Goal: Task Accomplishment & Management: Manage account settings

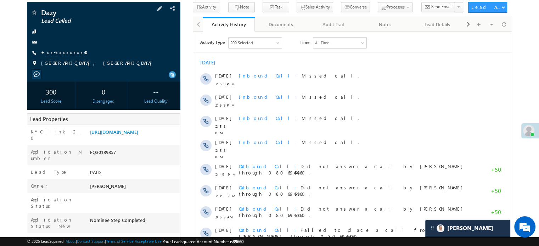
scroll to position [35, 0]
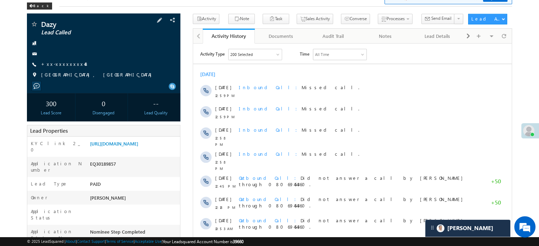
click at [54, 68] on span "+xx-xxxxxxxx48" at bounding box center [65, 64] width 48 height 7
click at [55, 66] on link "+xx-xxxxxxxx48" at bounding box center [65, 64] width 48 height 6
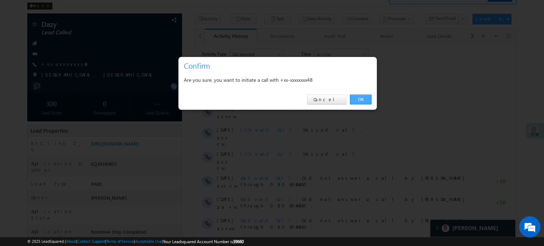
click at [364, 99] on link "OK" at bounding box center [361, 100] width 22 height 10
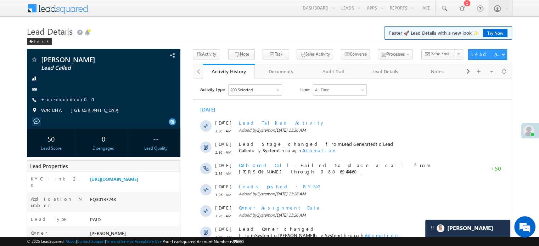
scroll to position [3385, 0]
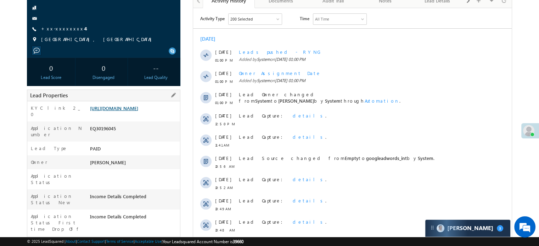
click at [112, 111] on link "https://angelbroking1-pk3em7sa.customui-test.leadsquared.com?leadId=d4f0dea5-76…" at bounding box center [114, 108] width 48 height 6
click at [61, 28] on link "+xx-xxxxxxxx44" at bounding box center [63, 29] width 44 height 6
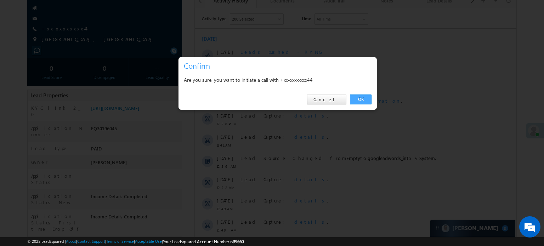
click at [356, 99] on link "OK" at bounding box center [361, 100] width 22 height 10
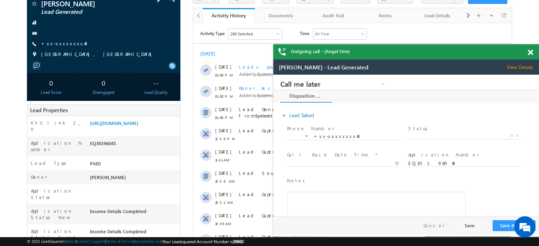
scroll to position [71, 0]
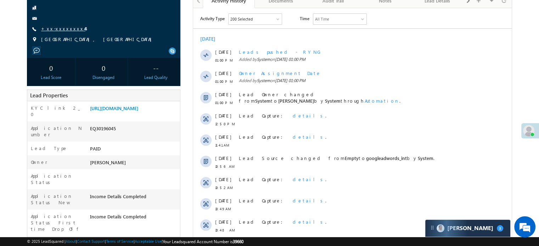
click at [60, 29] on link "+xx-xxxxxxxx44" at bounding box center [63, 29] width 44 height 6
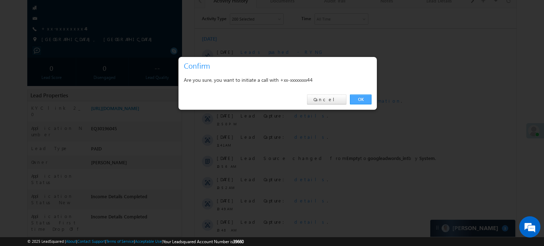
click at [365, 95] on link "OK" at bounding box center [361, 100] width 22 height 10
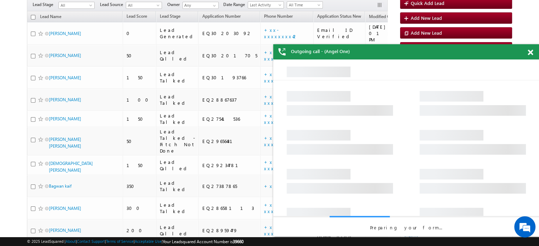
click at [529, 52] on span at bounding box center [530, 53] width 5 height 6
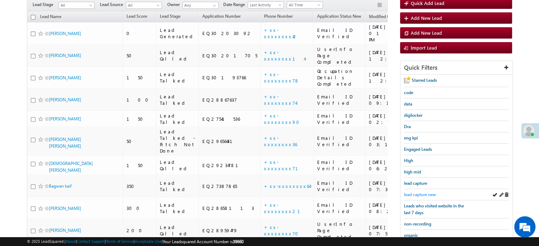
click at [422, 193] on span "lead capture new" at bounding box center [420, 194] width 32 height 5
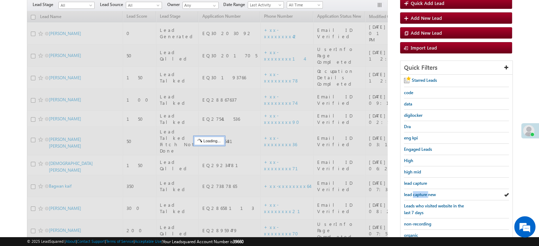
click at [422, 193] on span "lead capture new" at bounding box center [420, 194] width 32 height 5
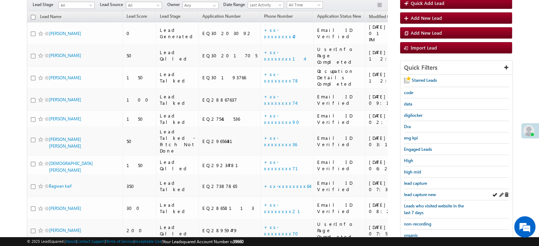
click at [410, 189] on div "lead capture new" at bounding box center [456, 194] width 105 height 11
click at [411, 192] on span "lead capture new" at bounding box center [420, 194] width 32 height 5
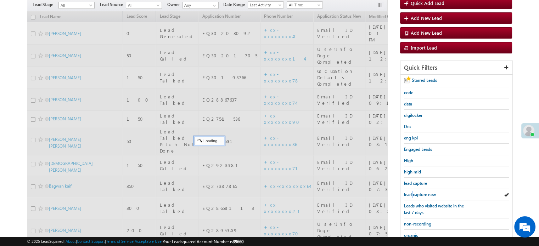
click at [411, 192] on span "lead capture new" at bounding box center [420, 194] width 32 height 5
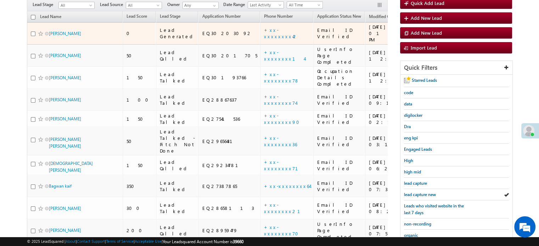
click at [260, 22] on td "+xx-xxxxxxxx42" at bounding box center [286, 33] width 53 height 22
click at [264, 27] on link "+xx-xxxxxxxx42" at bounding box center [281, 33] width 34 height 12
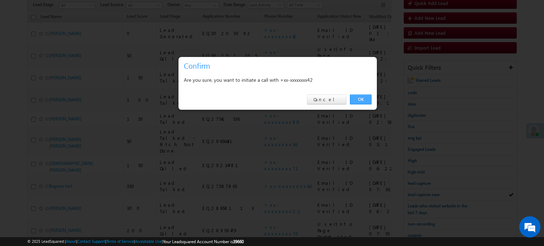
click at [363, 100] on link "OK" at bounding box center [361, 100] width 22 height 10
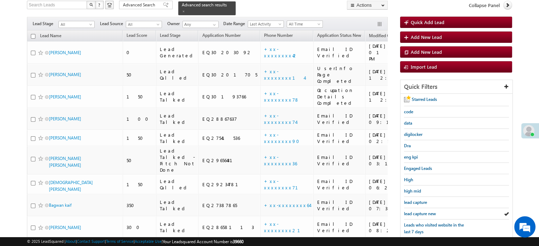
scroll to position [86, 0]
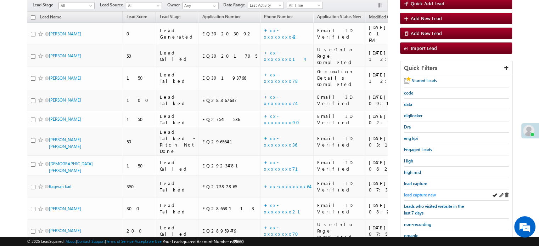
click at [421, 192] on link "lead capture new" at bounding box center [420, 195] width 32 height 7
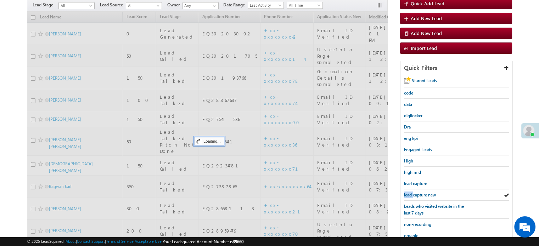
click at [421, 192] on link "lead capture new" at bounding box center [420, 195] width 32 height 7
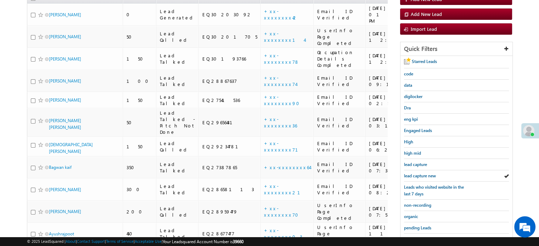
scroll to position [68, 0]
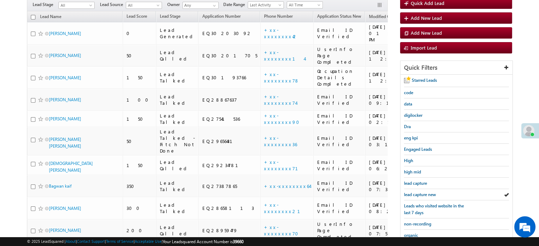
click at [421, 191] on link "lead capture new" at bounding box center [420, 194] width 32 height 7
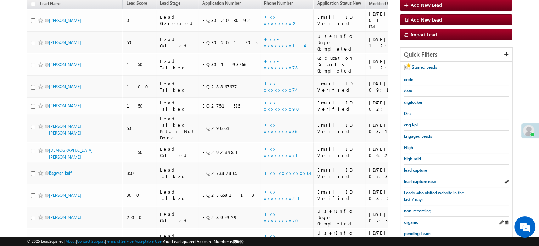
scroll to position [103, 0]
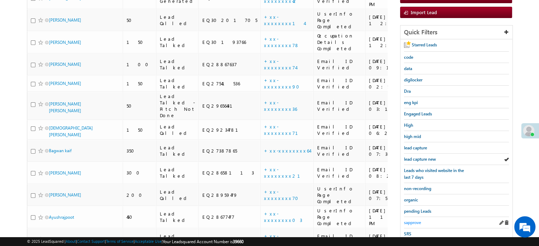
click at [412, 220] on span "sapprove" at bounding box center [412, 222] width 17 height 5
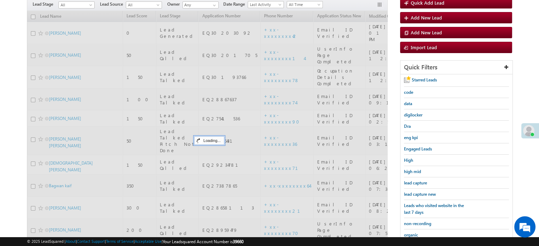
scroll to position [68, 0]
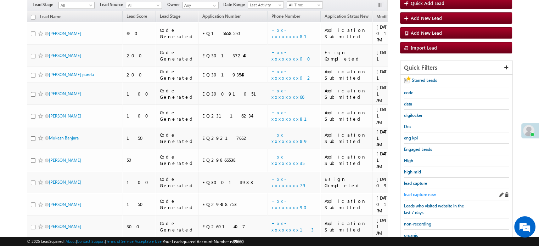
click at [418, 192] on span "lead capture new" at bounding box center [420, 194] width 32 height 5
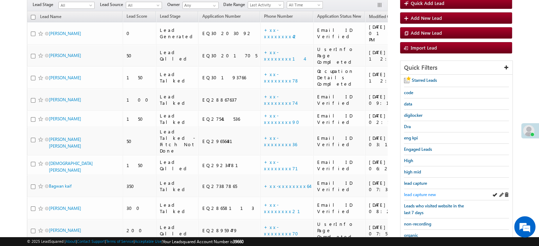
click at [418, 194] on span "lead capture new" at bounding box center [420, 194] width 32 height 5
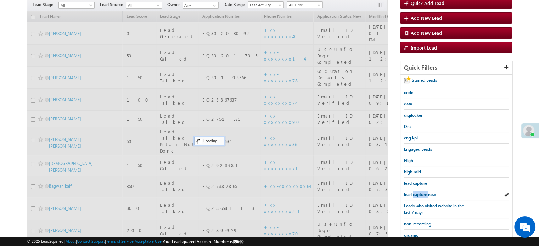
click at [418, 194] on span "lead capture new" at bounding box center [420, 194] width 32 height 5
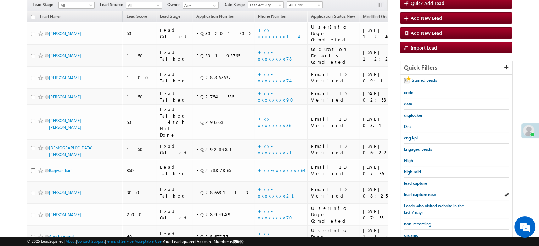
click at [418, 194] on span "lead capture new" at bounding box center [420, 194] width 32 height 5
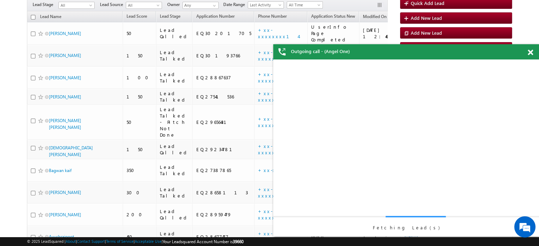
scroll to position [0, 0]
click at [529, 55] on span at bounding box center [530, 53] width 5 height 6
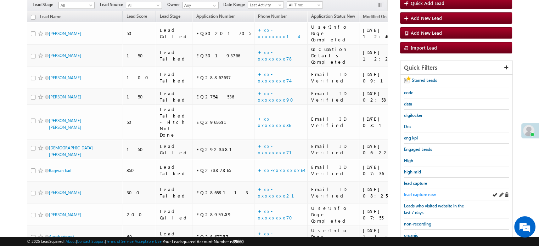
click at [429, 192] on span "lead capture new" at bounding box center [420, 194] width 32 height 5
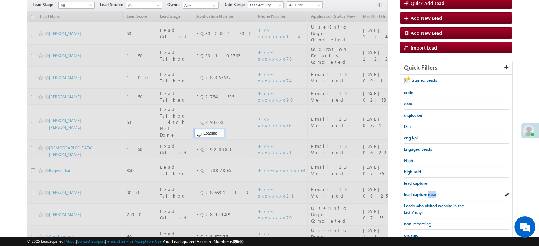
click at [429, 192] on span "lead capture new" at bounding box center [420, 194] width 32 height 5
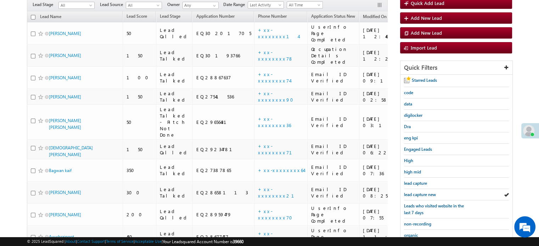
scroll to position [139, 0]
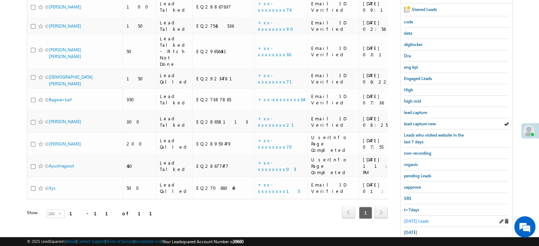
click at [416, 219] on span "Today's Leads" at bounding box center [416, 221] width 25 height 5
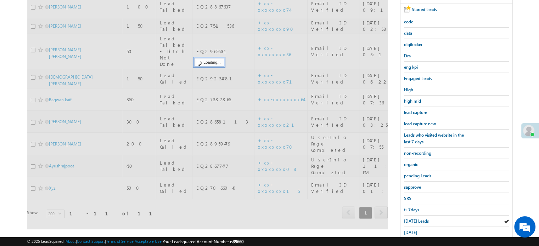
click at [416, 219] on span "Today's Leads" at bounding box center [416, 221] width 25 height 5
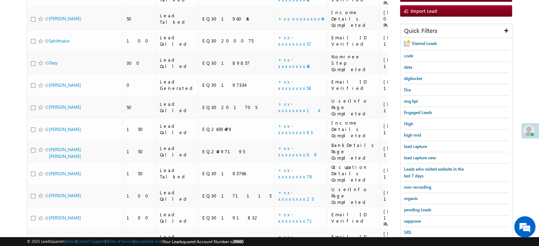
scroll to position [106, 0]
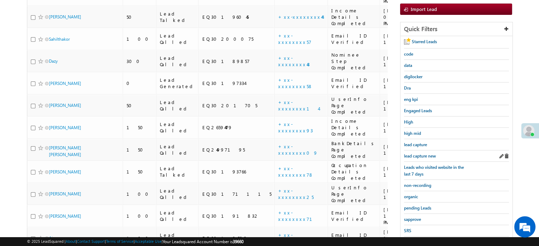
click at [420, 151] on div "lead capture new" at bounding box center [456, 156] width 105 height 11
click at [421, 154] on span "lead capture new" at bounding box center [420, 155] width 32 height 5
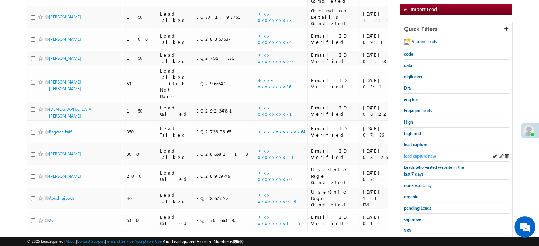
click at [410, 153] on span "lead capture new" at bounding box center [420, 155] width 32 height 5
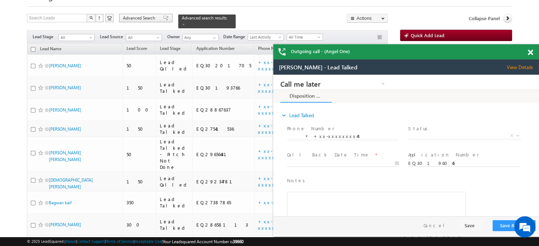
scroll to position [0, 0]
drag, startPoint x: 529, startPoint y: 52, endPoint x: 152, endPoint y: 2, distance: 379.5
click at [529, 52] on span at bounding box center [530, 53] width 5 height 6
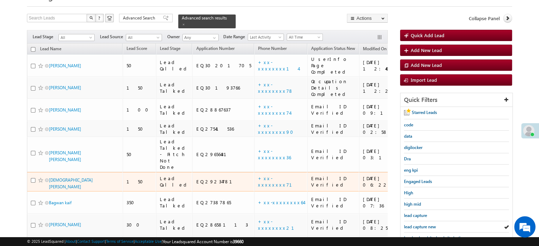
scroll to position [142, 0]
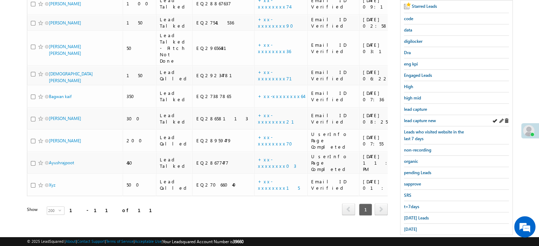
click at [414, 122] on div "lead capture new" at bounding box center [456, 120] width 105 height 11
click at [415, 121] on span "lead capture new" at bounding box center [420, 120] width 32 height 5
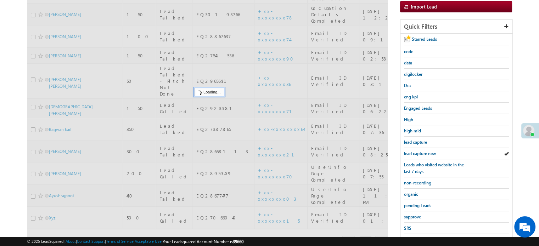
scroll to position [71, 0]
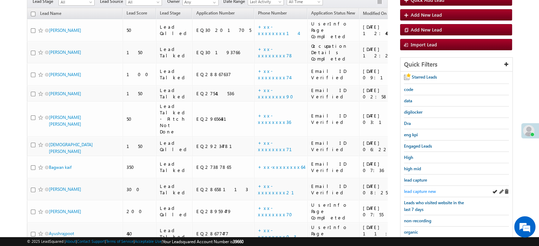
click at [434, 189] on span "lead capture new" at bounding box center [420, 191] width 32 height 5
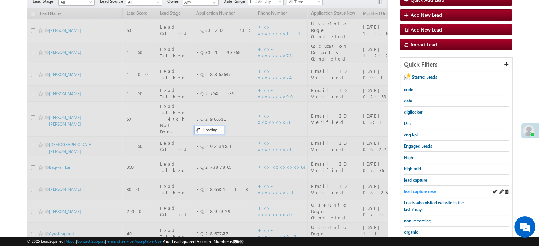
click at [428, 190] on span "lead capture new" at bounding box center [420, 191] width 32 height 5
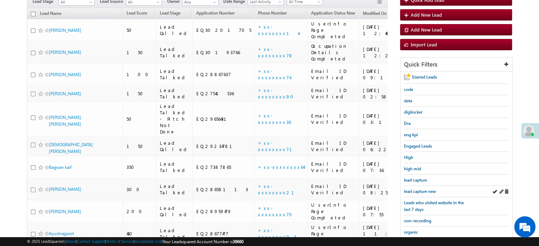
scroll to position [152, 0]
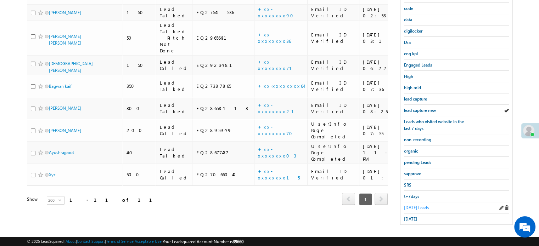
click at [408, 205] on span "Today's Leads" at bounding box center [416, 207] width 25 height 5
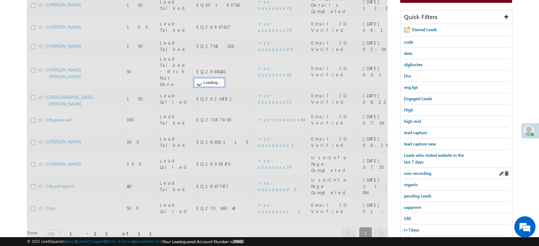
scroll to position [81, 0]
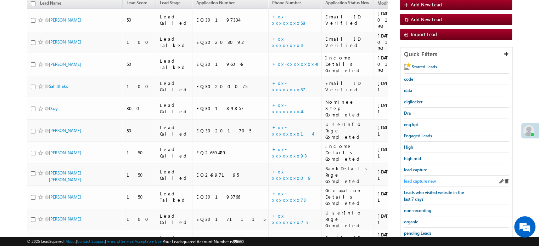
click at [418, 180] on span "lead capture new" at bounding box center [420, 181] width 32 height 5
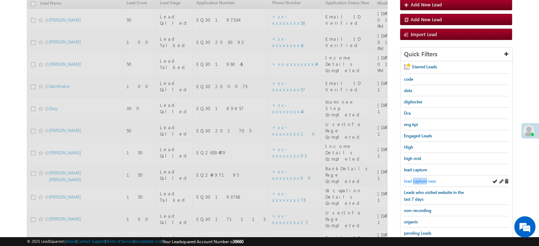
click at [418, 180] on span "lead capture new" at bounding box center [420, 181] width 32 height 5
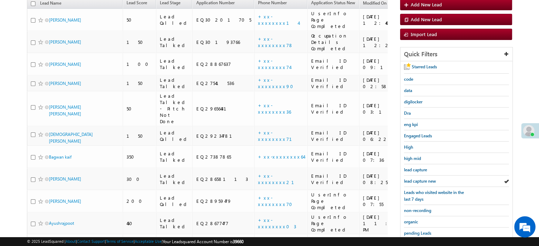
click at [418, 180] on span "lead capture new" at bounding box center [420, 181] width 32 height 5
click at [415, 179] on span "lead capture new" at bounding box center [420, 181] width 32 height 5
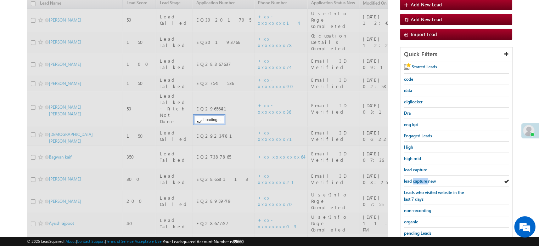
click at [415, 179] on span "lead capture new" at bounding box center [420, 181] width 32 height 5
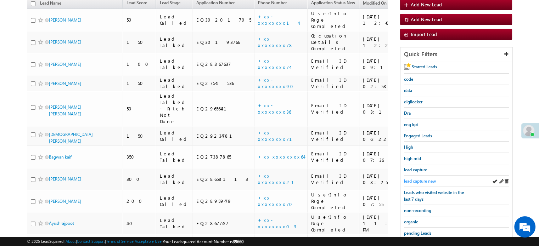
click at [415, 179] on span "lead capture new" at bounding box center [420, 181] width 32 height 5
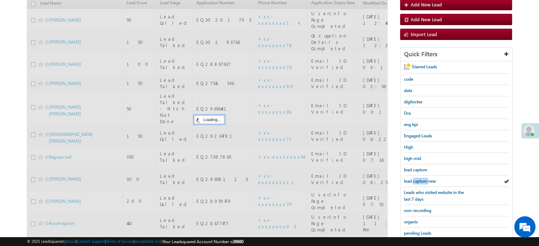
click at [415, 179] on span "lead capture new" at bounding box center [420, 181] width 32 height 5
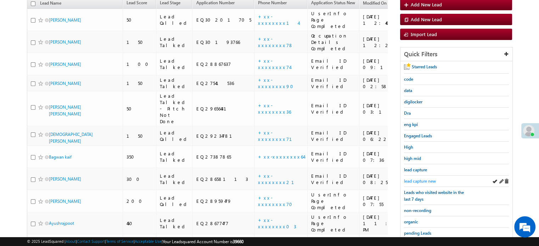
click at [417, 181] on span "lead capture new" at bounding box center [420, 181] width 32 height 5
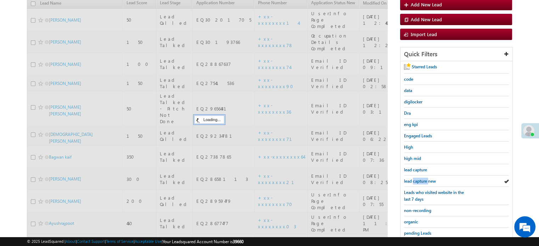
click at [417, 181] on span "lead capture new" at bounding box center [420, 181] width 32 height 5
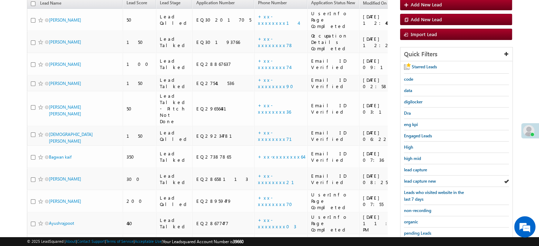
click at [417, 181] on span "lead capture new" at bounding box center [420, 181] width 32 height 5
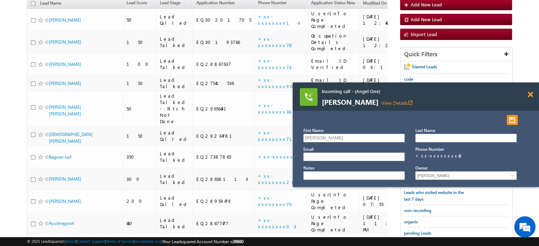
click at [529, 94] on span at bounding box center [530, 95] width 5 height 6
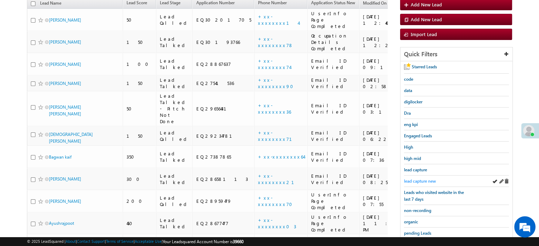
click at [417, 179] on span "lead capture new" at bounding box center [420, 181] width 32 height 5
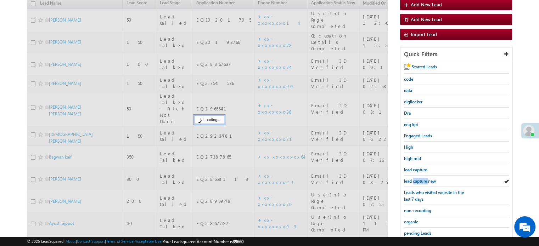
click at [417, 179] on span "lead capture new" at bounding box center [420, 181] width 32 height 5
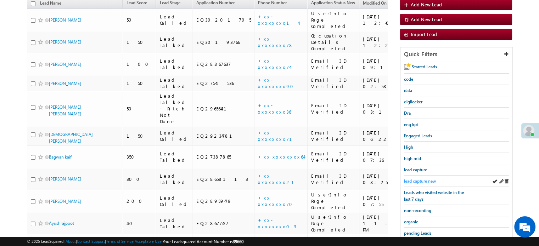
click at [417, 179] on span "lead capture new" at bounding box center [420, 181] width 32 height 5
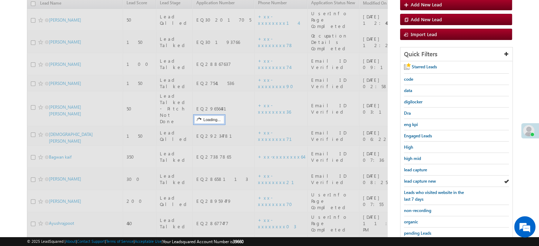
click at [417, 179] on span "lead capture new" at bounding box center [420, 181] width 32 height 5
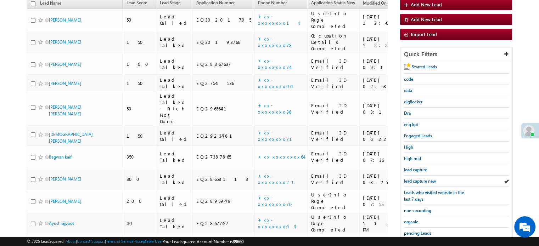
click at [417, 179] on span "lead capture new" at bounding box center [420, 181] width 32 height 5
click at [418, 179] on span "lead capture new" at bounding box center [420, 181] width 32 height 5
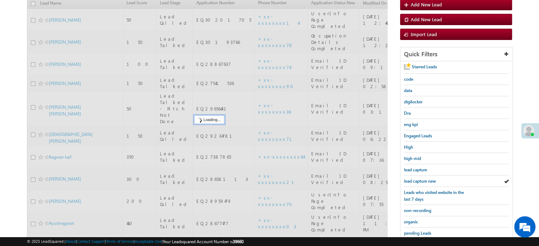
click at [418, 179] on span "lead capture new" at bounding box center [420, 181] width 32 height 5
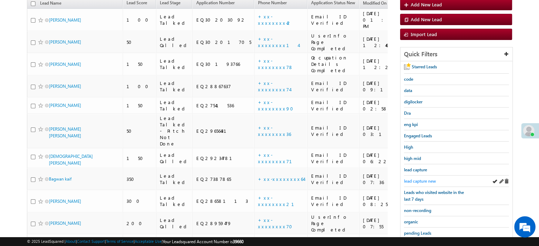
click at [414, 179] on span "lead capture new" at bounding box center [420, 181] width 32 height 5
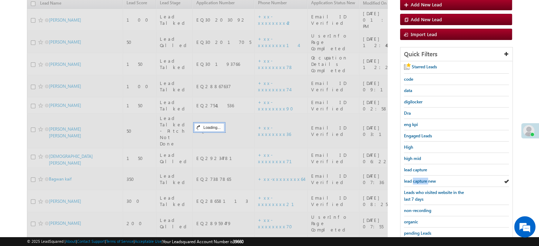
click at [414, 179] on span "lead capture new" at bounding box center [420, 181] width 32 height 5
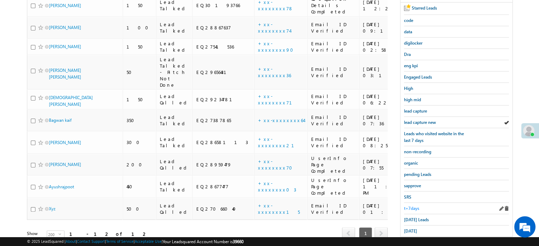
scroll to position [152, 0]
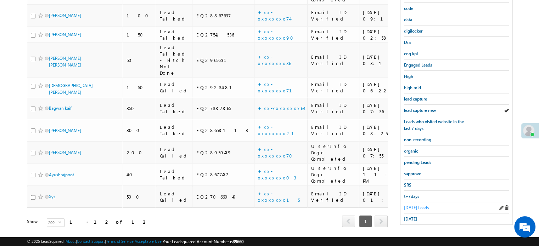
click at [415, 206] on span "Today's Leads" at bounding box center [416, 207] width 25 height 5
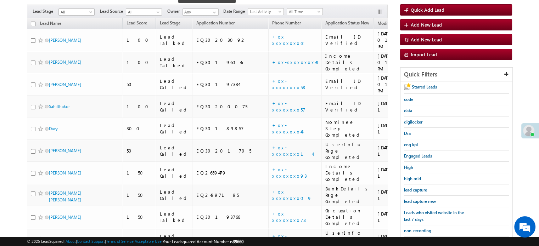
scroll to position [46, 0]
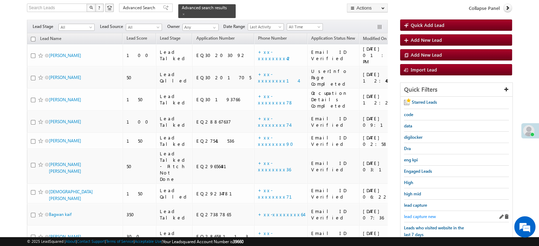
click at [418, 214] on span "lead capture new" at bounding box center [420, 216] width 32 height 5
click at [411, 219] on div "lead capture new" at bounding box center [456, 216] width 105 height 11
click at [415, 214] on span "lead capture new" at bounding box center [420, 216] width 32 height 5
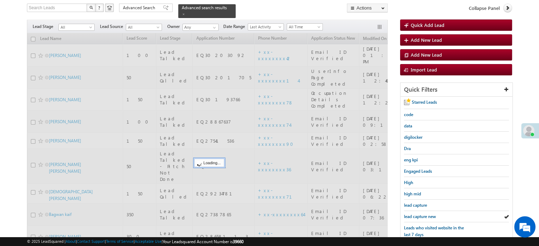
click at [415, 214] on span "lead capture new" at bounding box center [420, 216] width 32 height 5
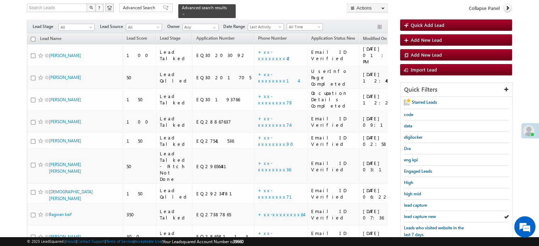
click at [415, 214] on span "lead capture new" at bounding box center [420, 216] width 32 height 5
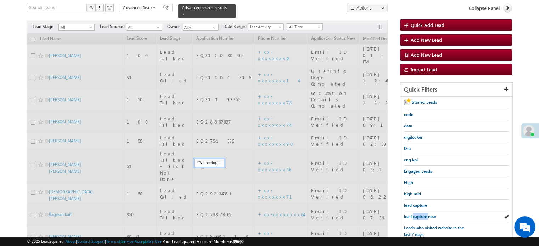
click at [415, 214] on span "lead capture new" at bounding box center [420, 216] width 32 height 5
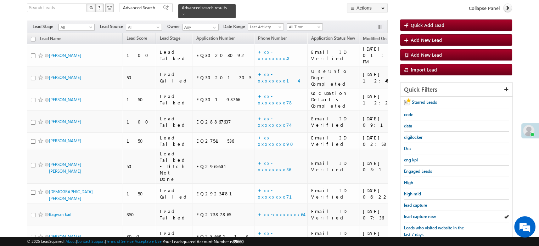
click at [415, 214] on span "lead capture new" at bounding box center [420, 216] width 32 height 5
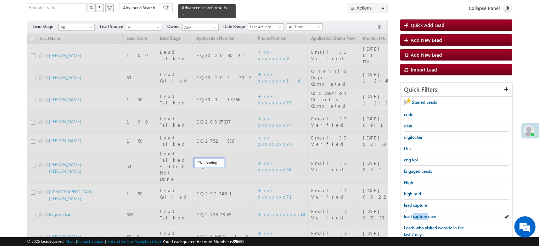
click at [415, 214] on span "lead capture new" at bounding box center [420, 216] width 32 height 5
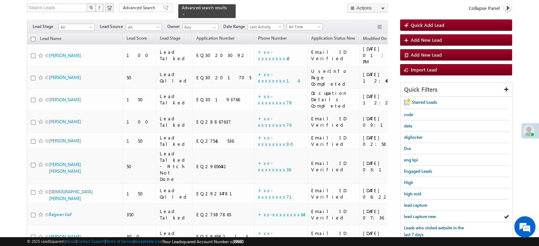
click at [415, 214] on span "lead capture new" at bounding box center [420, 216] width 32 height 5
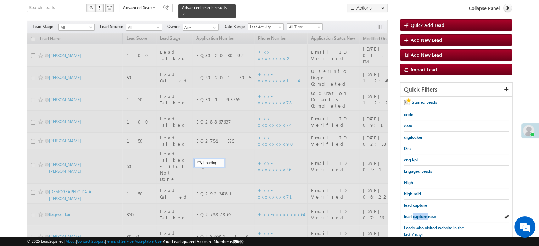
click at [415, 214] on span "lead capture new" at bounding box center [420, 216] width 32 height 5
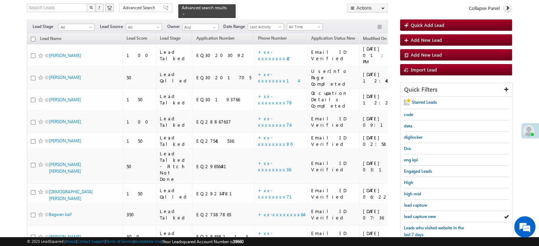
click at [415, 214] on span "lead capture new" at bounding box center [420, 216] width 32 height 5
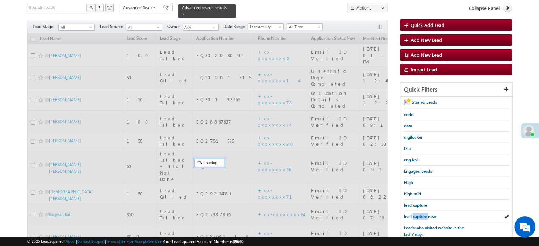
click at [415, 214] on span "lead capture new" at bounding box center [420, 216] width 32 height 5
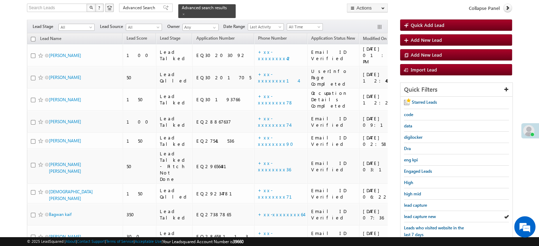
click at [415, 214] on span "lead capture new" at bounding box center [420, 216] width 32 height 5
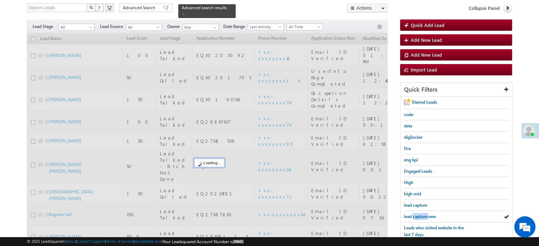
click at [415, 214] on span "lead capture new" at bounding box center [420, 216] width 32 height 5
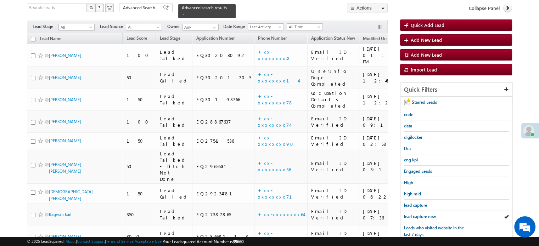
click at [415, 214] on span "lead capture new" at bounding box center [420, 216] width 32 height 5
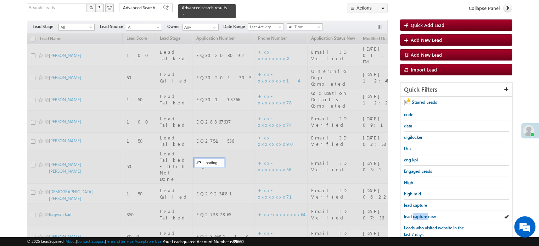
click at [415, 214] on span "lead capture new" at bounding box center [420, 216] width 32 height 5
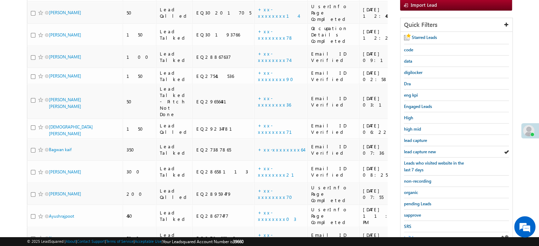
scroll to position [152, 0]
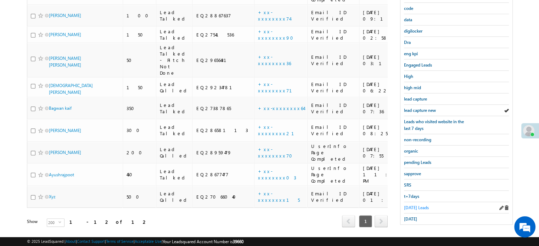
click at [410, 206] on span "Today's Leads" at bounding box center [416, 207] width 25 height 5
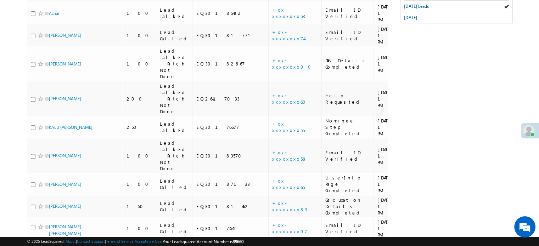
scroll to position [247, 0]
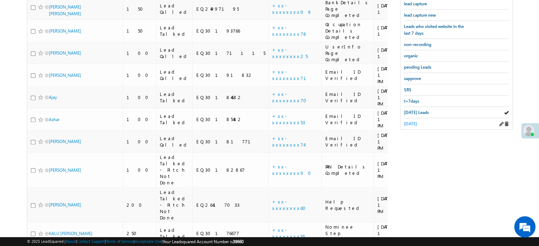
click at [416, 122] on span "yesterday" at bounding box center [410, 123] width 13 height 5
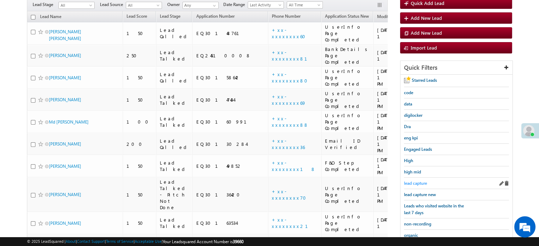
scroll to position [35, 0]
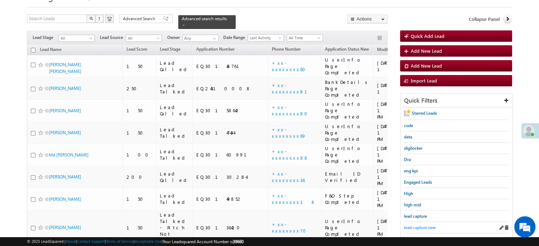
click at [415, 225] on span "lead capture new" at bounding box center [420, 227] width 32 height 5
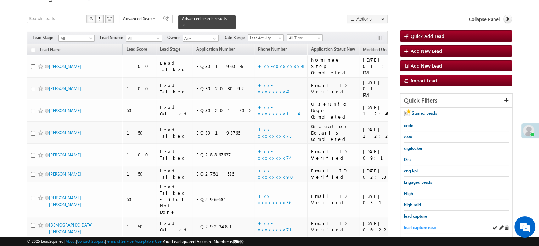
click at [419, 226] on span "lead capture new" at bounding box center [420, 227] width 32 height 5
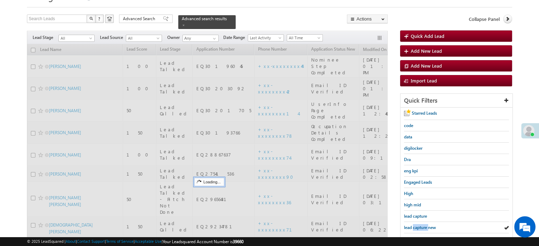
click at [419, 226] on span "lead capture new" at bounding box center [420, 227] width 32 height 5
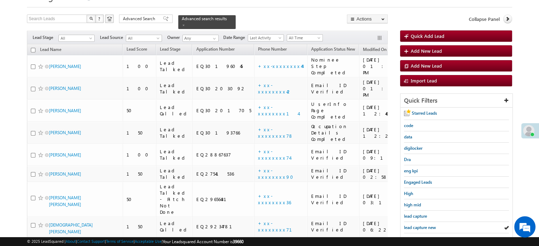
click at [419, 226] on span "lead capture new" at bounding box center [420, 227] width 32 height 5
click at [419, 225] on span "lead capture new" at bounding box center [420, 227] width 32 height 5
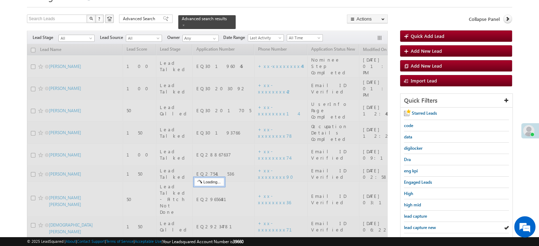
click at [419, 225] on span "lead capture new" at bounding box center [420, 227] width 32 height 5
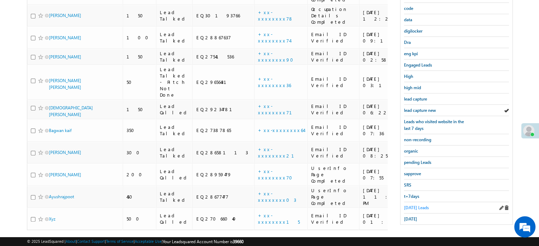
click at [408, 205] on span "Today's Leads" at bounding box center [416, 207] width 25 height 5
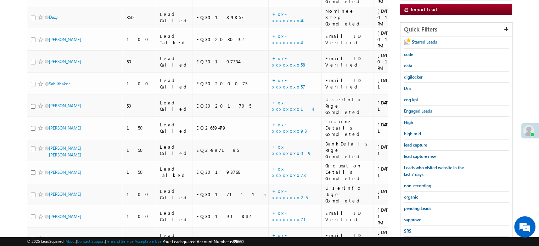
scroll to position [106, 0]
click at [418, 154] on span "lead capture new" at bounding box center [420, 156] width 32 height 5
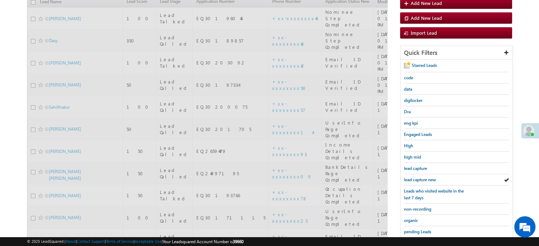
scroll to position [70, 0]
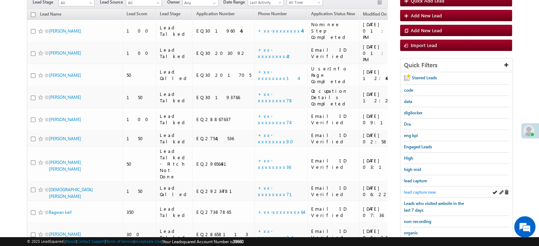
click at [412, 190] on span "lead capture new" at bounding box center [420, 192] width 32 height 5
click at [418, 190] on span "lead capture new" at bounding box center [420, 192] width 32 height 5
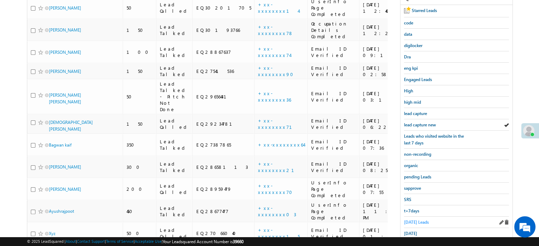
scroll to position [141, 0]
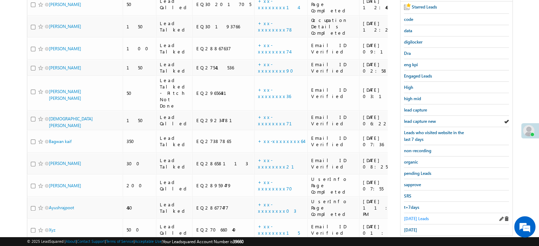
click at [412, 216] on span "Today's Leads" at bounding box center [416, 218] width 25 height 5
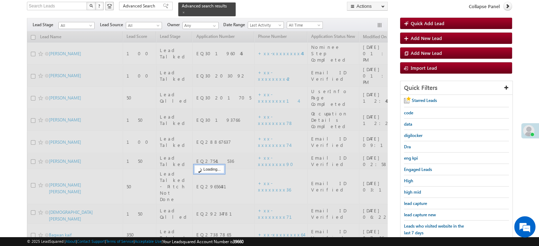
scroll to position [35, 0]
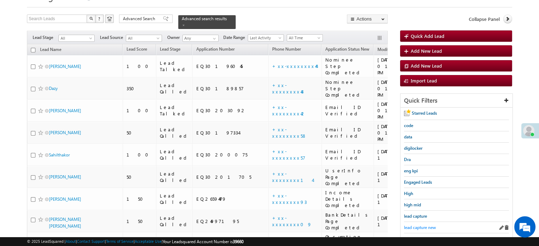
click at [412, 224] on link "lead capture new" at bounding box center [420, 227] width 32 height 7
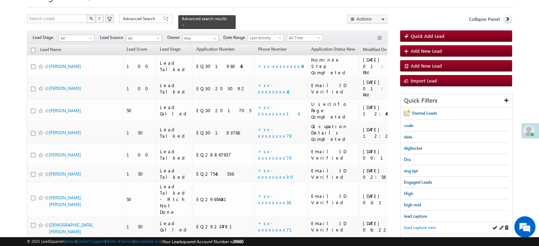
click at [419, 227] on span "lead capture new" at bounding box center [420, 227] width 32 height 5
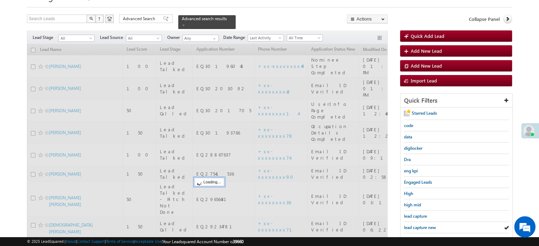
click at [419, 227] on span "lead capture new" at bounding box center [420, 227] width 32 height 5
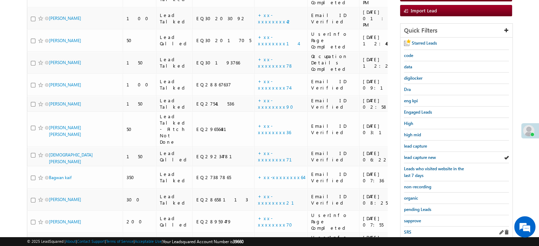
scroll to position [106, 0]
click at [414, 218] on span "sapprove" at bounding box center [412, 220] width 17 height 5
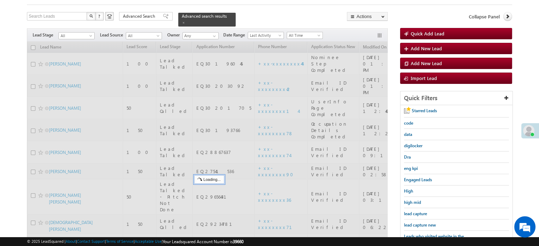
scroll to position [35, 0]
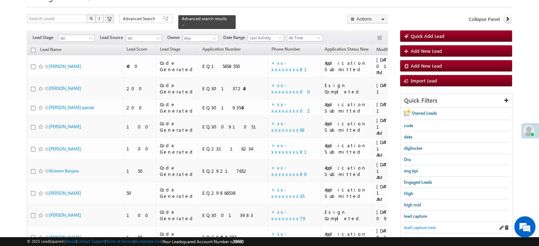
click at [421, 225] on span "lead capture new" at bounding box center [420, 227] width 32 height 5
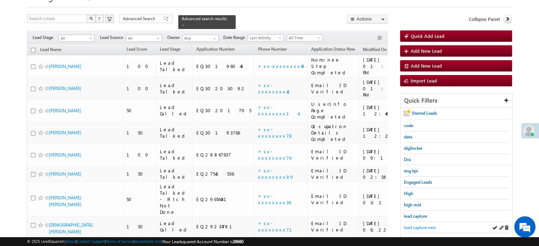
click at [409, 225] on span "lead capture new" at bounding box center [420, 227] width 32 height 5
click at [427, 225] on span "lead capture new" at bounding box center [420, 227] width 32 height 5
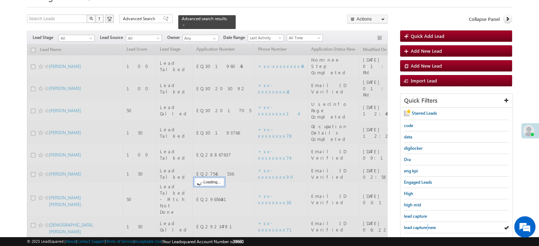
click at [427, 225] on span "lead capture new" at bounding box center [420, 227] width 32 height 5
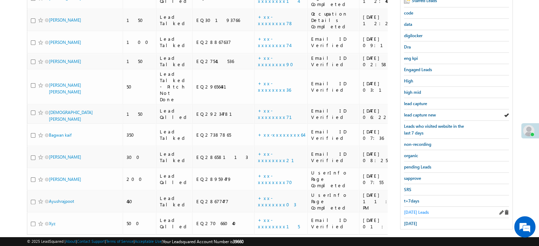
scroll to position [152, 0]
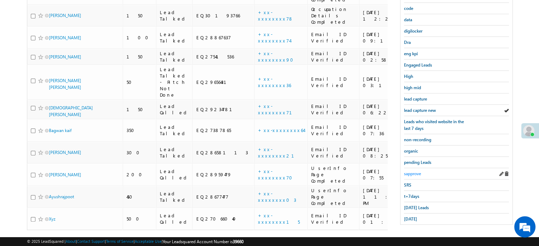
click at [412, 171] on span "sapprove" at bounding box center [412, 173] width 17 height 5
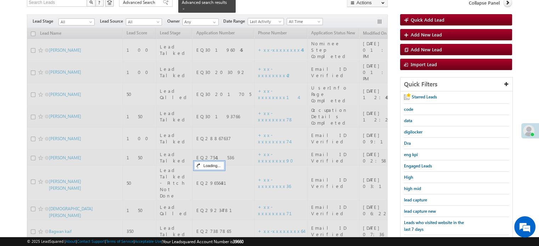
scroll to position [46, 0]
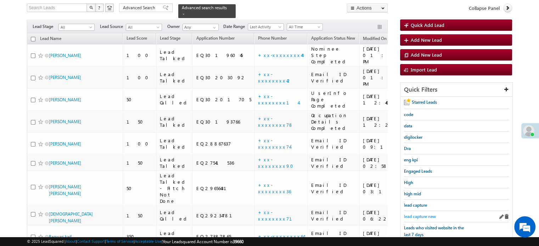
click at [418, 216] on span "lead capture new" at bounding box center [420, 216] width 32 height 5
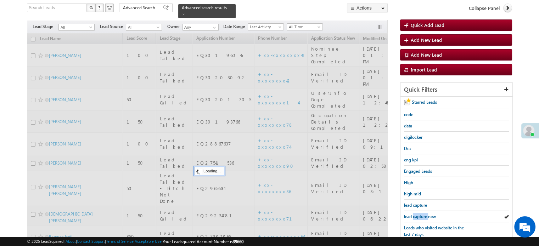
click at [418, 216] on span "lead capture new" at bounding box center [420, 216] width 32 height 5
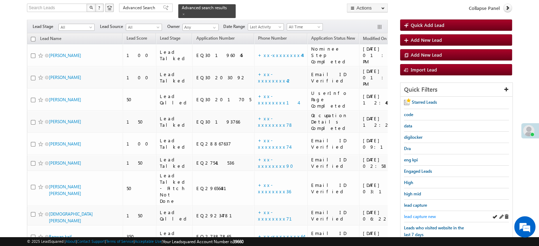
click at [425, 214] on span "lead capture new" at bounding box center [420, 216] width 32 height 5
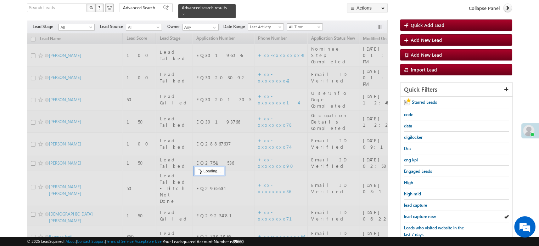
click at [425, 214] on span "lead capture new" at bounding box center [420, 216] width 32 height 5
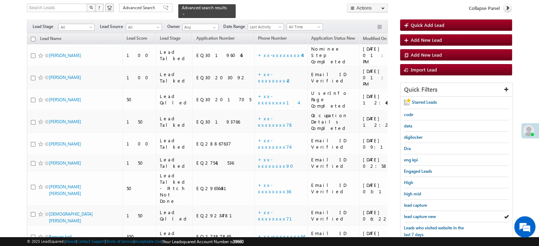
click at [425, 214] on span "lead capture new" at bounding box center [420, 216] width 32 height 5
click at [419, 214] on span "lead capture new" at bounding box center [420, 216] width 32 height 5
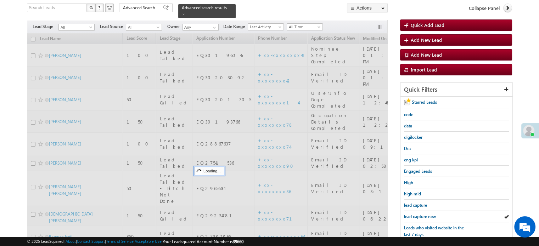
click at [419, 214] on span "lead capture new" at bounding box center [420, 216] width 32 height 5
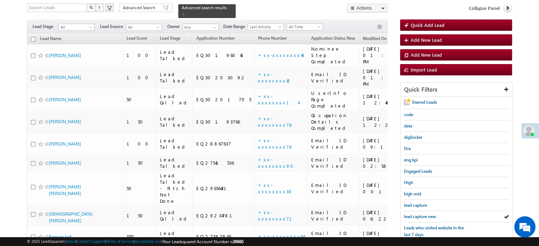
click at [419, 214] on span "lead capture new" at bounding box center [420, 216] width 32 height 5
click at [417, 214] on span "lead capture new" at bounding box center [420, 216] width 32 height 5
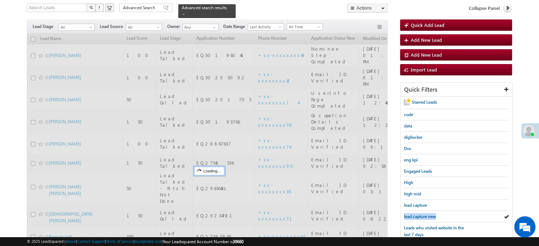
click at [417, 214] on span "lead capture new" at bounding box center [420, 216] width 32 height 5
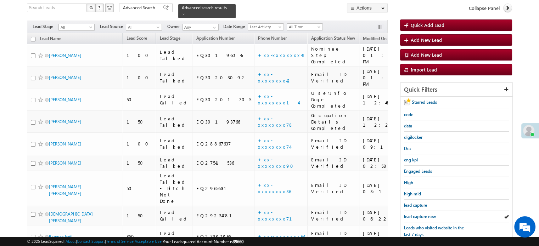
click at [417, 214] on span "lead capture new" at bounding box center [420, 216] width 32 height 5
click at [425, 214] on span "lead capture new" at bounding box center [420, 216] width 32 height 5
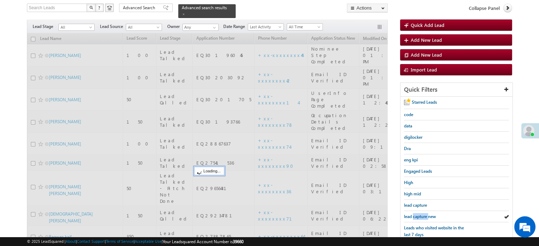
click at [425, 214] on span "lead capture new" at bounding box center [420, 216] width 32 height 5
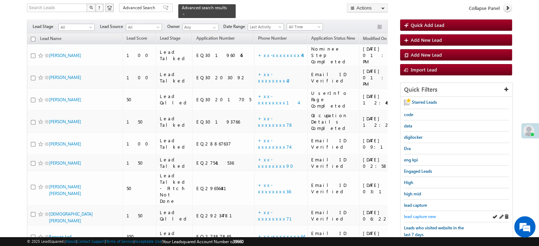
click at [425, 214] on span "lead capture new" at bounding box center [420, 216] width 32 height 5
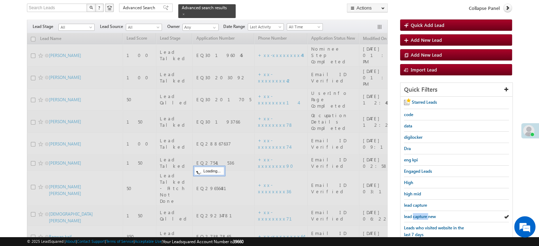
click at [425, 214] on span "lead capture new" at bounding box center [420, 216] width 32 height 5
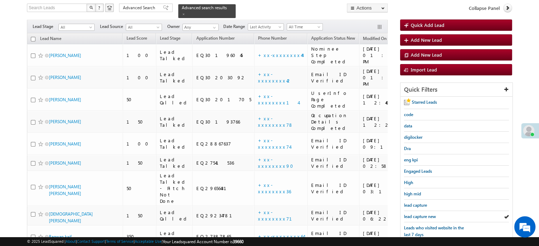
click at [425, 214] on span "lead capture new" at bounding box center [420, 216] width 32 height 5
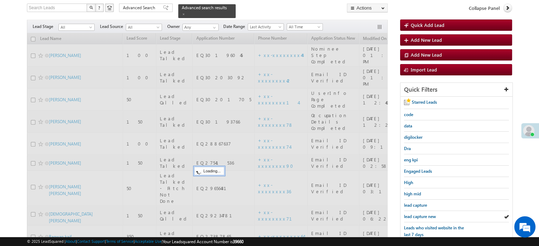
click at [425, 214] on span "lead capture new" at bounding box center [420, 216] width 32 height 5
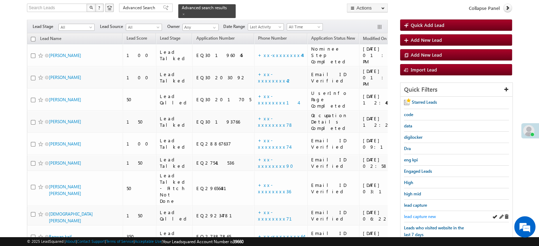
click at [418, 214] on span "lead capture new" at bounding box center [420, 216] width 32 height 5
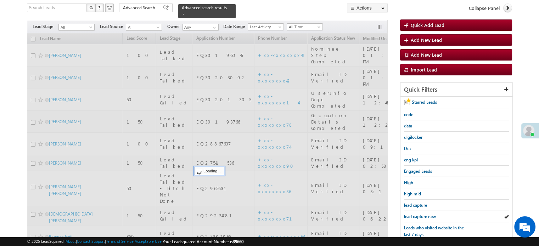
click at [418, 214] on span "lead capture new" at bounding box center [420, 216] width 32 height 5
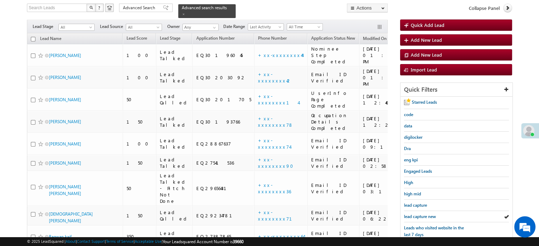
click at [418, 214] on span "lead capture new" at bounding box center [420, 216] width 32 height 5
click at [423, 215] on span "lead capture new" at bounding box center [420, 216] width 32 height 5
click at [424, 214] on span "lead capture new" at bounding box center [420, 216] width 32 height 5
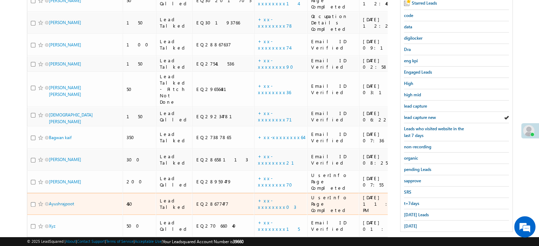
scroll to position [152, 0]
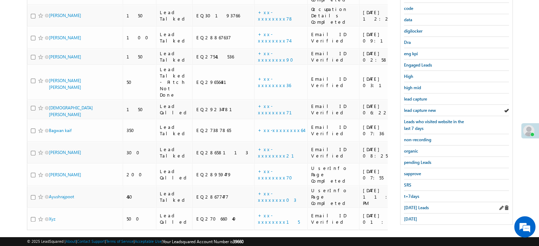
click at [419, 202] on div "Today's Leads" at bounding box center [456, 207] width 105 height 11
click at [416, 205] on span "Today's Leads" at bounding box center [416, 207] width 25 height 5
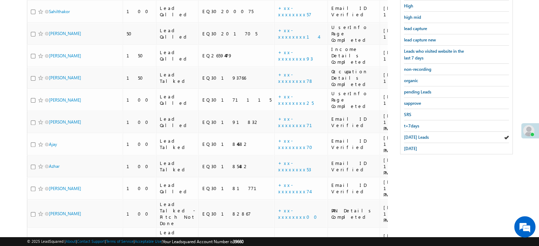
scroll to position [223, 0]
click at [422, 38] on span "lead capture new" at bounding box center [420, 39] width 32 height 5
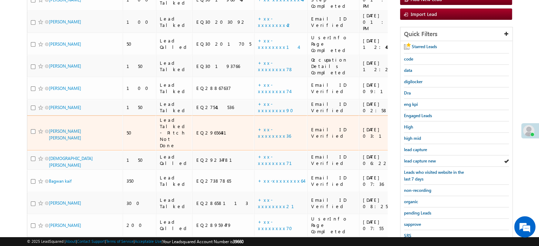
scroll to position [152, 0]
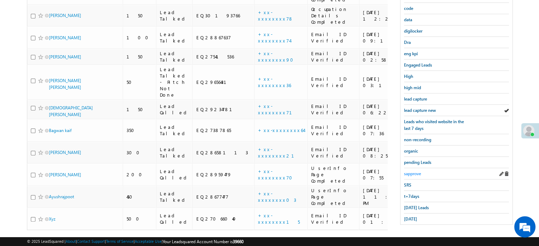
click at [411, 172] on span "sapprove" at bounding box center [412, 173] width 17 height 5
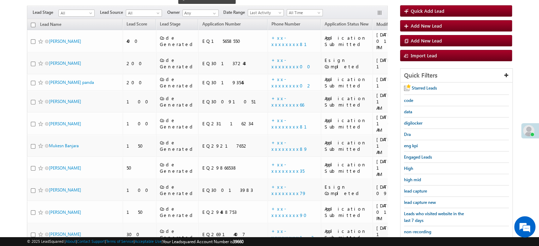
scroll to position [117, 0]
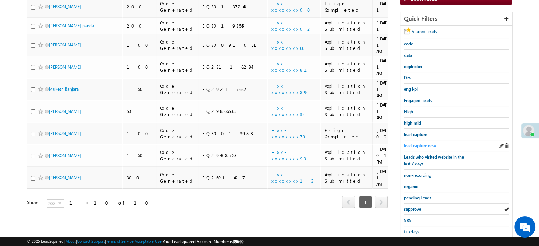
click at [412, 143] on span "lead capture new" at bounding box center [420, 145] width 32 height 5
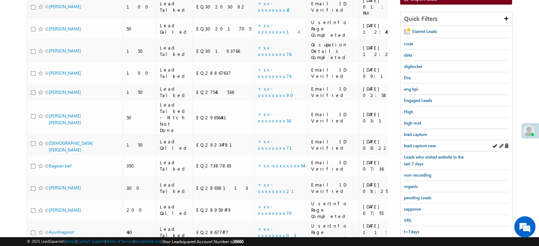
click at [422, 140] on div "lead capture new" at bounding box center [456, 145] width 105 height 11
click at [421, 143] on span "lead capture new" at bounding box center [420, 145] width 32 height 5
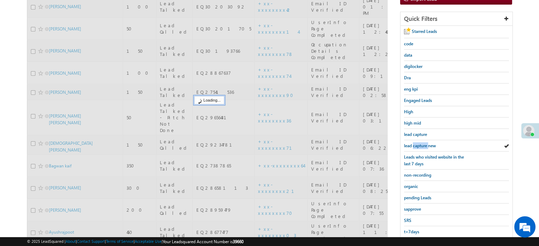
click at [421, 143] on span "lead capture new" at bounding box center [420, 145] width 32 height 5
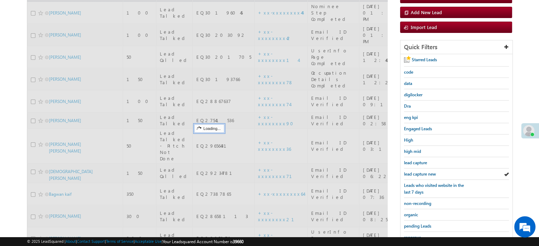
scroll to position [46, 0]
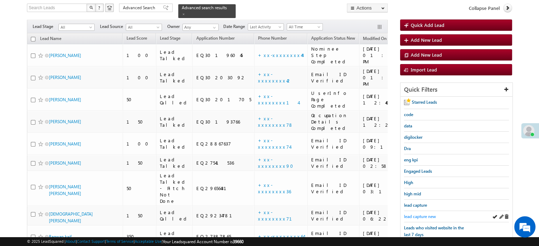
click at [418, 215] on span "lead capture new" at bounding box center [420, 216] width 32 height 5
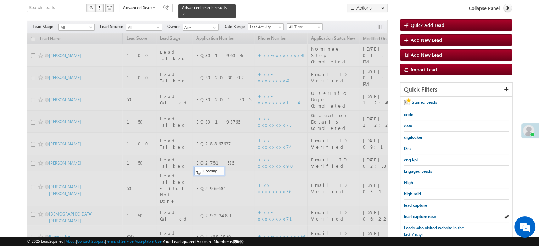
click at [418, 215] on span "lead capture new" at bounding box center [420, 216] width 32 height 5
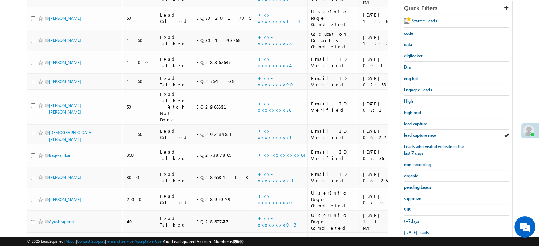
scroll to position [152, 0]
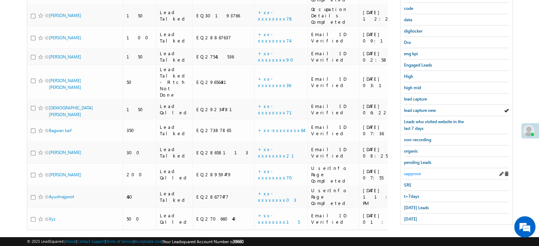
click at [412, 171] on span "sapprove" at bounding box center [412, 173] width 17 height 5
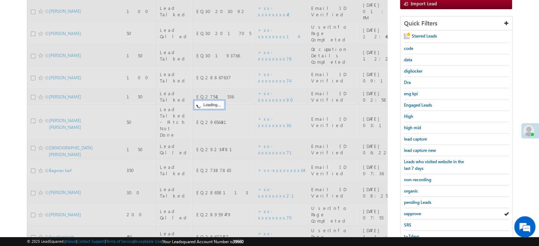
scroll to position [81, 0]
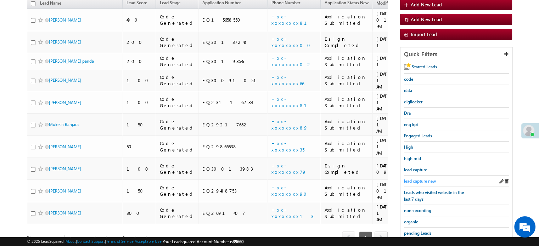
click at [422, 179] on span "lead capture new" at bounding box center [420, 181] width 32 height 5
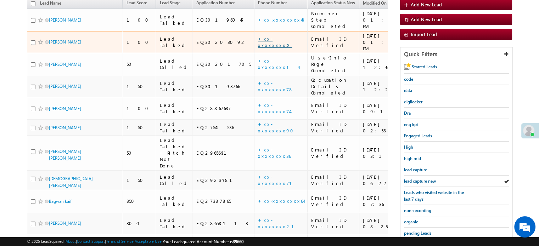
click at [258, 36] on link "+xx-xxxxxxxx42" at bounding box center [275, 42] width 34 height 12
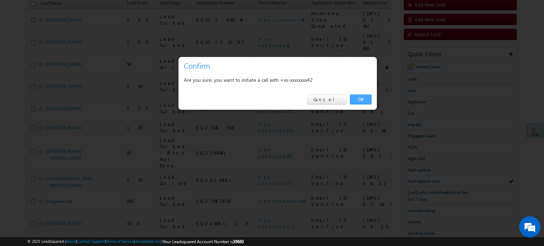
click at [365, 100] on link "OK" at bounding box center [361, 100] width 22 height 10
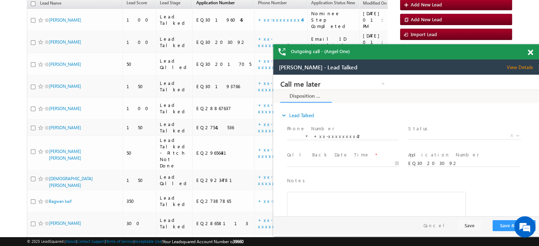
scroll to position [0, 0]
click at [529, 52] on span at bounding box center [530, 53] width 5 height 6
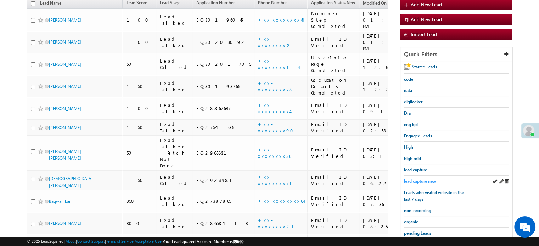
click at [430, 179] on span "lead capture new" at bounding box center [420, 181] width 32 height 5
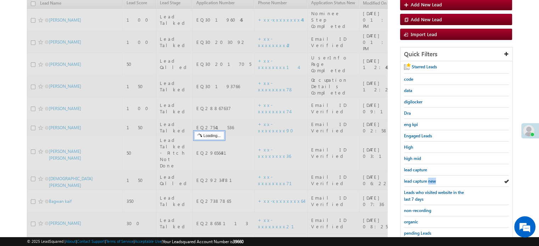
click at [430, 179] on span "lead capture new" at bounding box center [420, 181] width 32 height 5
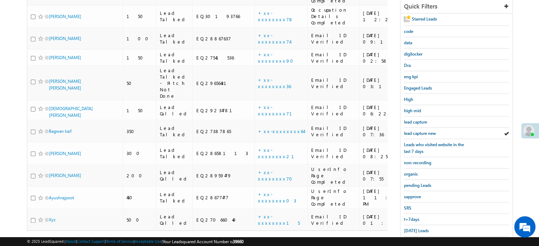
scroll to position [142, 0]
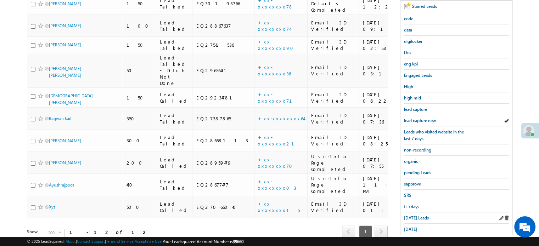
click at [412, 219] on div "Today's Leads" at bounding box center [456, 218] width 105 height 11
click at [412, 215] on span "Today's Leads" at bounding box center [416, 217] width 25 height 5
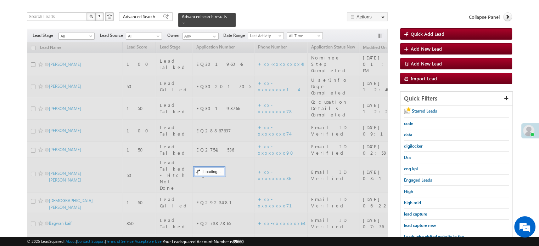
scroll to position [35, 0]
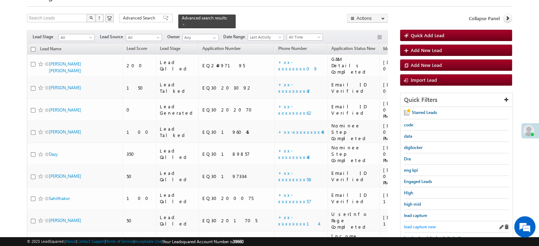
click at [419, 224] on span "lead capture new" at bounding box center [420, 226] width 32 height 5
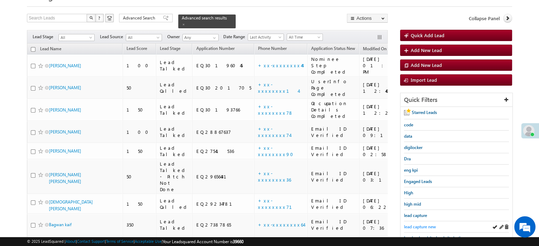
click at [430, 224] on span "lead capture new" at bounding box center [420, 226] width 32 height 5
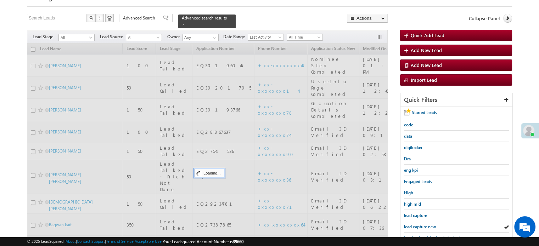
click at [430, 224] on span "lead capture new" at bounding box center [420, 226] width 32 height 5
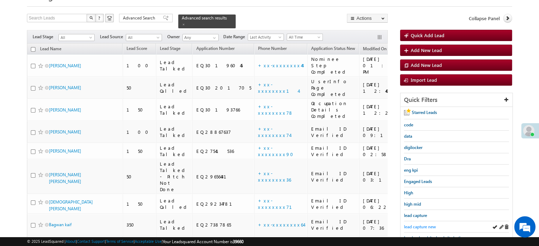
click at [430, 224] on span "lead capture new" at bounding box center [420, 226] width 32 height 5
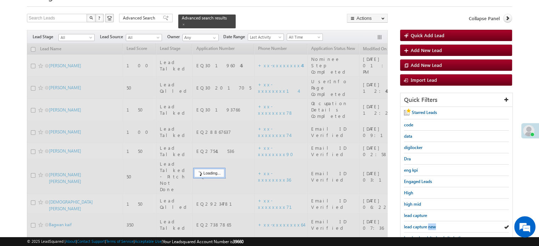
click at [430, 224] on span "lead capture new" at bounding box center [420, 226] width 32 height 5
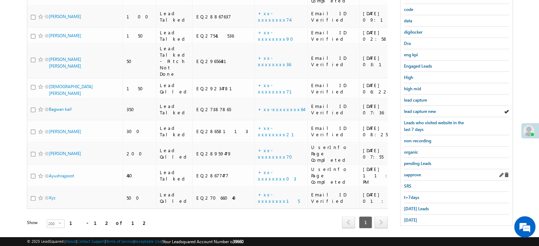
scroll to position [152, 0]
click at [418, 205] on span "Today's Leads" at bounding box center [416, 207] width 25 height 5
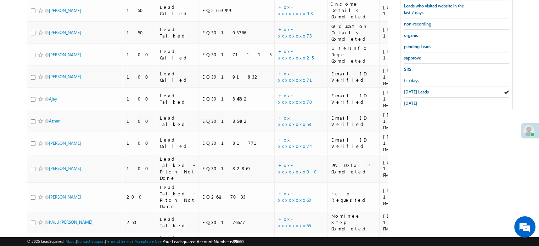
scroll to position [329, 0]
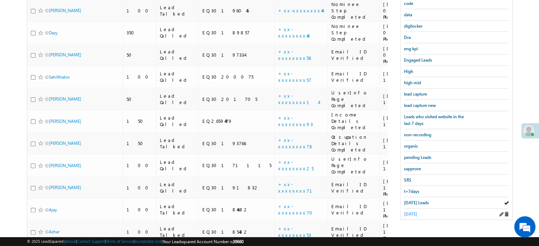
click at [417, 213] on span "yesterday" at bounding box center [410, 213] width 13 height 5
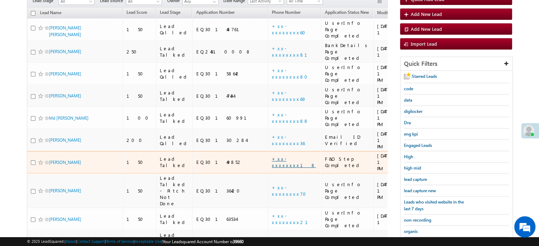
scroll to position [70, 0]
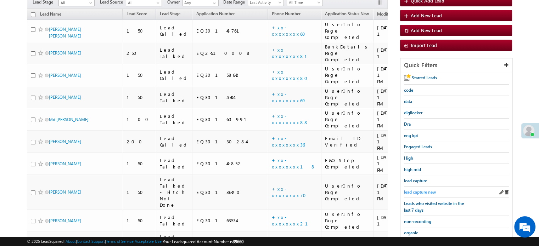
click at [420, 190] on span "lead capture new" at bounding box center [420, 192] width 32 height 5
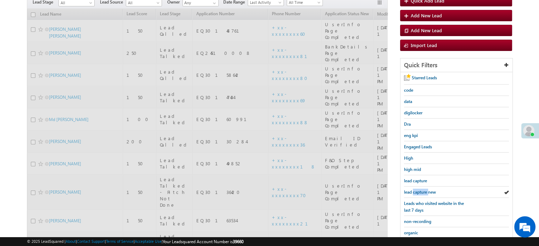
click at [420, 190] on span "lead capture new" at bounding box center [420, 192] width 32 height 5
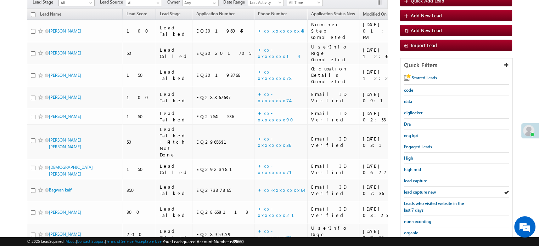
click at [420, 190] on span "lead capture new" at bounding box center [420, 192] width 32 height 5
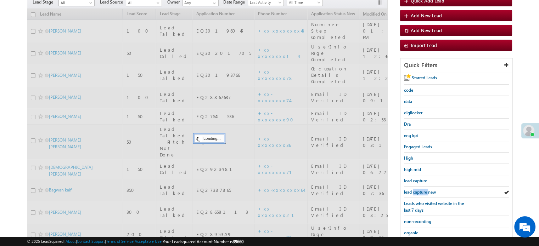
click at [420, 190] on span "lead capture new" at bounding box center [420, 192] width 32 height 5
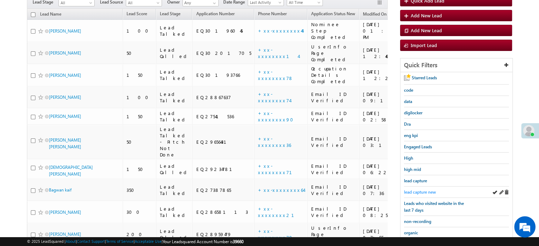
click at [421, 191] on span "lead capture new" at bounding box center [420, 192] width 32 height 5
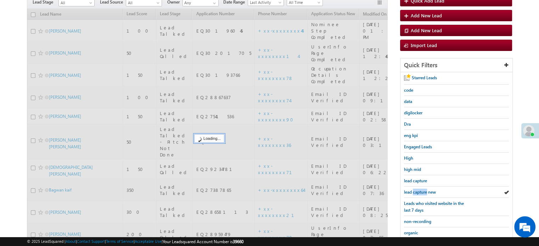
click at [420, 190] on span "lead capture new" at bounding box center [420, 192] width 32 height 5
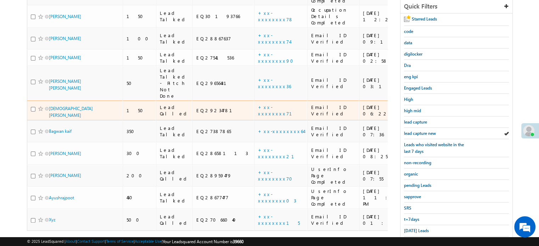
scroll to position [152, 0]
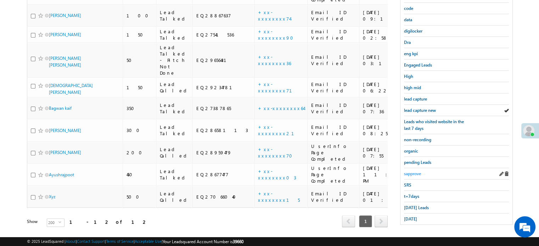
click at [418, 168] on div "sapprove" at bounding box center [456, 173] width 105 height 11
click at [417, 170] on link "sapprove" at bounding box center [412, 173] width 17 height 7
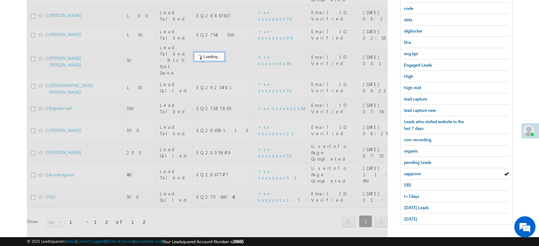
click at [417, 171] on span "sapprove" at bounding box center [412, 173] width 17 height 5
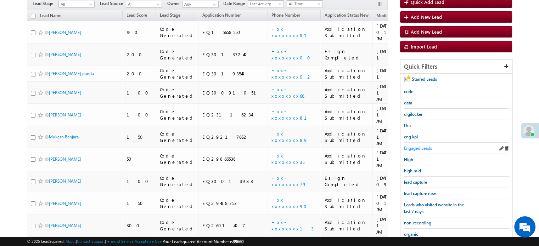
scroll to position [81, 0]
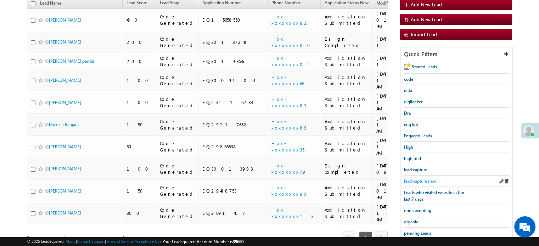
click at [416, 179] on span "lead capture new" at bounding box center [420, 181] width 32 height 5
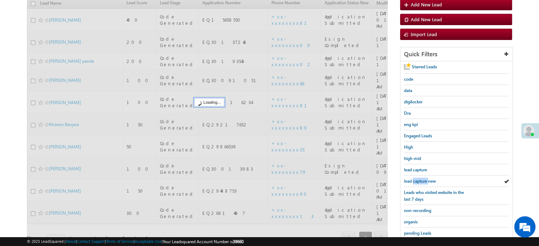
click at [416, 179] on span "lead capture new" at bounding box center [420, 181] width 32 height 5
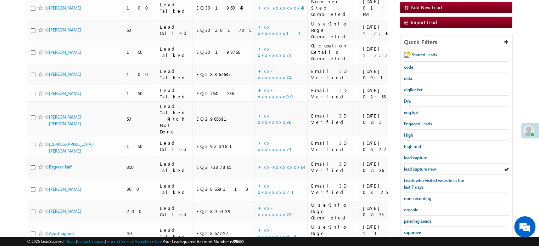
scroll to position [152, 0]
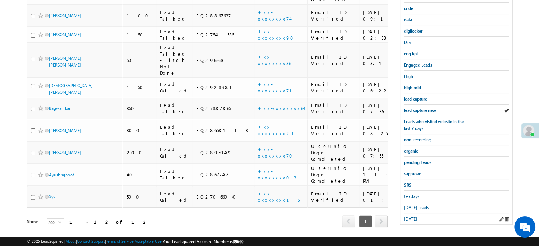
click at [414, 219] on div "yesterday" at bounding box center [456, 219] width 105 height 11
click at [414, 218] on span "yesterday" at bounding box center [410, 218] width 13 height 5
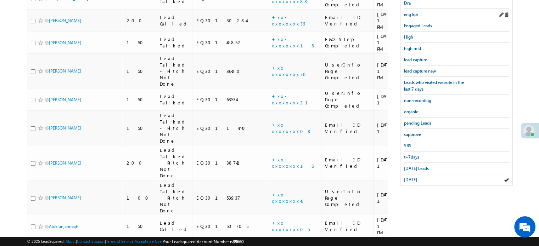
scroll to position [155, 0]
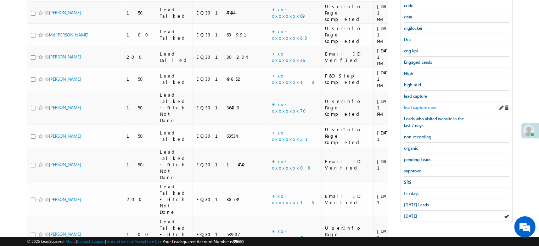
click at [422, 105] on span "lead capture new" at bounding box center [420, 107] width 32 height 5
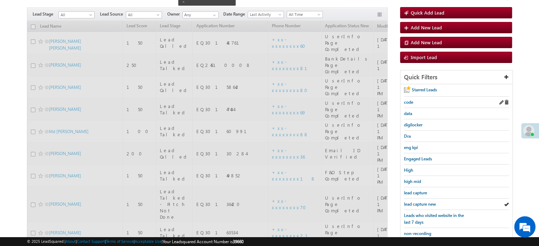
scroll to position [49, 0]
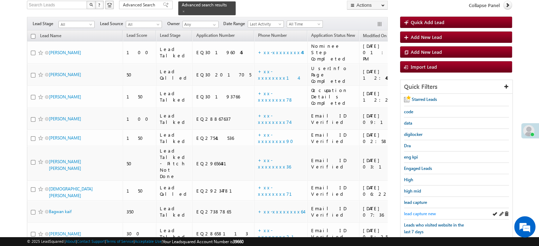
click at [410, 213] on span "lead capture new" at bounding box center [420, 213] width 32 height 5
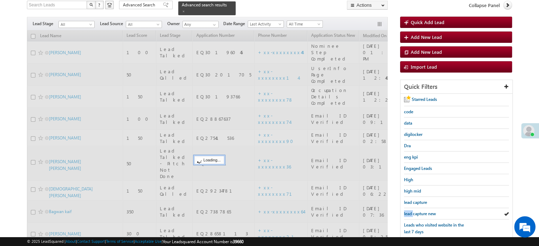
click at [410, 213] on span "lead capture new" at bounding box center [420, 213] width 32 height 5
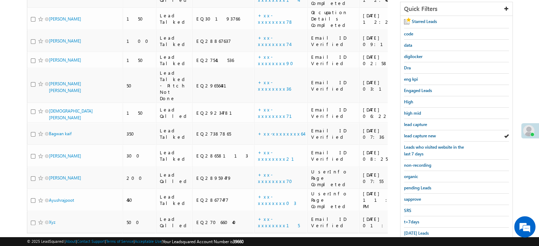
scroll to position [152, 0]
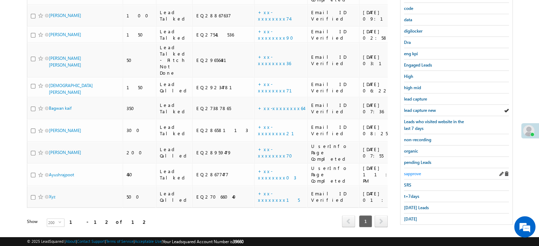
click at [417, 172] on span "sapprove" at bounding box center [412, 173] width 17 height 5
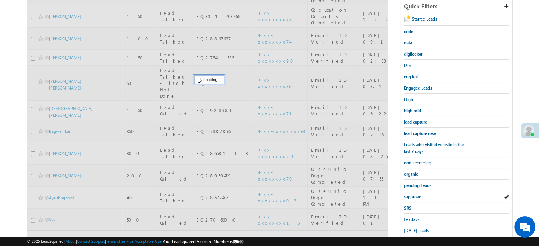
scroll to position [117, 0]
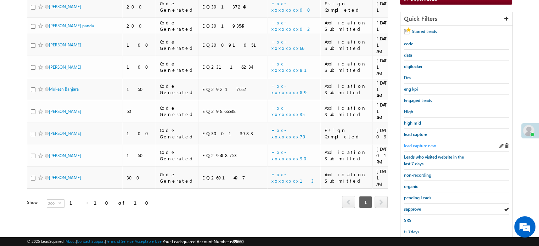
click at [418, 143] on span "lead capture new" at bounding box center [420, 145] width 32 height 5
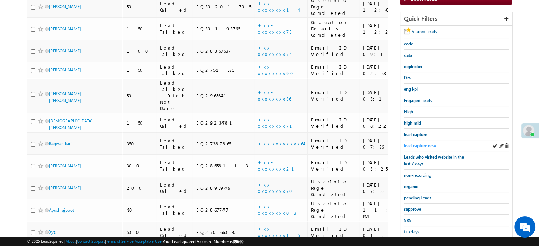
click at [408, 145] on span "lead capture new" at bounding box center [420, 145] width 32 height 5
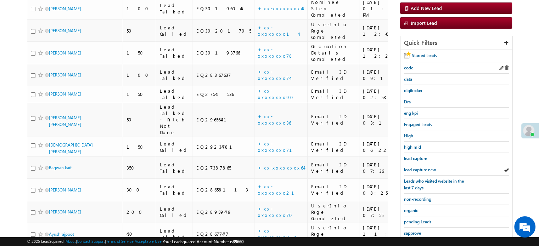
scroll to position [152, 0]
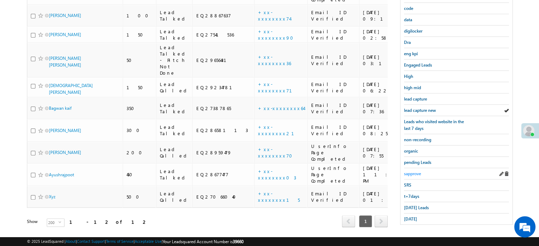
click at [407, 171] on span "sapprove" at bounding box center [412, 173] width 17 height 5
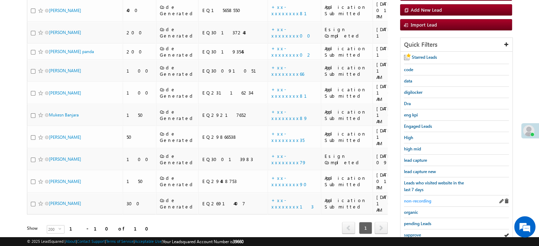
scroll to position [117, 0]
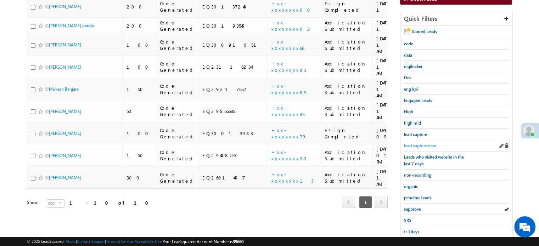
click at [404, 142] on link "lead capture new" at bounding box center [420, 145] width 32 height 7
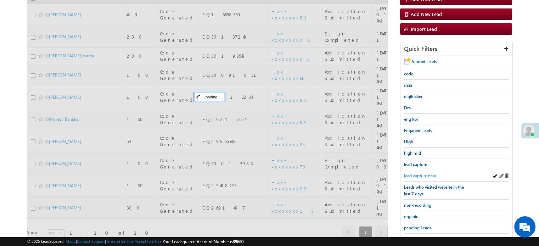
scroll to position [46, 0]
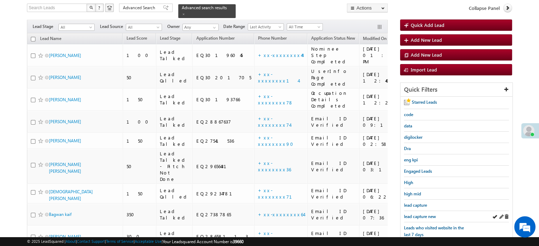
click at [419, 211] on div "lead capture new" at bounding box center [456, 216] width 105 height 11
click at [419, 214] on span "lead capture new" at bounding box center [420, 216] width 32 height 5
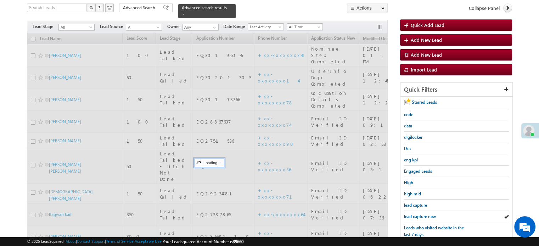
click at [418, 214] on span "lead capture new" at bounding box center [420, 216] width 32 height 5
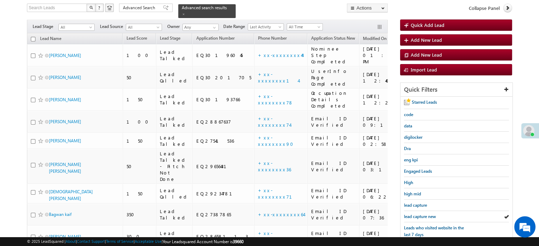
click at [418, 214] on span "lead capture new" at bounding box center [420, 216] width 32 height 5
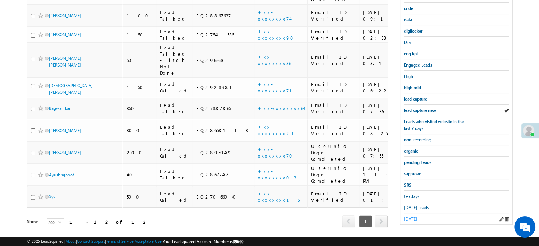
click at [417, 216] on link "yesterday" at bounding box center [410, 219] width 13 height 7
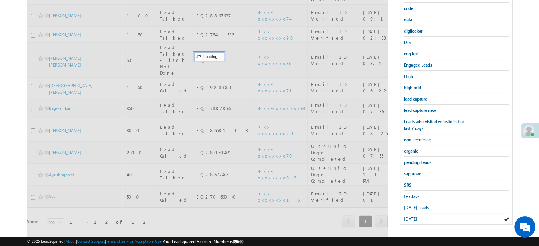
click at [419, 206] on span "Today's Leads" at bounding box center [416, 207] width 25 height 5
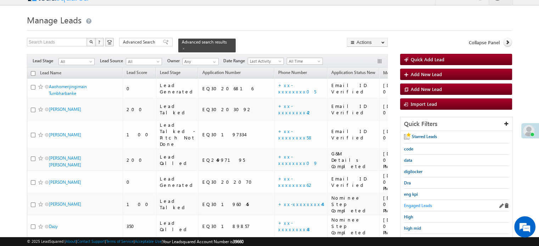
scroll to position [47, 0]
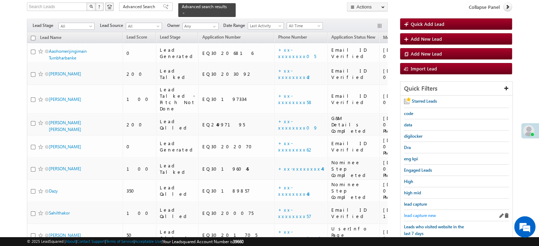
click at [419, 213] on span "lead capture new" at bounding box center [420, 215] width 32 height 5
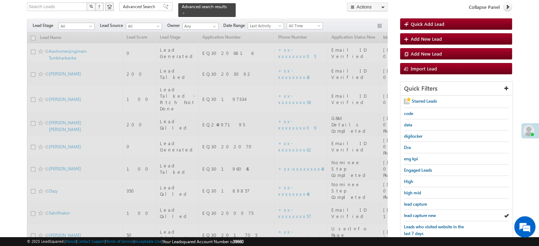
click at [419, 213] on span "lead capture new" at bounding box center [420, 215] width 32 height 5
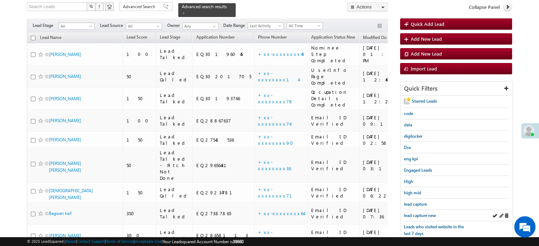
click at [407, 217] on div "lead capture new" at bounding box center [456, 215] width 105 height 11
click at [408, 214] on span "lead capture new" at bounding box center [420, 215] width 32 height 5
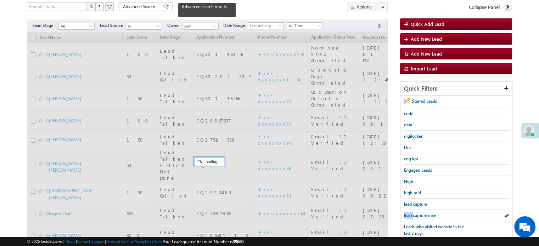
click at [408, 214] on span "lead capture new" at bounding box center [420, 215] width 32 height 5
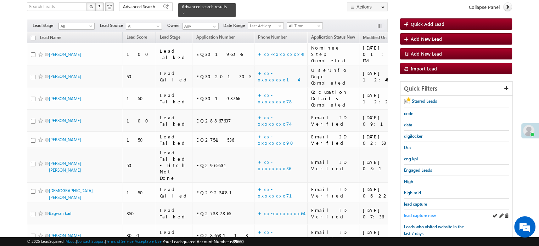
click at [415, 213] on span "lead capture new" at bounding box center [420, 215] width 32 height 5
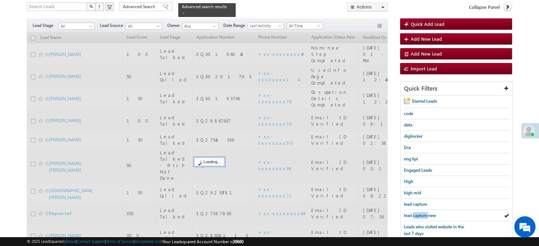
click at [415, 213] on span "lead capture new" at bounding box center [420, 215] width 32 height 5
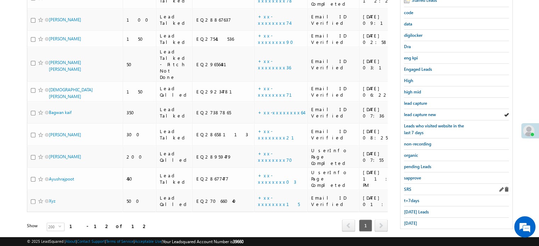
scroll to position [152, 0]
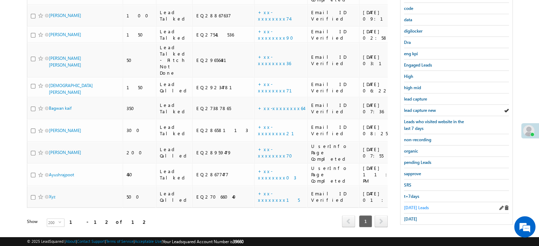
click at [414, 206] on span "Today's Leads" at bounding box center [416, 207] width 25 height 5
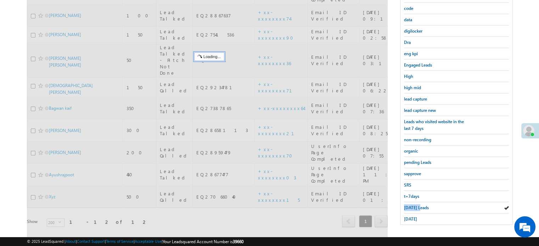
click at [414, 206] on span "Today's Leads" at bounding box center [416, 207] width 25 height 5
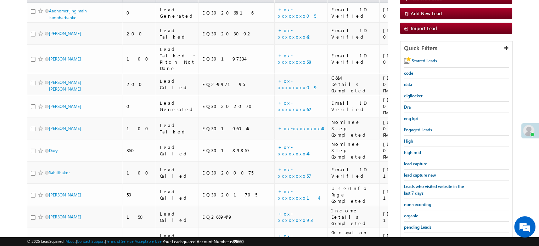
scroll to position [46, 0]
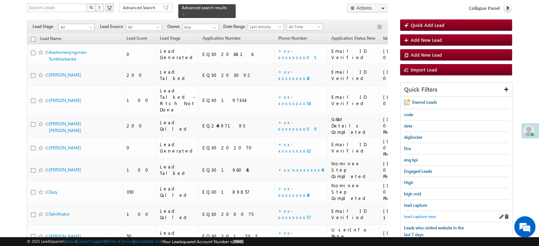
click at [416, 215] on span "lead capture new" at bounding box center [420, 216] width 32 height 5
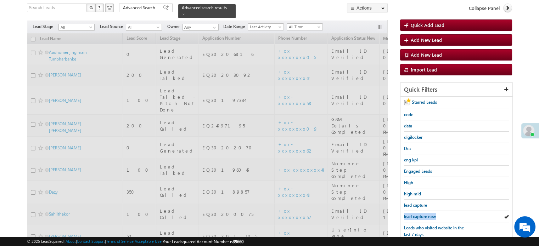
click at [416, 215] on span "lead capture new" at bounding box center [420, 216] width 32 height 5
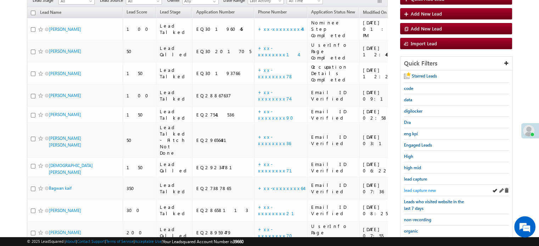
scroll to position [117, 0]
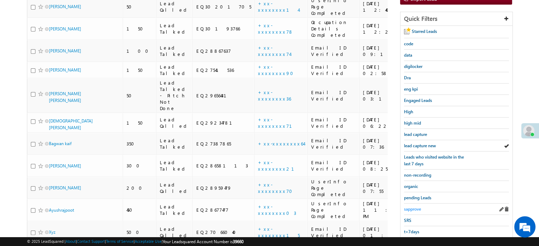
click at [412, 207] on span "sapprove" at bounding box center [412, 209] width 17 height 5
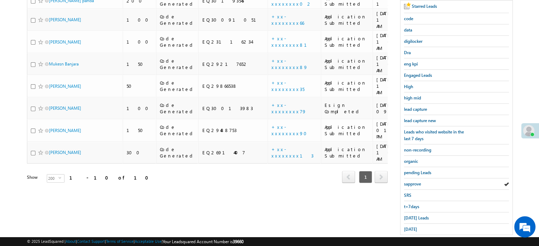
scroll to position [152, 0]
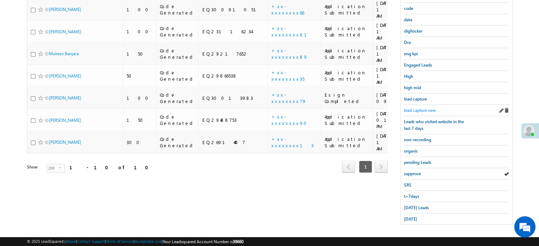
click at [412, 111] on span "lead capture new" at bounding box center [420, 110] width 32 height 5
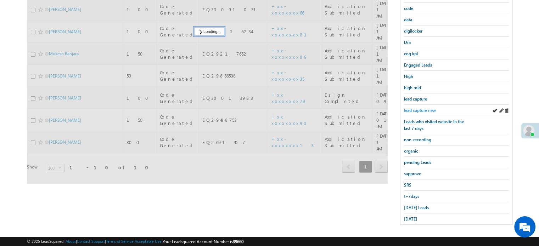
click at [415, 110] on span "lead capture new" at bounding box center [420, 110] width 32 height 5
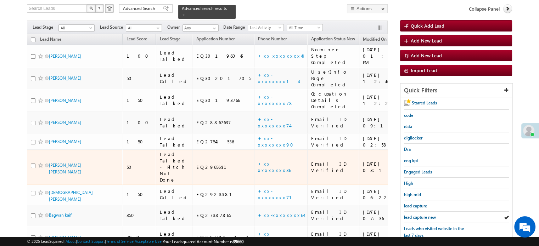
scroll to position [10, 0]
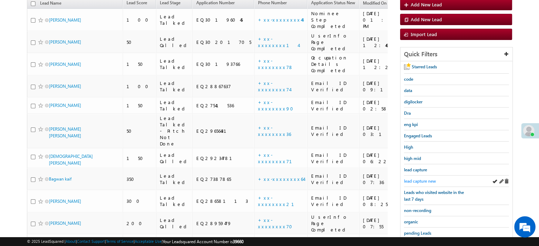
click at [416, 179] on span "lead capture new" at bounding box center [420, 181] width 32 height 5
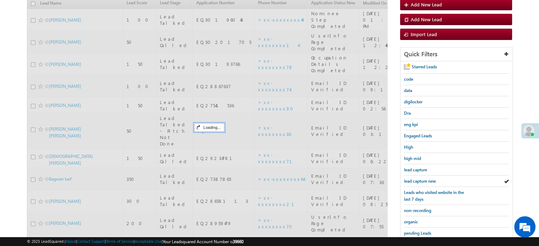
click at [416, 179] on span "lead capture new" at bounding box center [420, 181] width 32 height 5
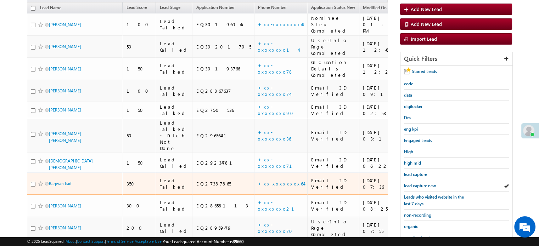
scroll to position [81, 0]
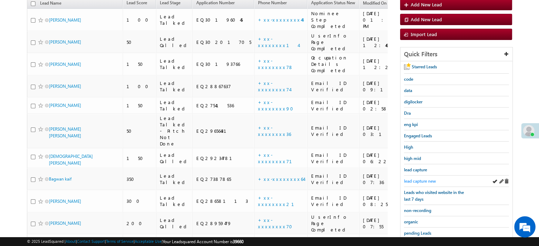
click at [416, 180] on span "lead capture new" at bounding box center [420, 181] width 32 height 5
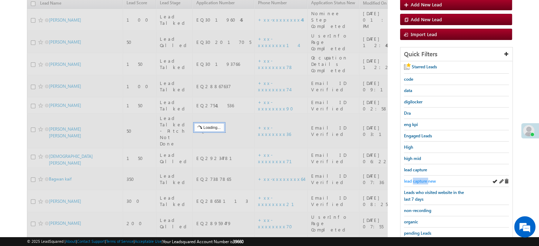
click at [416, 181] on span "lead capture new" at bounding box center [420, 181] width 32 height 5
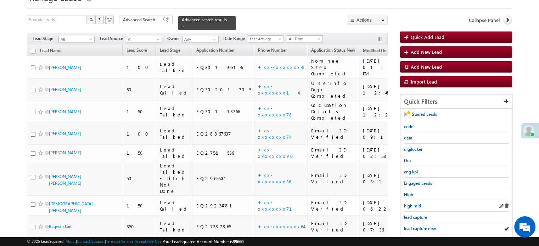
scroll to position [46, 0]
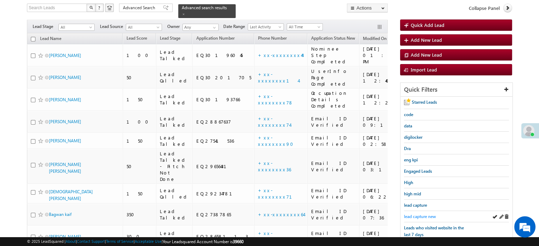
click at [419, 214] on span "lead capture new" at bounding box center [420, 216] width 32 height 5
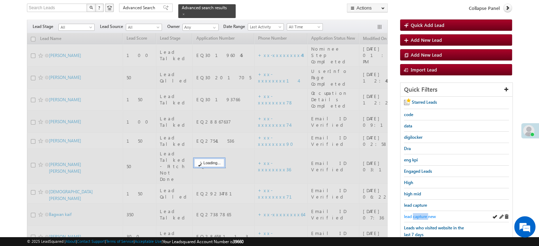
click at [419, 214] on span "lead capture new" at bounding box center [420, 216] width 32 height 5
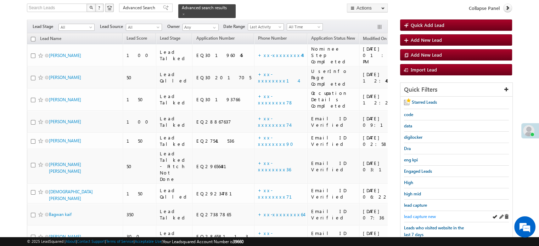
click at [421, 214] on span "lead capture new" at bounding box center [420, 216] width 32 height 5
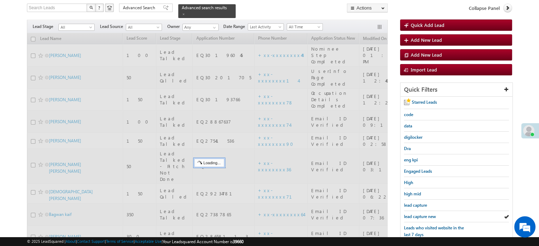
click at [421, 214] on span "lead capture new" at bounding box center [420, 216] width 32 height 5
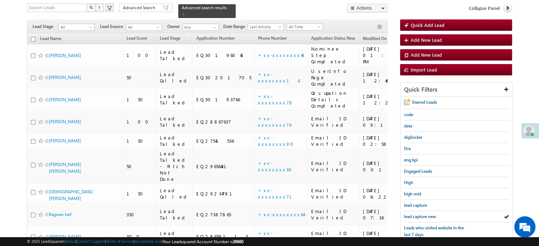
click at [421, 214] on span "lead capture new" at bounding box center [420, 216] width 32 height 5
click at [410, 214] on span "lead capture new" at bounding box center [420, 216] width 32 height 5
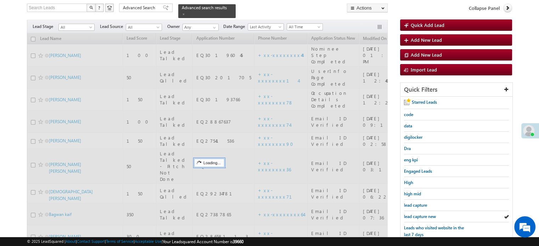
click at [410, 214] on span "lead capture new" at bounding box center [420, 216] width 32 height 5
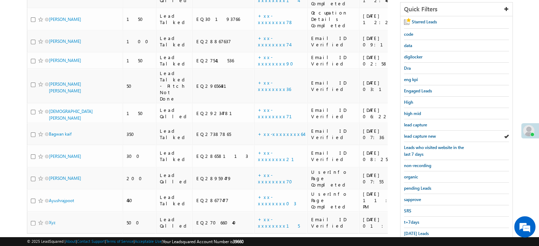
scroll to position [152, 0]
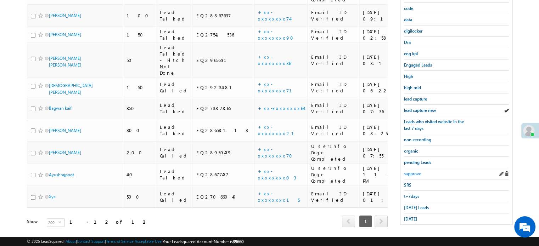
click at [415, 173] on span "sapprove" at bounding box center [412, 173] width 17 height 5
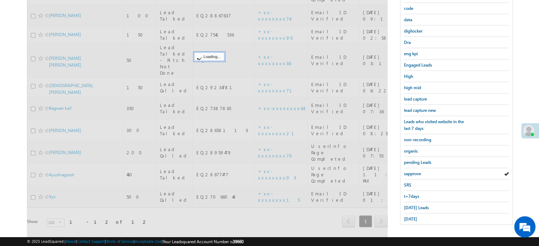
click at [414, 173] on span "sapprove" at bounding box center [412, 173] width 17 height 5
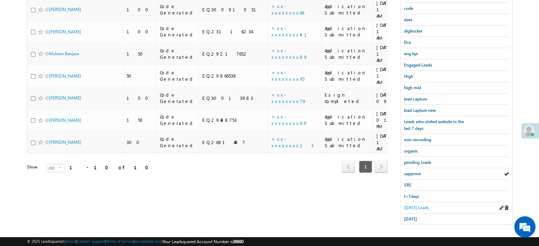
click at [411, 205] on span "Today's Leads" at bounding box center [416, 207] width 25 height 5
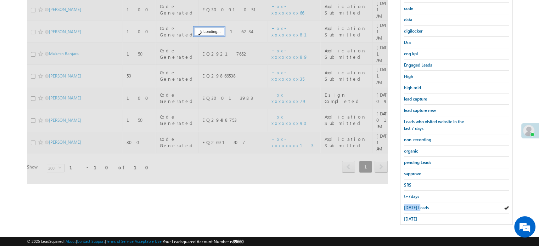
click at [411, 205] on span "Today's Leads" at bounding box center [416, 207] width 25 height 5
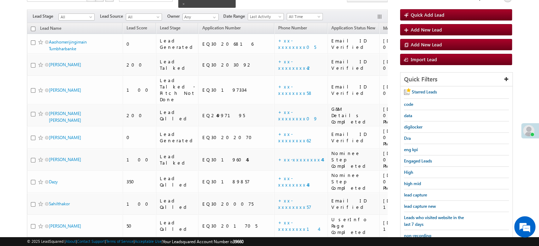
scroll to position [55, 0]
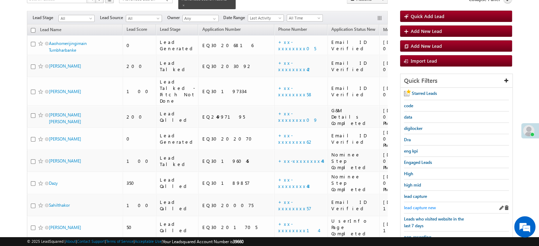
click at [419, 206] on span "lead capture new" at bounding box center [420, 207] width 32 height 5
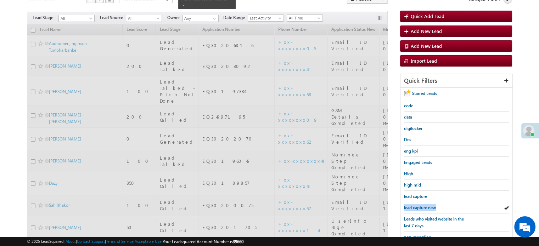
click at [419, 206] on span "lead capture new" at bounding box center [420, 207] width 32 height 5
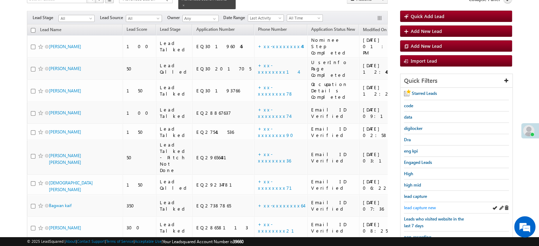
scroll to position [152, 0]
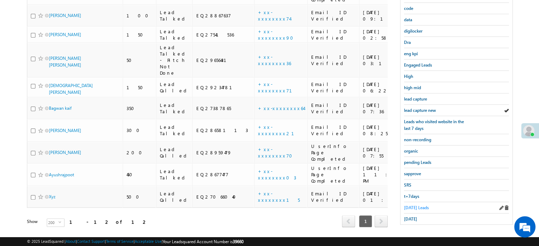
click at [418, 205] on span "Today's Leads" at bounding box center [416, 207] width 25 height 5
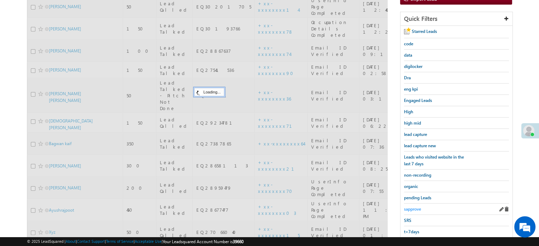
click at [415, 207] on span "sapprove" at bounding box center [412, 209] width 17 height 5
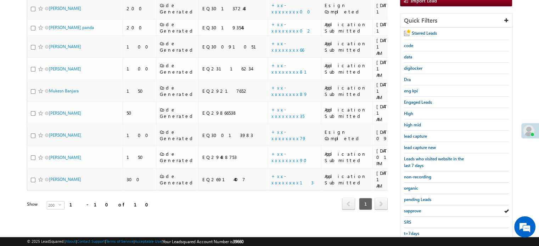
scroll to position [117, 0]
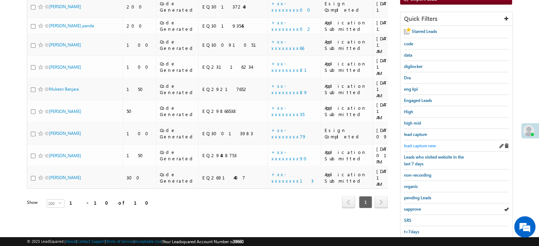
click at [419, 143] on span "lead capture new" at bounding box center [420, 145] width 32 height 5
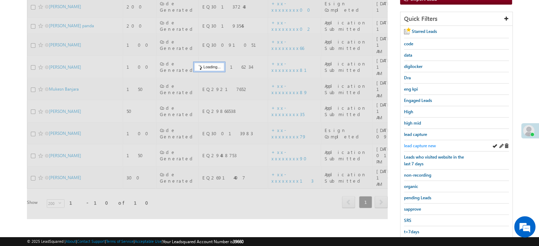
click at [419, 143] on span "lead capture new" at bounding box center [420, 145] width 32 height 5
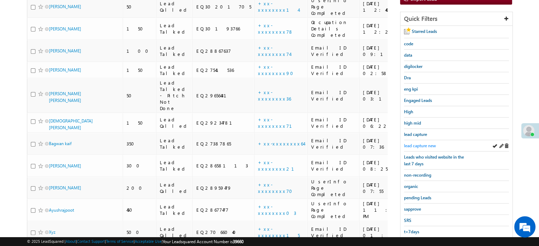
click at [418, 143] on span "lead capture new" at bounding box center [420, 145] width 32 height 5
click at [414, 143] on span "lead capture new" at bounding box center [420, 145] width 32 height 5
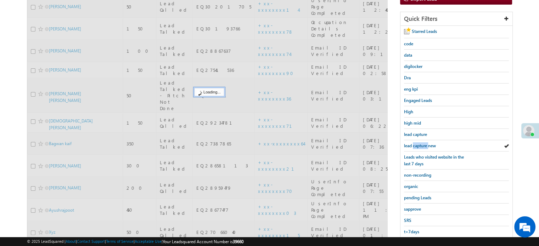
click at [414, 143] on span "lead capture new" at bounding box center [420, 145] width 32 height 5
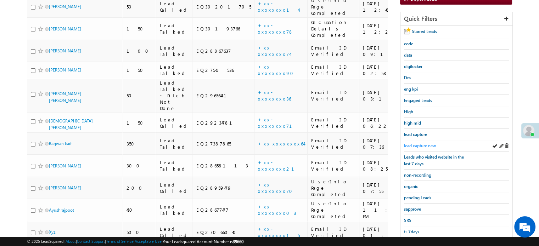
scroll to position [46, 0]
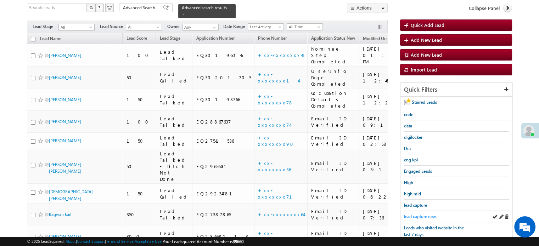
click at [419, 214] on span "lead capture new" at bounding box center [420, 216] width 32 height 5
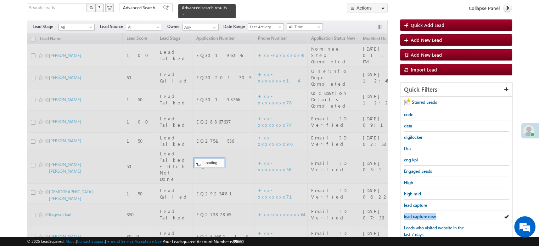
click at [419, 214] on span "lead capture new" at bounding box center [420, 216] width 32 height 5
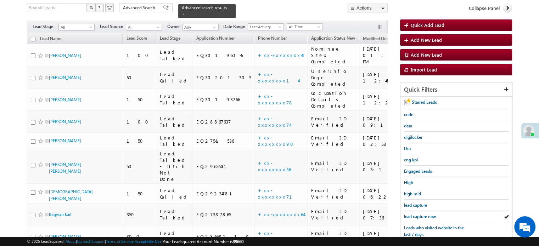
click at [419, 214] on span "lead capture new" at bounding box center [420, 216] width 32 height 5
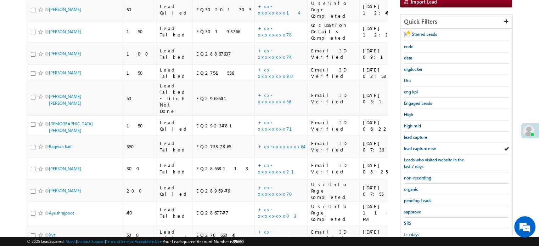
scroll to position [152, 0]
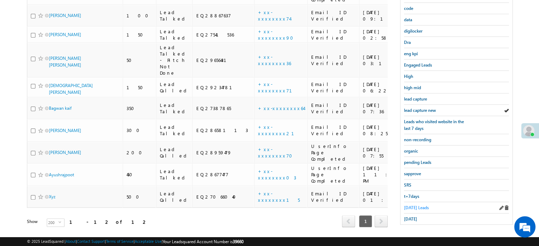
click at [413, 207] on span "Today's Leads" at bounding box center [416, 207] width 25 height 5
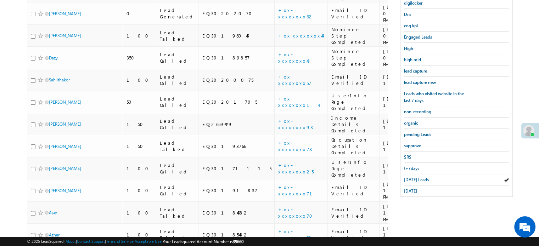
scroll to position [118, 0]
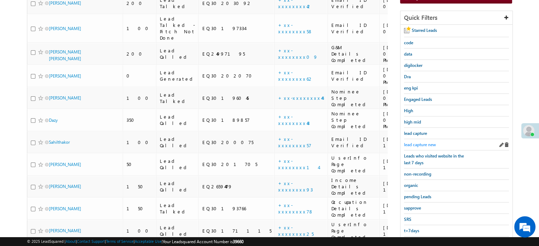
click at [408, 145] on span "lead capture new" at bounding box center [420, 144] width 32 height 5
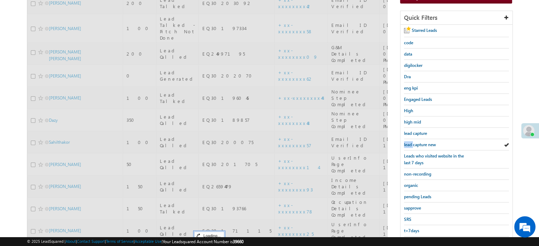
click at [408, 145] on span "lead capture new" at bounding box center [420, 144] width 32 height 5
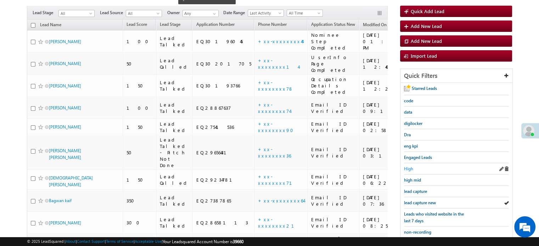
scroll to position [47, 0]
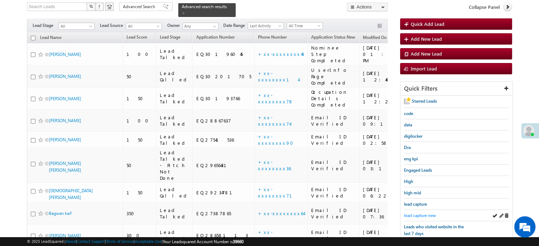
click at [410, 214] on span "lead capture new" at bounding box center [420, 215] width 32 height 5
click at [425, 213] on span "lead capture new" at bounding box center [420, 215] width 32 height 5
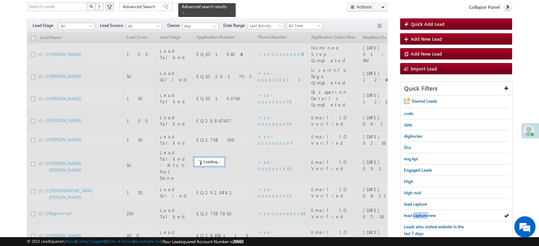
click at [425, 213] on span "lead capture new" at bounding box center [420, 215] width 32 height 5
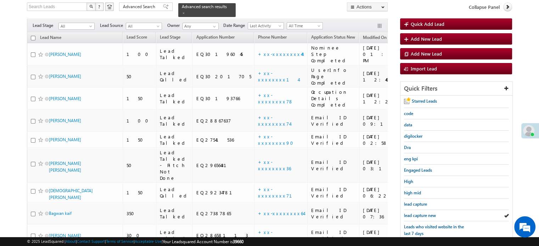
click at [425, 213] on span "lead capture new" at bounding box center [420, 215] width 32 height 5
click at [427, 214] on span "lead capture new" at bounding box center [420, 215] width 32 height 5
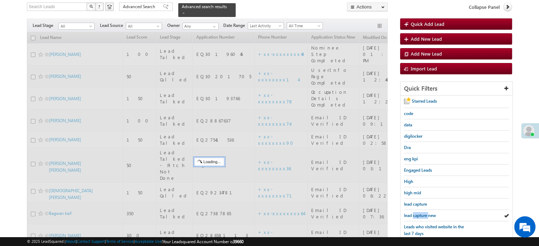
click at [427, 214] on span "lead capture new" at bounding box center [420, 215] width 32 height 5
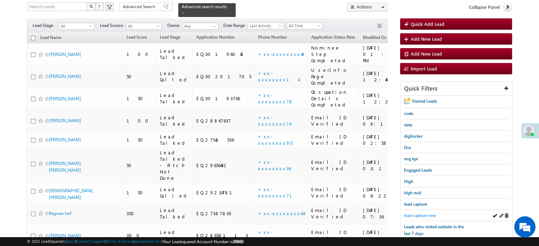
click at [429, 213] on span "lead capture new" at bounding box center [420, 215] width 32 height 5
click at [425, 214] on span "lead capture new" at bounding box center [420, 215] width 32 height 5
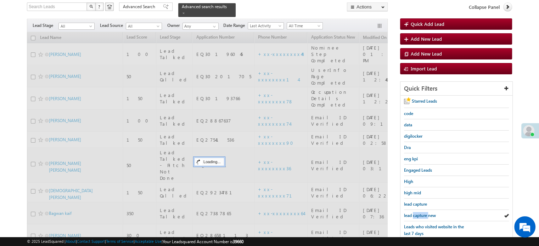
click at [425, 214] on span "lead capture new" at bounding box center [420, 215] width 32 height 5
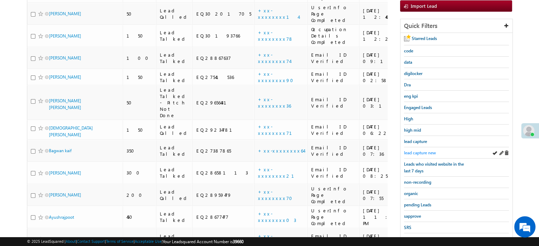
scroll to position [152, 0]
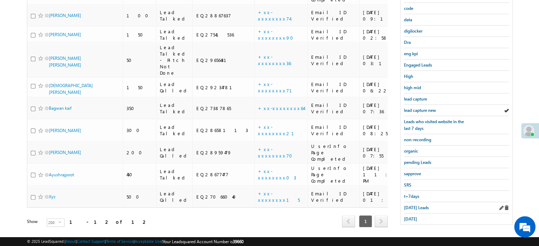
click at [417, 208] on div "Today's Leads" at bounding box center [456, 207] width 105 height 11
click at [415, 207] on span "Today's Leads" at bounding box center [416, 207] width 25 height 5
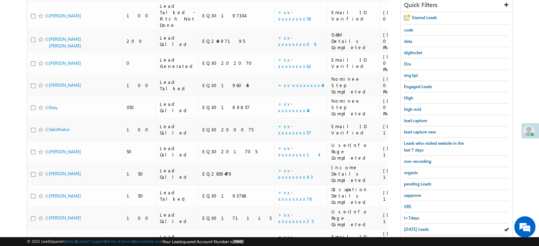
scroll to position [118, 0]
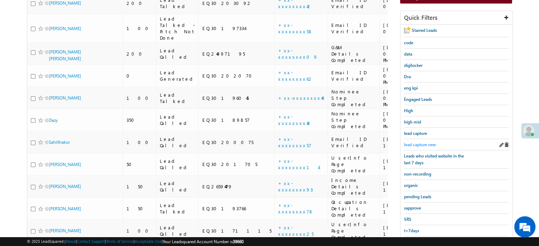
click at [423, 142] on span "lead capture new" at bounding box center [420, 144] width 32 height 5
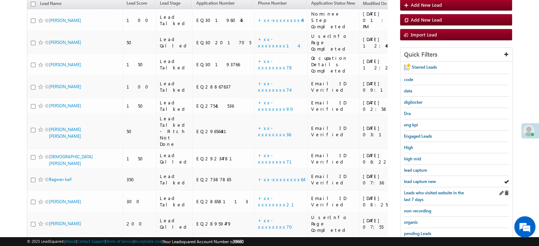
scroll to position [82, 0]
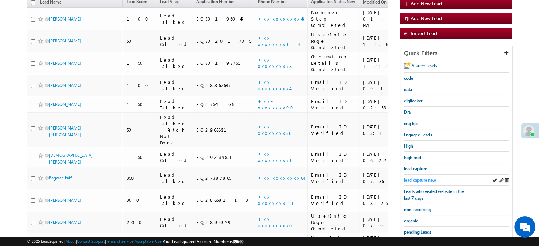
click at [419, 178] on span "lead capture new" at bounding box center [420, 179] width 32 height 5
click at [409, 177] on span "lead capture new" at bounding box center [420, 179] width 32 height 5
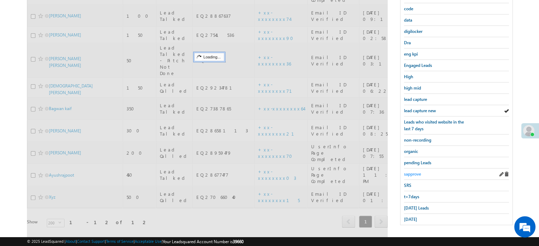
scroll to position [152, 0]
click at [414, 175] on div "sapprove" at bounding box center [456, 173] width 105 height 11
click at [414, 174] on div "sapprove" at bounding box center [456, 173] width 105 height 11
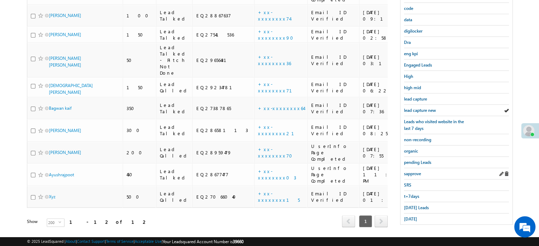
click at [413, 174] on link "sapprove" at bounding box center [412, 173] width 17 height 7
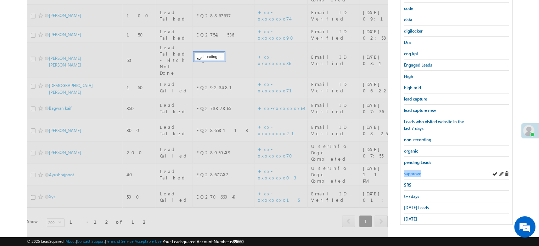
click at [412, 174] on span "sapprove" at bounding box center [412, 173] width 17 height 5
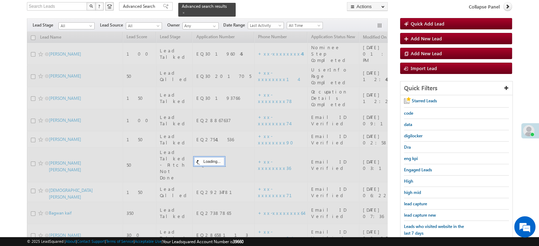
scroll to position [46, 0]
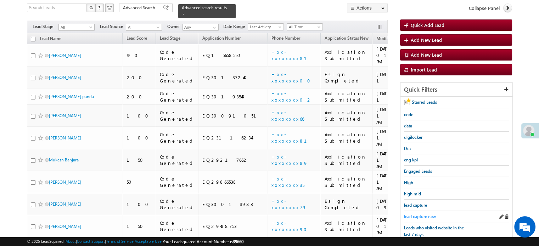
click at [416, 215] on span "lead capture new" at bounding box center [420, 216] width 32 height 5
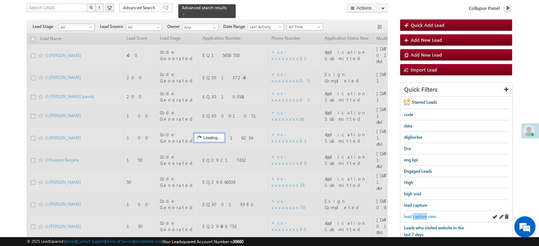
click at [417, 215] on span "lead capture new" at bounding box center [420, 216] width 32 height 5
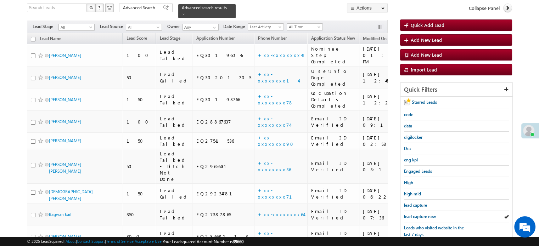
click at [417, 215] on span "lead capture new" at bounding box center [420, 216] width 32 height 5
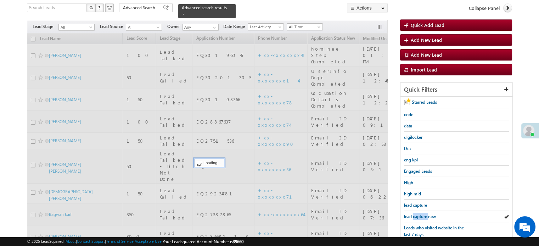
click at [417, 215] on span "lead capture new" at bounding box center [420, 216] width 32 height 5
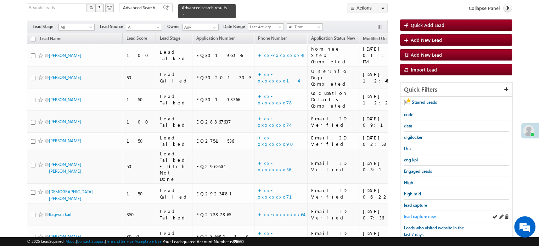
click at [418, 214] on span "lead capture new" at bounding box center [420, 216] width 32 height 5
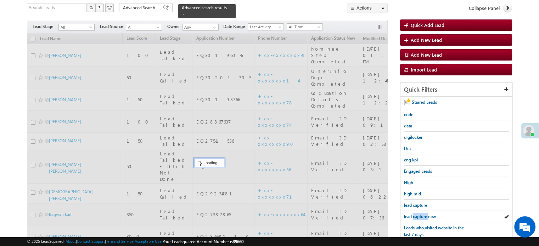
click at [418, 214] on span "lead capture new" at bounding box center [420, 216] width 32 height 5
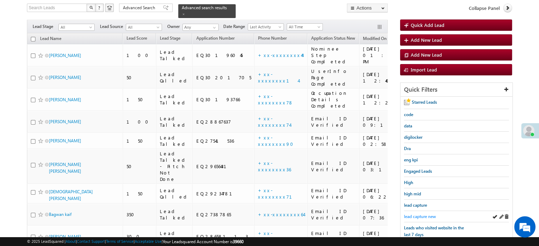
click at [406, 215] on span "lead capture new" at bounding box center [420, 216] width 32 height 5
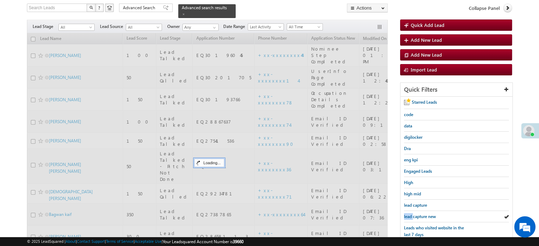
click at [406, 215] on span "lead capture new" at bounding box center [420, 216] width 32 height 5
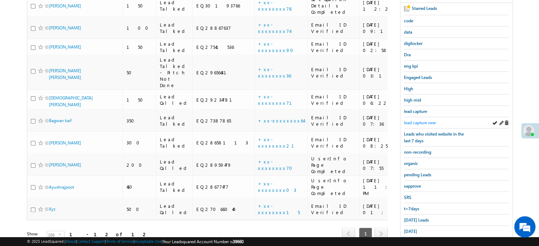
scroll to position [152, 0]
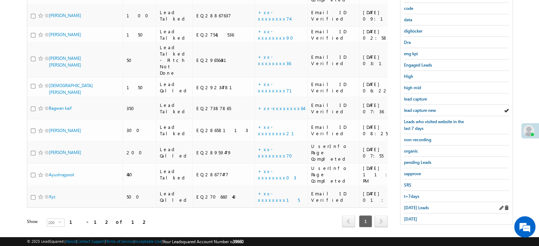
click at [406, 208] on div "Today's Leads" at bounding box center [456, 207] width 105 height 11
click at [406, 207] on span "Today's Leads" at bounding box center [416, 207] width 25 height 5
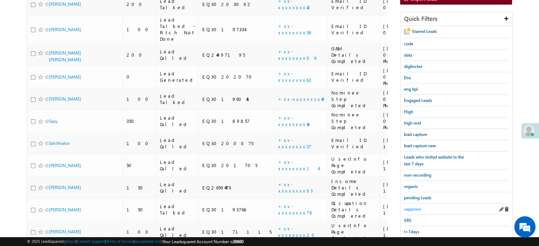
scroll to position [81, 0]
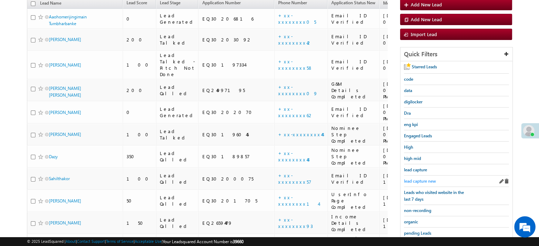
click at [417, 179] on span "lead capture new" at bounding box center [420, 181] width 32 height 5
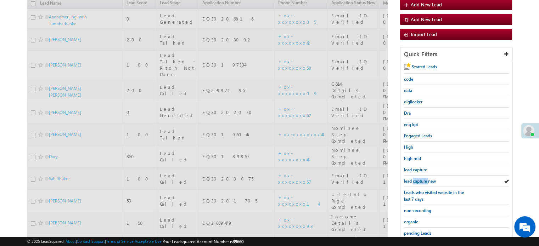
click at [417, 179] on span "lead capture new" at bounding box center [420, 181] width 32 height 5
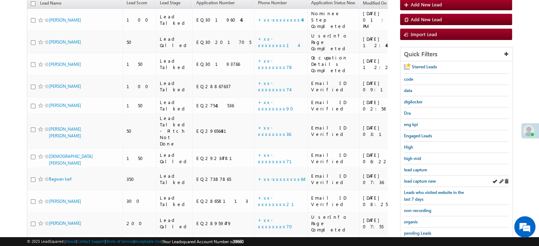
click at [419, 176] on div "lead capture new" at bounding box center [456, 181] width 105 height 11
click at [422, 179] on span "lead capture new" at bounding box center [420, 181] width 32 height 5
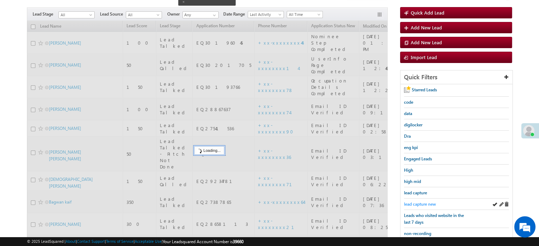
scroll to position [46, 0]
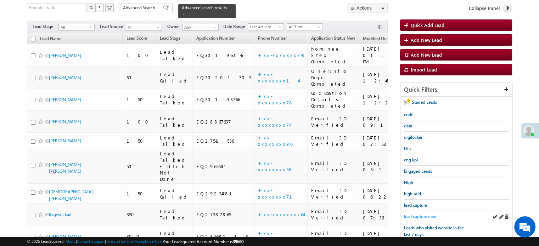
click at [422, 214] on span "lead capture new" at bounding box center [420, 216] width 32 height 5
click at [419, 214] on span "lead capture new" at bounding box center [420, 216] width 32 height 5
click at [413, 214] on span "lead capture new" at bounding box center [420, 216] width 32 height 5
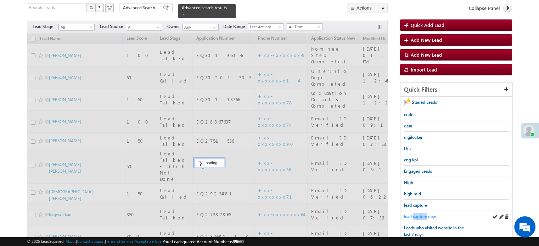
click at [413, 214] on span "lead capture new" at bounding box center [420, 216] width 32 height 5
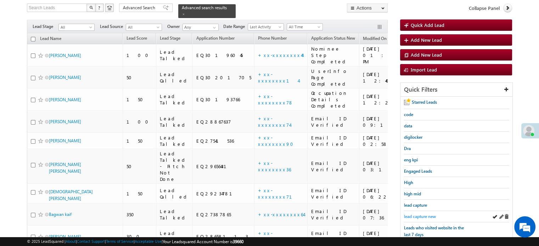
click at [427, 214] on span "lead capture new" at bounding box center [420, 216] width 32 height 5
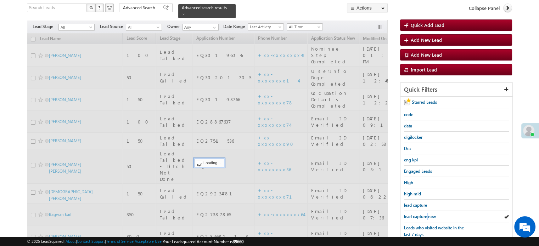
click at [427, 214] on span "lead capture new" at bounding box center [420, 216] width 32 height 5
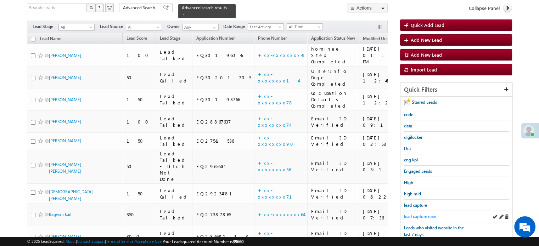
click at [426, 214] on span "lead capture new" at bounding box center [420, 216] width 32 height 5
click at [421, 215] on span "lead capture new" at bounding box center [420, 216] width 32 height 5
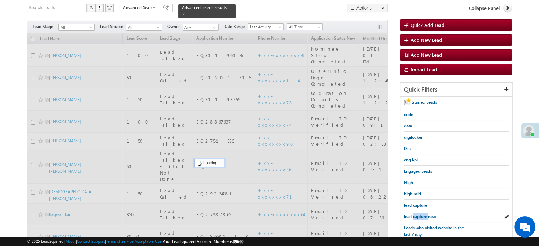
click at [421, 215] on span "lead capture new" at bounding box center [420, 216] width 32 height 5
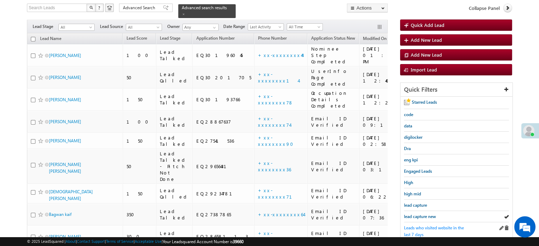
scroll to position [152, 0]
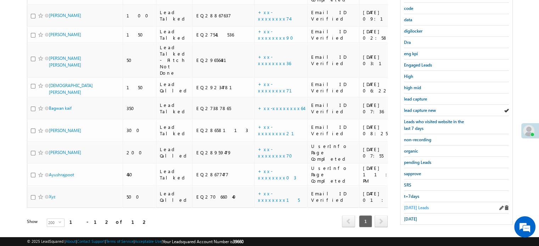
click at [407, 206] on span "Today's Leads" at bounding box center [416, 207] width 25 height 5
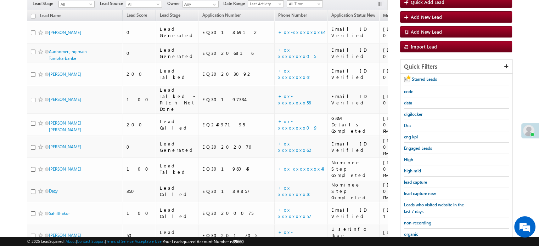
scroll to position [71, 0]
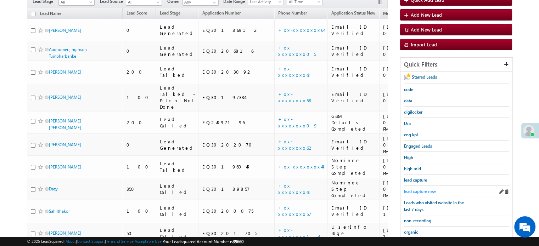
click at [415, 189] on span "lead capture new" at bounding box center [420, 191] width 32 height 5
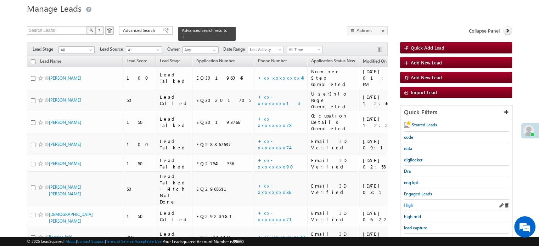
scroll to position [35, 0]
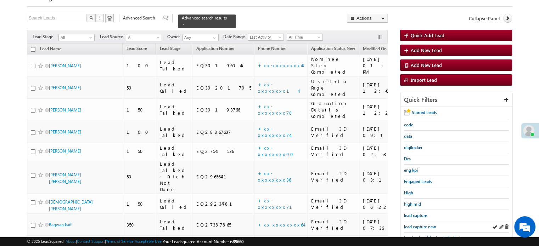
click at [421, 221] on div "lead capture new" at bounding box center [456, 226] width 105 height 11
click at [419, 221] on div "lead capture new" at bounding box center [456, 226] width 105 height 11
click at [418, 224] on link "lead capture new" at bounding box center [420, 227] width 32 height 7
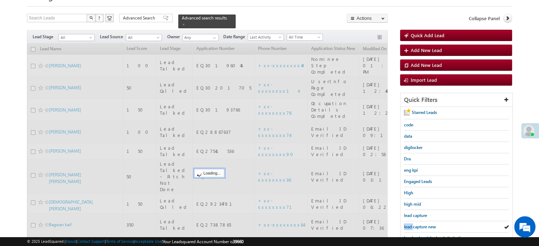
click at [418, 224] on link "lead capture new" at bounding box center [420, 227] width 32 height 7
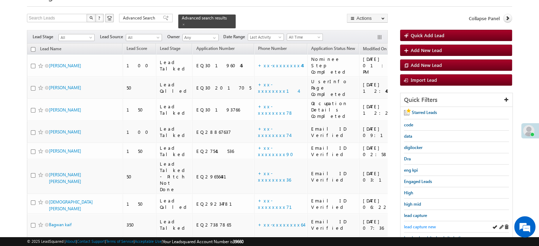
click at [417, 224] on link "lead capture new" at bounding box center [420, 227] width 32 height 7
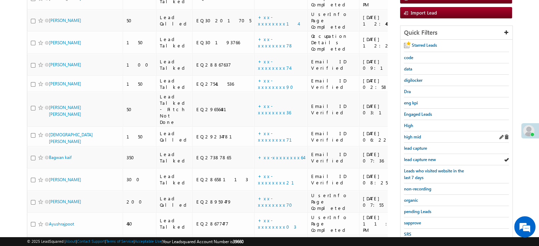
scroll to position [152, 0]
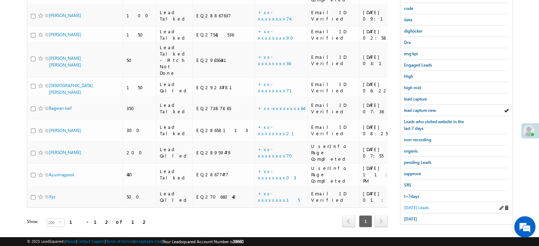
click at [410, 205] on span "Today's Leads" at bounding box center [416, 207] width 25 height 5
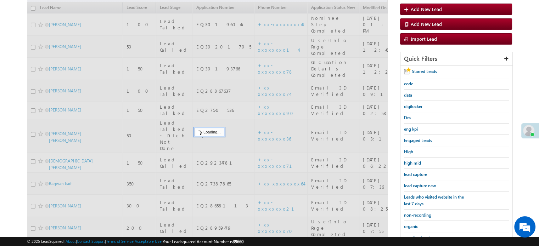
scroll to position [46, 0]
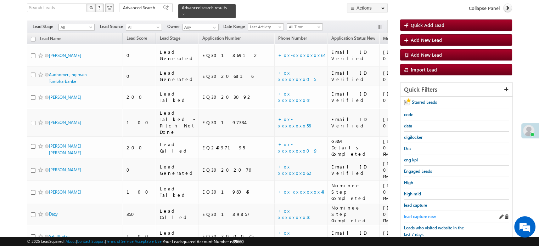
click at [416, 214] on span "lead capture new" at bounding box center [420, 216] width 32 height 5
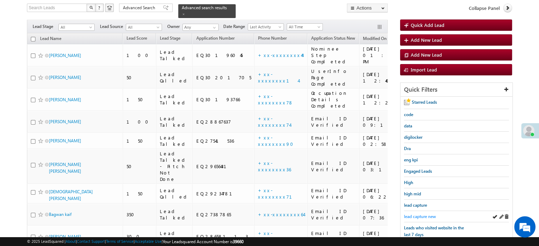
click at [412, 215] on span "lead capture new" at bounding box center [420, 216] width 32 height 5
click at [418, 211] on div "lead capture new" at bounding box center [456, 216] width 105 height 11
click at [419, 211] on div "lead capture new" at bounding box center [456, 216] width 105 height 11
click at [420, 213] on link "lead capture new" at bounding box center [420, 216] width 32 height 7
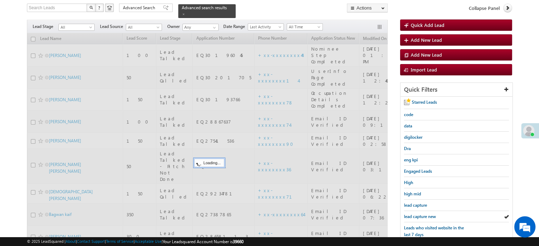
click at [422, 214] on span "lead capture new" at bounding box center [420, 216] width 32 height 5
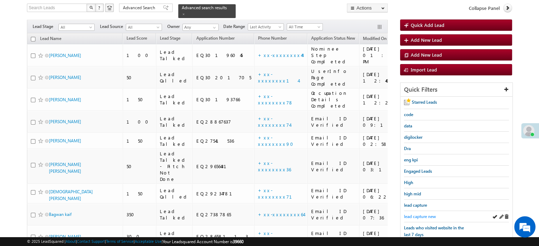
click at [422, 214] on span "lead capture new" at bounding box center [420, 216] width 32 height 5
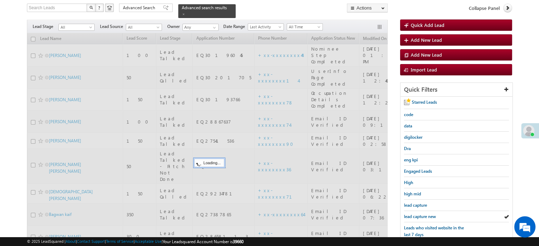
click at [422, 214] on span "lead capture new" at bounding box center [420, 216] width 32 height 5
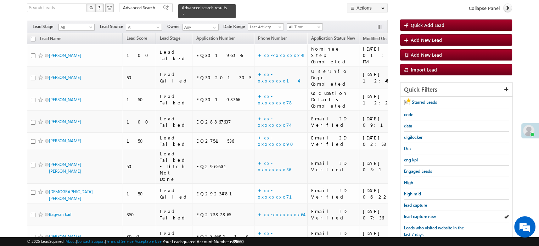
click at [422, 214] on span "lead capture new" at bounding box center [420, 216] width 32 height 5
click at [424, 214] on span "lead capture new" at bounding box center [420, 216] width 32 height 5
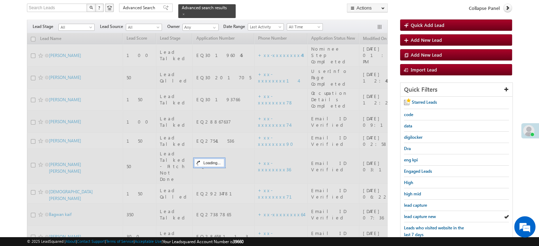
click at [422, 214] on span "lead capture new" at bounding box center [420, 216] width 32 height 5
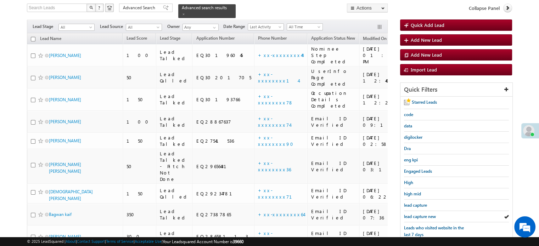
click at [422, 214] on span "lead capture new" at bounding box center [420, 216] width 32 height 5
click at [421, 214] on span "lead capture new" at bounding box center [420, 216] width 32 height 5
click at [422, 214] on span "lead capture new" at bounding box center [420, 216] width 32 height 5
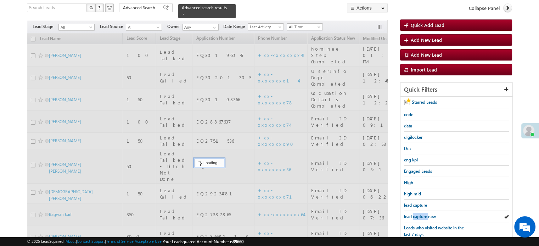
click at [422, 214] on span "lead capture new" at bounding box center [420, 216] width 32 height 5
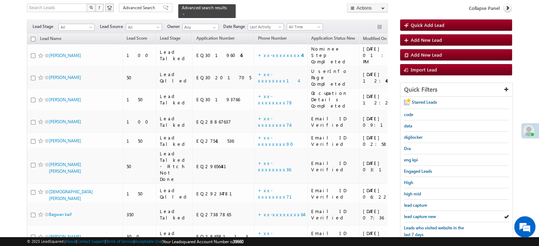
click at [422, 214] on span "lead capture new" at bounding box center [420, 216] width 32 height 5
click at [419, 214] on span "lead capture new" at bounding box center [420, 216] width 32 height 5
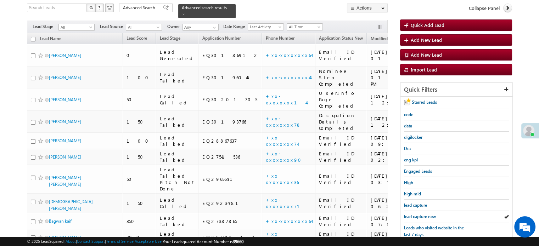
scroll to position [0, 0]
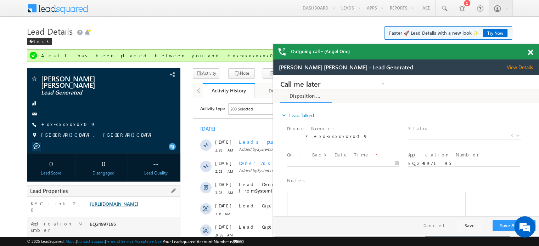
click at [138, 207] on link "https://angelbroking1-pk3em7sa.customui-test.leadsquared.com?leadId=bd76c1fe-0a…" at bounding box center [114, 204] width 48 height 6
click at [66, 121] on link "+xx-xxxxxxxx09" at bounding box center [68, 124] width 54 height 6
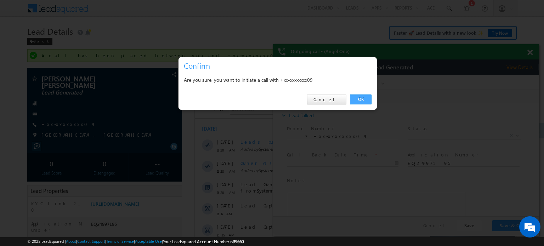
click at [363, 101] on link "OK" at bounding box center [361, 100] width 22 height 10
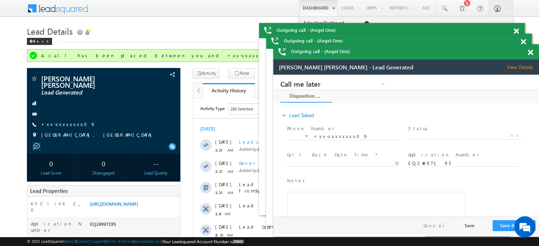
scroll to position [0, 0]
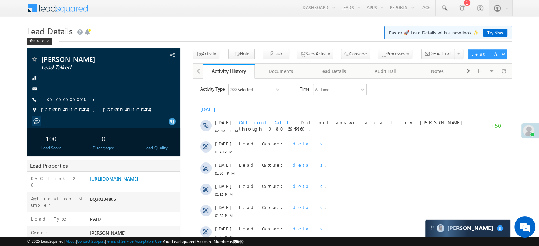
scroll to position [3752, 0]
drag, startPoint x: 88, startPoint y: 178, endPoint x: 92, endPoint y: 180, distance: 4.5
click at [90, 178] on div "KYC link 2_0 https://angelbroking1-pk3em7sa.customui-test.leadsquared.com?leadI…" at bounding box center [103, 182] width 153 height 20
click at [80, 181] on div "KYC link 2_0" at bounding box center [57, 183] width 61 height 17
drag, startPoint x: 89, startPoint y: 178, endPoint x: 173, endPoint y: 190, distance: 85.1
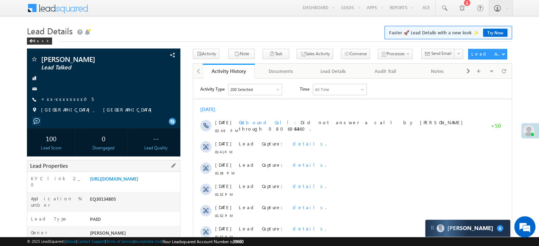
click at [173, 185] on div "https://angelbroking1-pk3em7sa.customui-test.leadsquared.com?leadId=dcfad1d7-51…" at bounding box center [134, 180] width 92 height 10
copy link "https://angelbroking1-pk3em7sa.customui-test.leadsquared.com?leadId=dcfad1d7-51…"
click at [173, 84] on div "Tekeshwar Chanap Lead Talked +xx-xxxxxxxx05" at bounding box center [103, 87] width 146 height 62
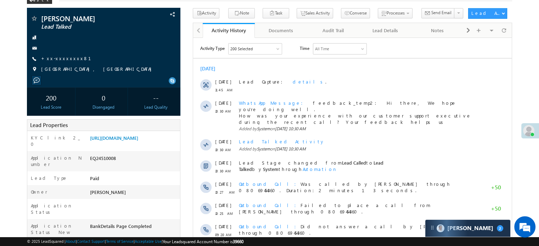
scroll to position [3769, 0]
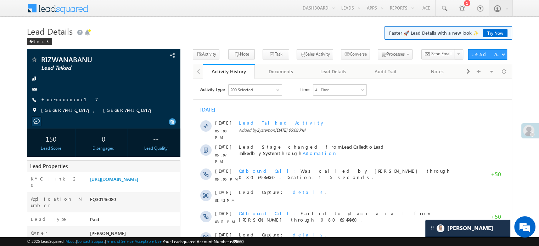
scroll to position [3830, 0]
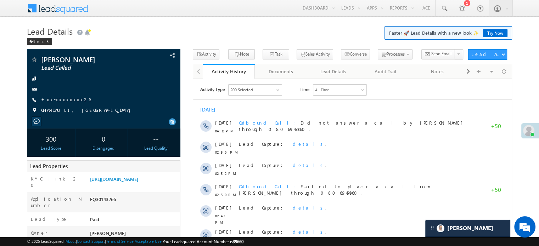
scroll to position [3830, 0]
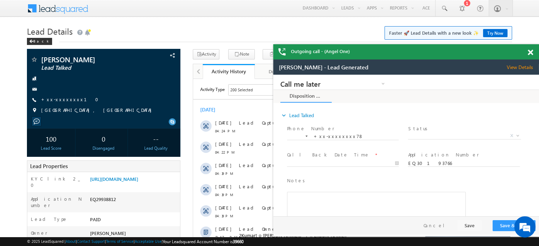
scroll to position [4161, 0]
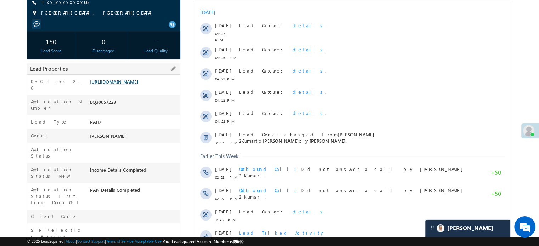
scroll to position [106, 0]
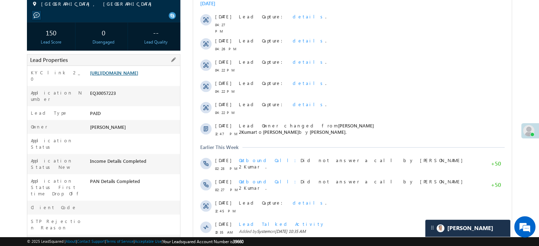
click at [118, 76] on link "https://angelbroking1-pk3em7sa.customui-test.leadsquared.com?leadId=cc47c6c5-6b…" at bounding box center [114, 73] width 48 height 6
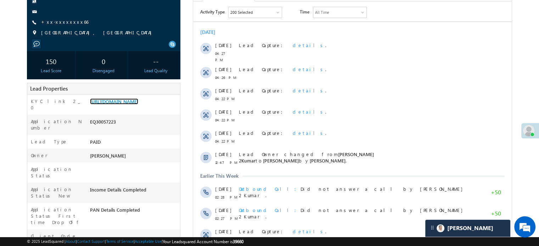
scroll to position [35, 0]
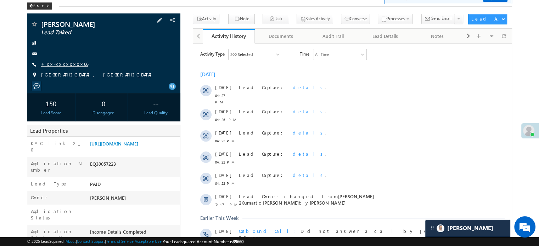
click at [68, 64] on link "+xx-xxxxxxxx66" at bounding box center [64, 64] width 47 height 6
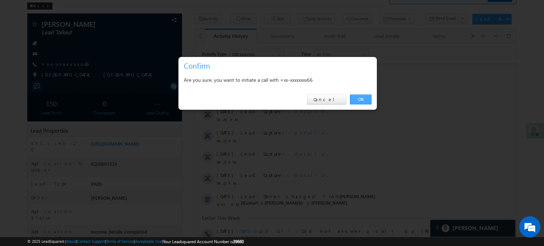
click at [364, 100] on link "OK" at bounding box center [361, 100] width 22 height 10
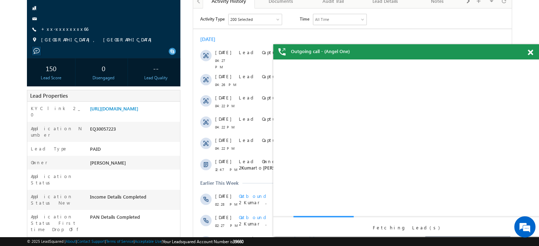
scroll to position [0, 0]
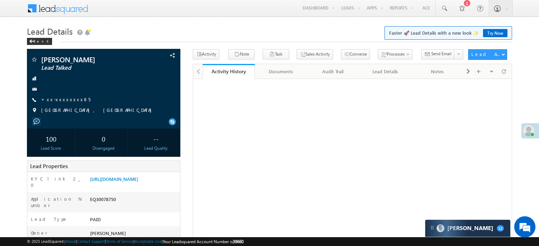
click at [102, 176] on link "[URL][DOMAIN_NAME]" at bounding box center [114, 179] width 48 height 6
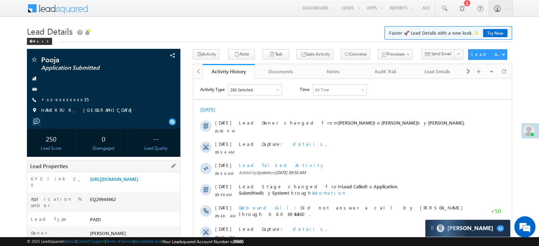
scroll to position [106, 0]
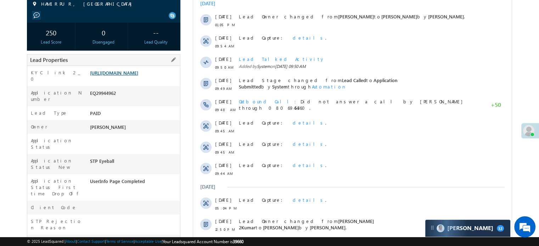
click at [124, 76] on link "[URL][DOMAIN_NAME]" at bounding box center [114, 73] width 48 height 6
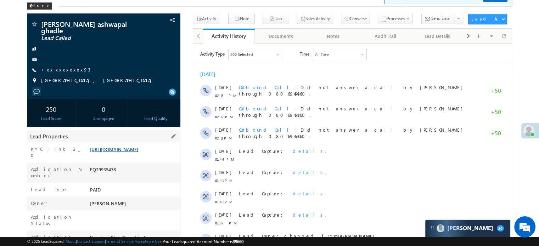
click at [138, 151] on link "https://angelbroking1-pk3em7sa.customui-test.leadsquared.com?leadId=3f354572-16…" at bounding box center [114, 149] width 48 height 6
click at [133, 148] on link "https://angelbroking1-pk3em7sa.customui-test.leadsquared.com?leadId=3f354572-16…" at bounding box center [114, 149] width 48 height 6
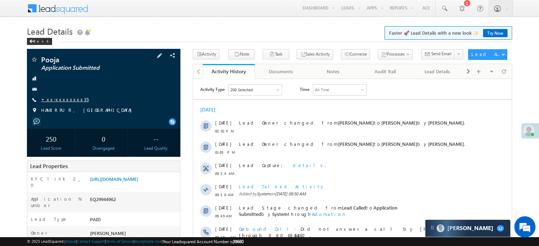
click at [60, 102] on link "+xx-xxxxxxxx35" at bounding box center [64, 99] width 47 height 6
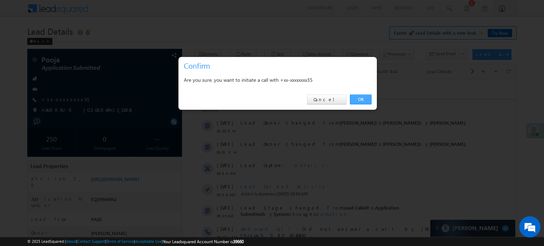
click at [357, 101] on link "OK" at bounding box center [361, 100] width 22 height 10
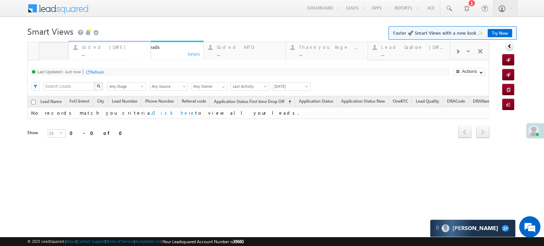
drag, startPoint x: 168, startPoint y: 52, endPoint x: 115, endPoint y: 60, distance: 53.3
click at [67, 49] on div "Coded [DATE]" at bounding box center [84, 47] width 64 height 6
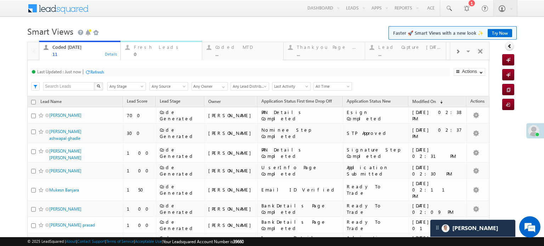
click at [146, 53] on div "0" at bounding box center [166, 53] width 64 height 5
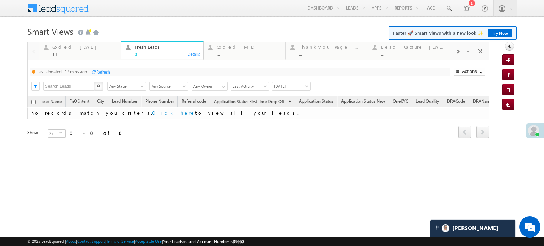
click at [100, 71] on div "Refresh" at bounding box center [103, 71] width 14 height 5
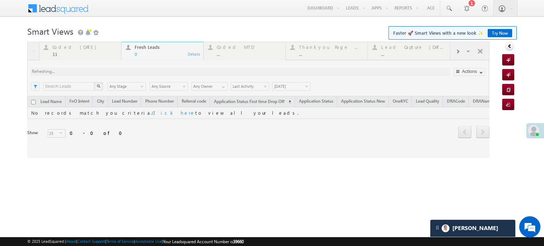
click at [100, 71] on div at bounding box center [258, 100] width 462 height 116
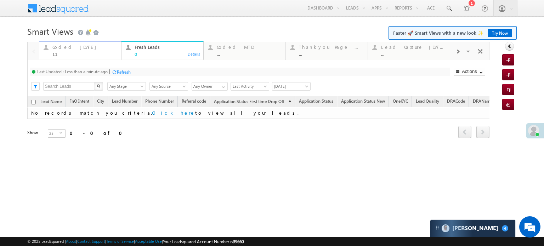
click at [70, 51] on div "11" at bounding box center [84, 53] width 64 height 5
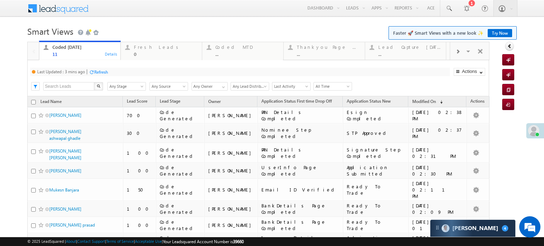
click at [99, 72] on div "Refresh" at bounding box center [101, 71] width 14 height 5
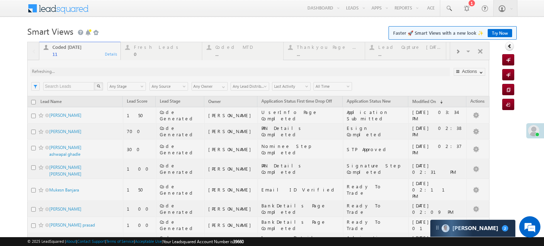
click at [127, 71] on div at bounding box center [258, 192] width 462 height 301
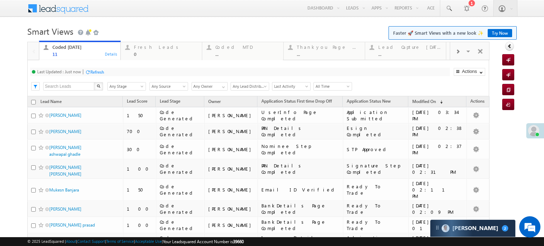
click at [96, 70] on div "Refresh" at bounding box center [97, 71] width 14 height 5
click at [445, 4] on link at bounding box center [448, 8] width 17 height 16
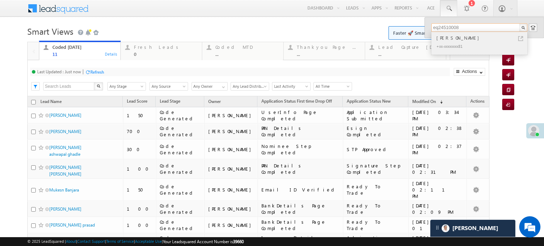
type input "eq24510008"
click at [475, 43] on div "+xx-xxxxxxxx81" at bounding box center [482, 46] width 95 height 9
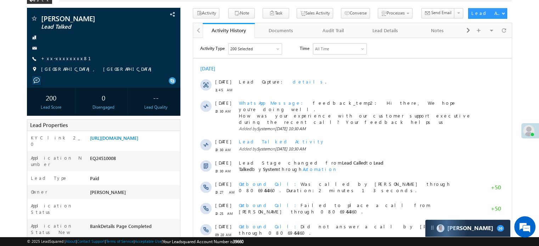
scroll to position [4084, 0]
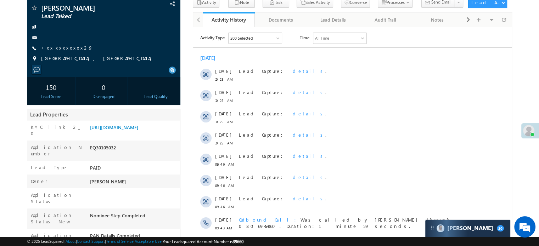
scroll to position [35, 0]
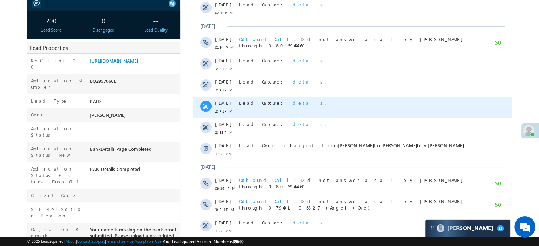
scroll to position [106, 0]
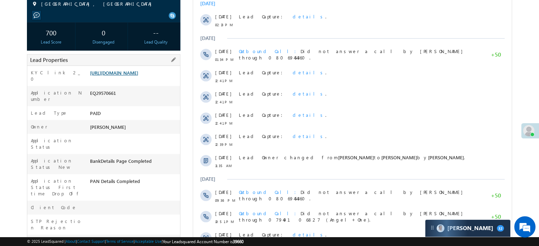
click at [138, 76] on link "[URL][DOMAIN_NAME]" at bounding box center [114, 73] width 48 height 6
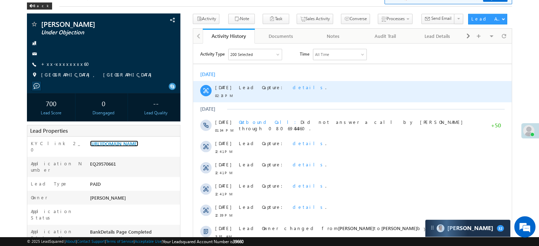
scroll to position [0, 0]
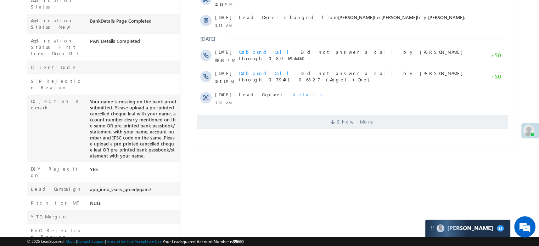
scroll to position [248, 0]
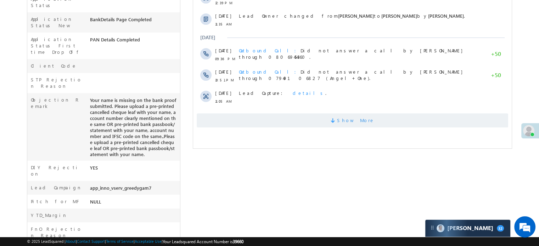
click at [301, 115] on span "Show More" at bounding box center [352, 120] width 311 height 14
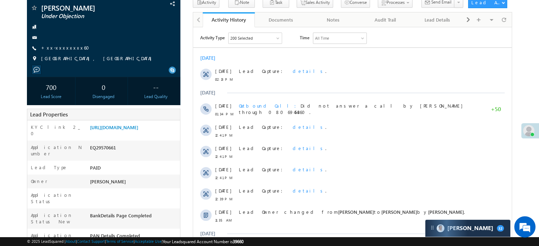
scroll to position [16, 0]
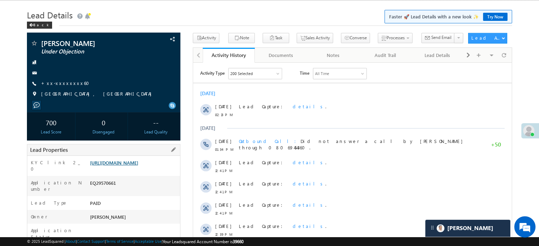
click at [138, 166] on link "https://angelbroking1-pk3em7sa.customui-test.leadsquared.com?leadId=a9b30a35-4b…" at bounding box center [114, 163] width 48 height 6
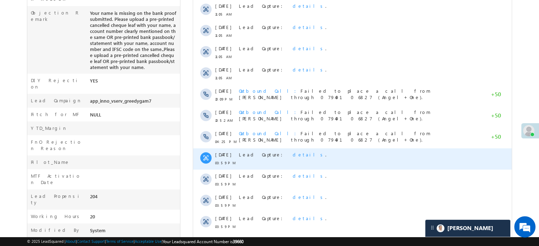
scroll to position [371, 0]
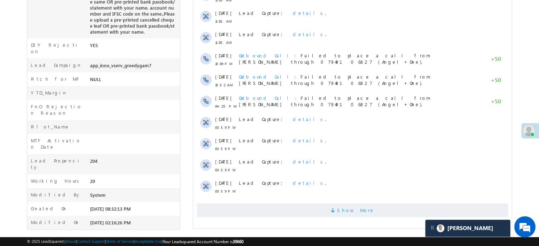
click at [311, 210] on span "Show More" at bounding box center [352, 210] width 311 height 14
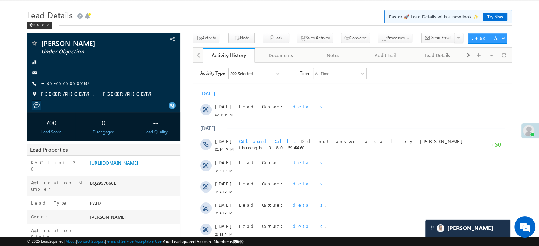
scroll to position [0, 0]
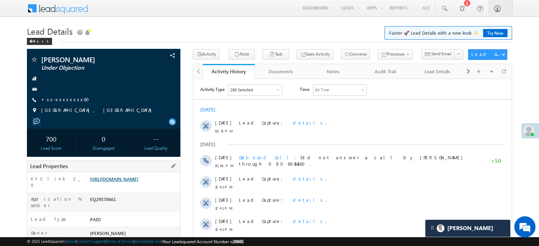
click at [138, 177] on link "https://angelbroking1-pk3em7sa.customui-test.leadsquared.com?leadId=a9b30a35-4b…" at bounding box center [114, 179] width 48 height 6
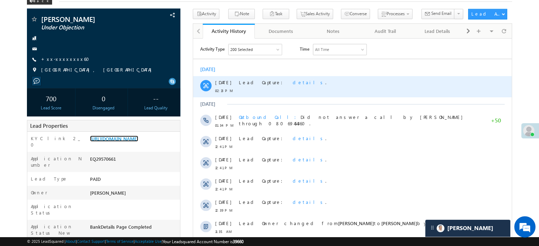
scroll to position [71, 0]
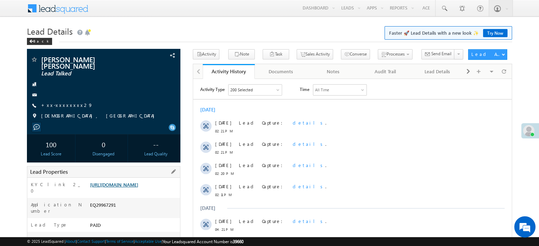
click at [138, 187] on link "[URL][DOMAIN_NAME]" at bounding box center [114, 185] width 48 height 6
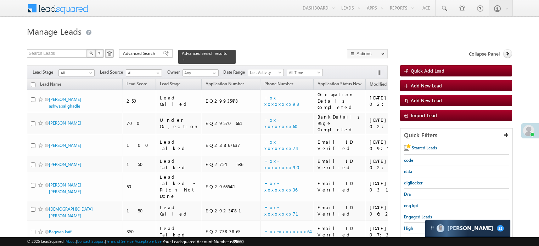
scroll to position [71, 0]
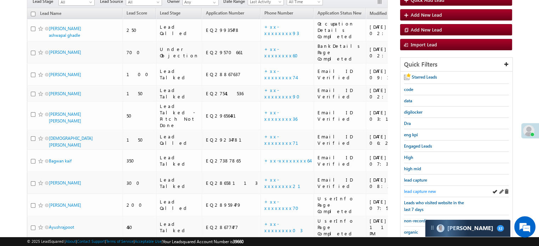
click at [422, 189] on span "lead capture new" at bounding box center [420, 191] width 32 height 5
click at [417, 191] on span "lead capture new" at bounding box center [420, 191] width 32 height 5
click at [417, 190] on span "lead capture new" at bounding box center [420, 191] width 32 height 5
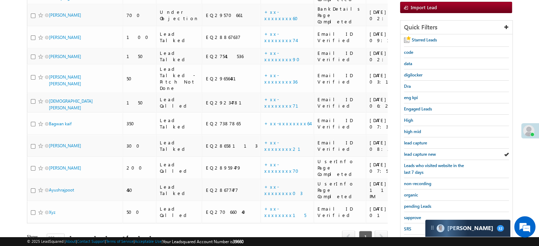
scroll to position [152, 0]
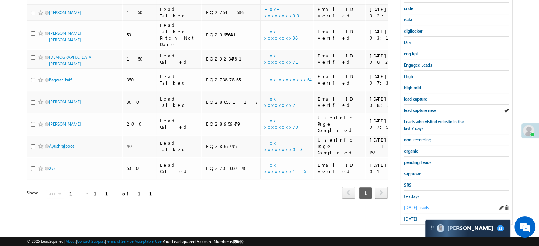
click at [409, 205] on span "Today's Leads" at bounding box center [416, 207] width 25 height 5
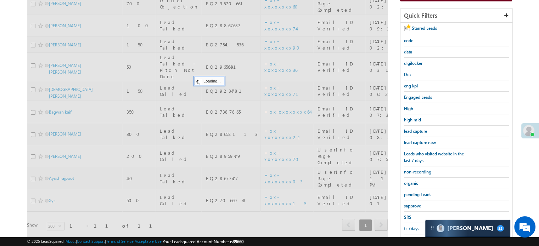
scroll to position [81, 0]
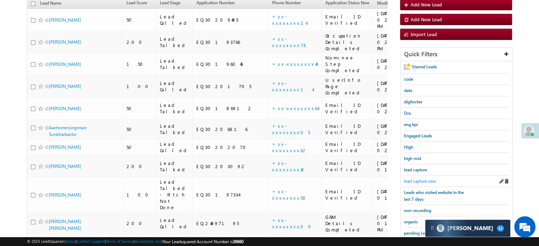
click at [416, 179] on span "lead capture new" at bounding box center [420, 181] width 32 height 5
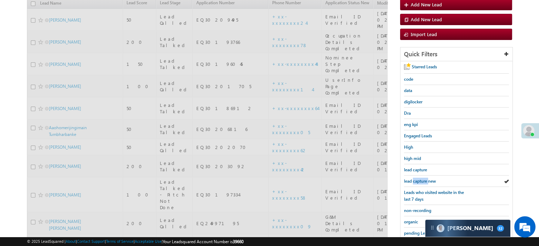
click at [416, 179] on span "lead capture new" at bounding box center [420, 181] width 32 height 5
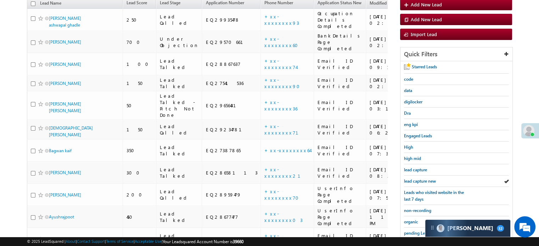
click at [416, 179] on span "lead capture new" at bounding box center [420, 181] width 32 height 5
click at [427, 179] on span "lead capture new" at bounding box center [420, 181] width 32 height 5
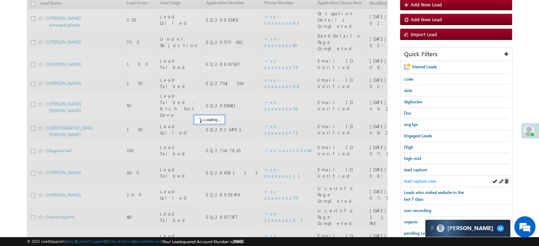
click at [424, 179] on span "lead capture new" at bounding box center [420, 181] width 32 height 5
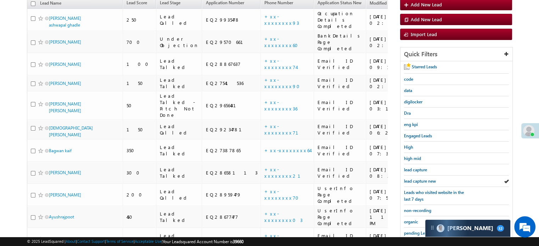
click at [424, 179] on span "lead capture new" at bounding box center [420, 181] width 32 height 5
click at [415, 179] on span "lead capture new" at bounding box center [420, 181] width 32 height 5
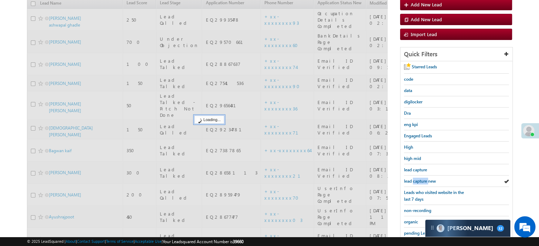
click at [415, 179] on span "lead capture new" at bounding box center [420, 181] width 32 height 5
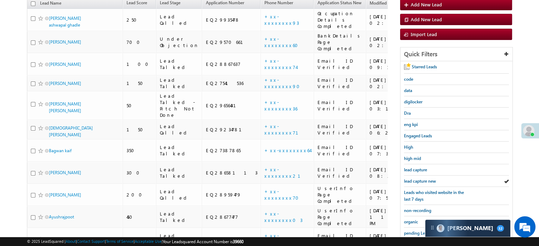
click at [415, 179] on span "lead capture new" at bounding box center [420, 181] width 32 height 5
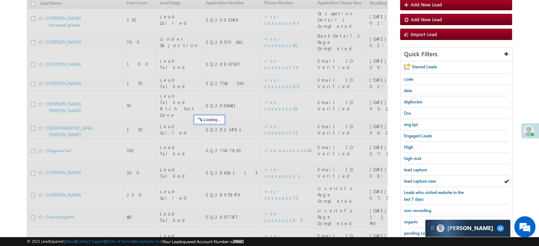
click at [415, 179] on span "lead capture new" at bounding box center [420, 181] width 32 height 5
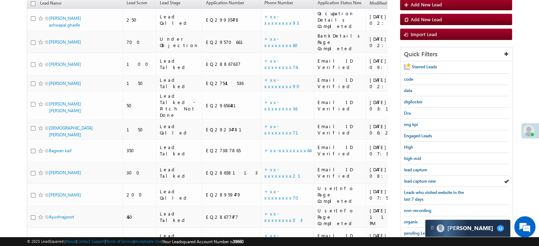
click at [415, 179] on span "lead capture new" at bounding box center [420, 181] width 32 height 5
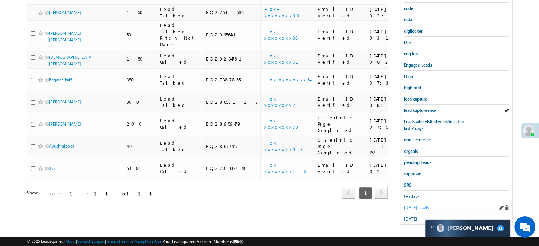
click at [414, 207] on span "Today's Leads" at bounding box center [416, 207] width 25 height 5
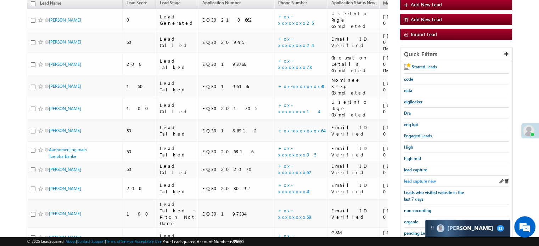
click at [419, 179] on span "lead capture new" at bounding box center [420, 181] width 32 height 5
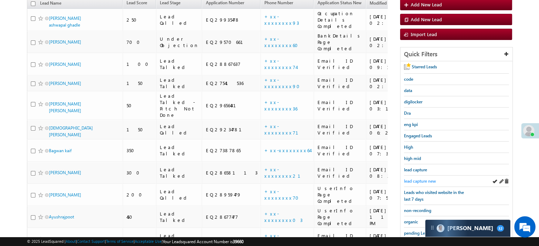
click at [425, 180] on span "lead capture new" at bounding box center [420, 181] width 32 height 5
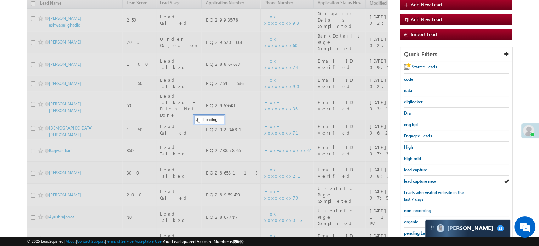
click at [425, 180] on span "lead capture new" at bounding box center [420, 181] width 32 height 5
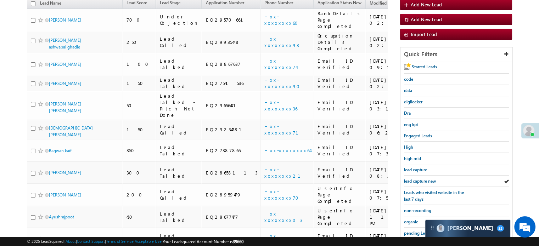
click at [425, 180] on span "lead capture new" at bounding box center [420, 181] width 32 height 5
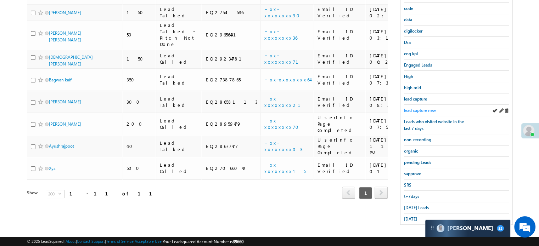
click at [424, 108] on span "lead capture new" at bounding box center [420, 110] width 32 height 5
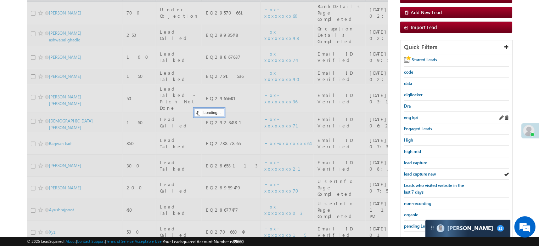
scroll to position [81, 0]
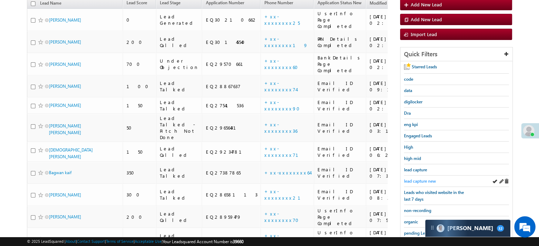
click at [421, 179] on span "lead capture new" at bounding box center [420, 181] width 32 height 5
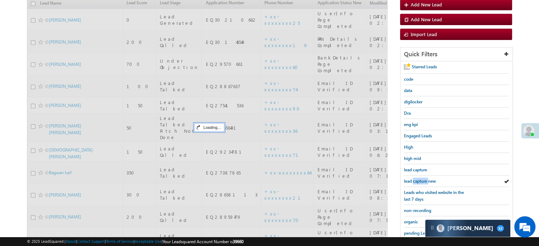
click at [421, 179] on span "lead capture new" at bounding box center [420, 181] width 32 height 5
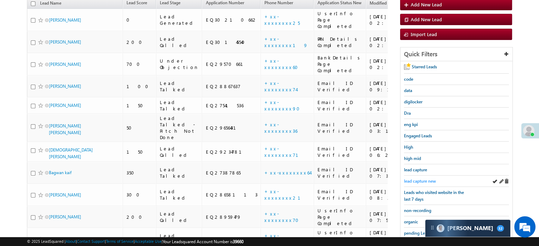
click at [421, 179] on span "lead capture new" at bounding box center [420, 181] width 32 height 5
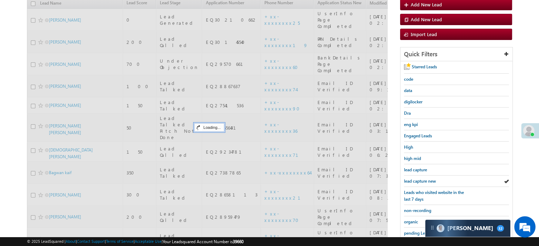
click at [421, 179] on span "lead capture new" at bounding box center [420, 181] width 32 height 5
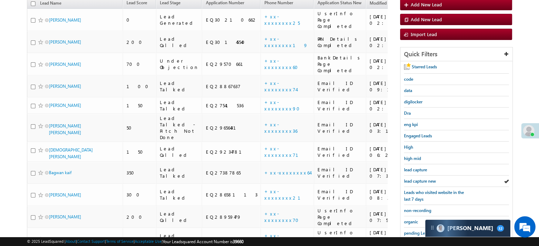
click at [421, 179] on span "lead capture new" at bounding box center [420, 181] width 32 height 5
click at [422, 179] on span "lead capture new" at bounding box center [420, 181] width 32 height 5
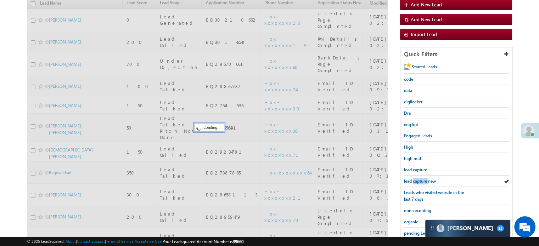
click at [422, 179] on span "lead capture new" at bounding box center [420, 181] width 32 height 5
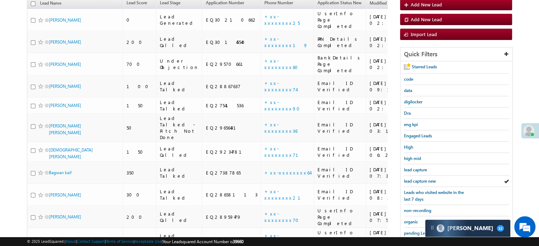
click at [422, 179] on span "lead capture new" at bounding box center [420, 181] width 32 height 5
click at [425, 179] on span "lead capture new" at bounding box center [420, 181] width 32 height 5
click at [418, 179] on span "lead capture new" at bounding box center [420, 181] width 32 height 5
click at [416, 178] on link "lead capture new" at bounding box center [420, 181] width 32 height 7
click at [425, 182] on span "lead capture new" at bounding box center [420, 181] width 32 height 5
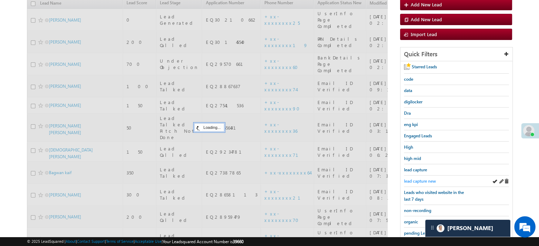
click at [424, 181] on span "lead capture new" at bounding box center [420, 181] width 32 height 5
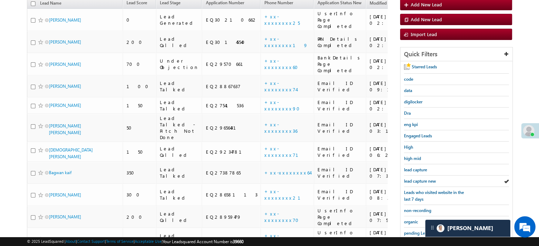
click at [424, 181] on span "lead capture new" at bounding box center [420, 181] width 32 height 5
click at [419, 181] on span "lead capture new" at bounding box center [420, 181] width 32 height 5
click at [419, 179] on span "lead capture new" at bounding box center [420, 181] width 32 height 5
click at [422, 179] on span "lead capture new" at bounding box center [420, 181] width 32 height 5
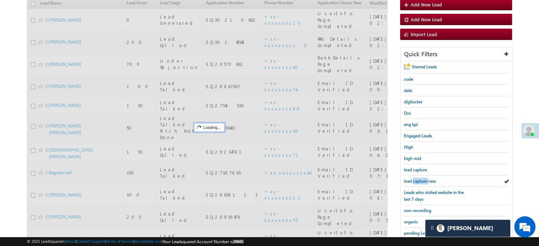
click at [422, 179] on span "lead capture new" at bounding box center [420, 181] width 32 height 5
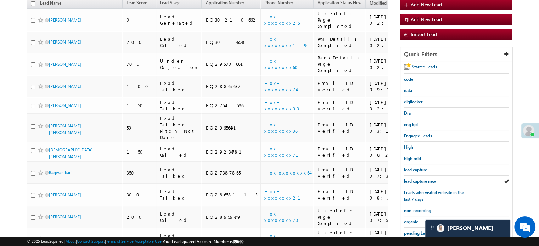
click at [422, 179] on span "lead capture new" at bounding box center [420, 181] width 32 height 5
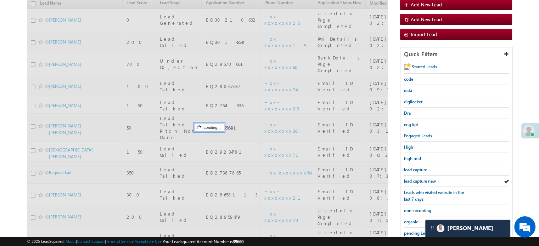
click at [422, 179] on span "lead capture new" at bounding box center [420, 181] width 32 height 5
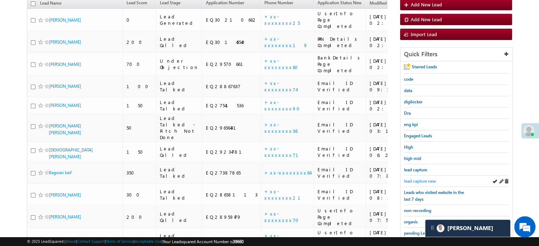
click at [426, 179] on span "lead capture new" at bounding box center [420, 181] width 32 height 5
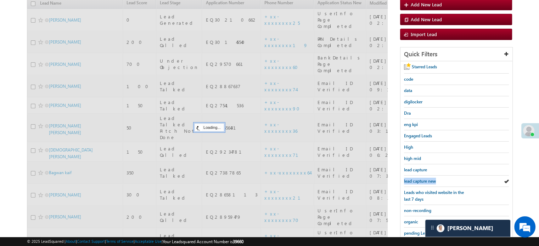
click at [427, 179] on span "lead capture new" at bounding box center [420, 181] width 32 height 5
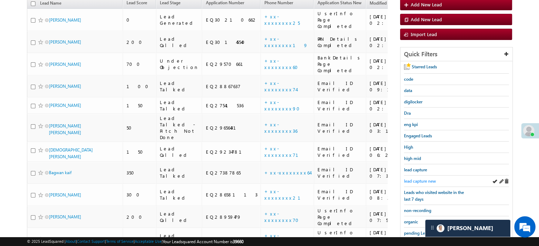
click at [427, 179] on span "lead capture new" at bounding box center [420, 181] width 32 height 5
click at [412, 179] on span "lead capture new" at bounding box center [420, 181] width 32 height 5
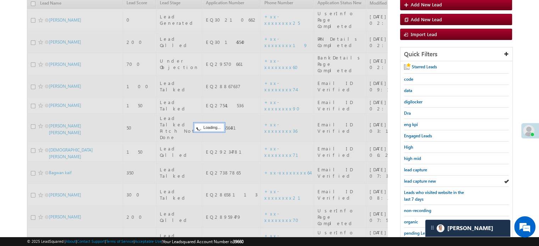
click at [412, 179] on span "lead capture new" at bounding box center [420, 181] width 32 height 5
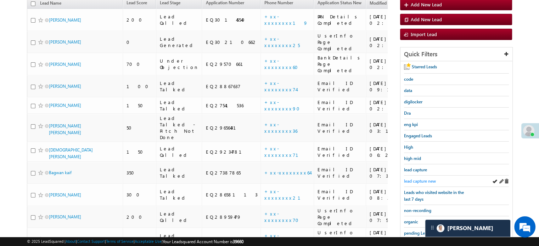
click at [412, 179] on span "lead capture new" at bounding box center [420, 181] width 32 height 5
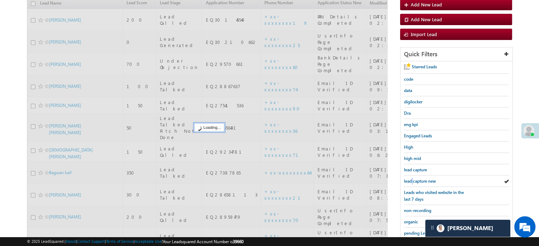
click at [412, 179] on span "lead capture new" at bounding box center [420, 181] width 32 height 5
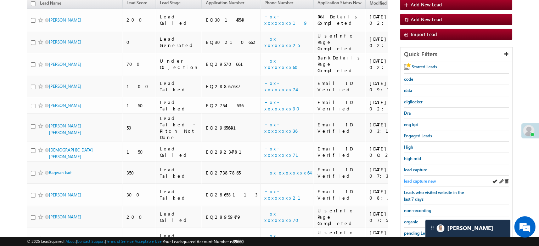
click at [422, 181] on span "lead capture new" at bounding box center [420, 181] width 32 height 5
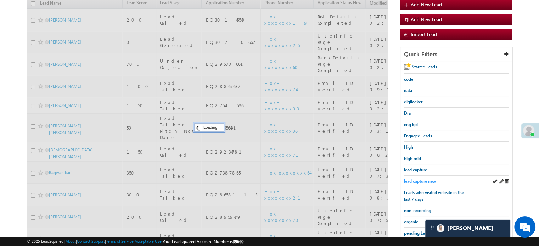
click at [421, 179] on span "lead capture new" at bounding box center [420, 181] width 32 height 5
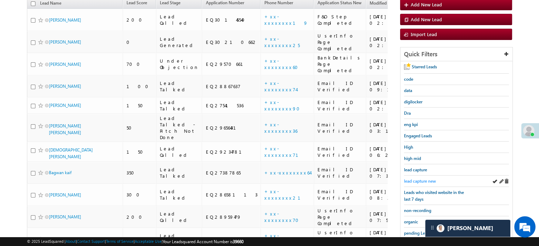
click at [421, 179] on span "lead capture new" at bounding box center [420, 181] width 32 height 5
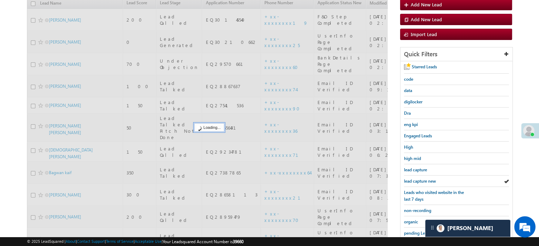
click at [421, 179] on span "lead capture new" at bounding box center [420, 181] width 32 height 5
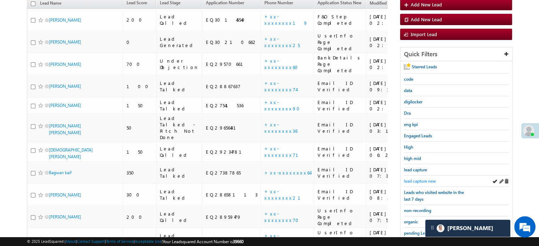
click at [435, 179] on span "lead capture new" at bounding box center [420, 181] width 32 height 5
click at [429, 179] on span "lead capture new" at bounding box center [420, 181] width 32 height 5
click at [427, 179] on span "lead capture new" at bounding box center [420, 181] width 32 height 5
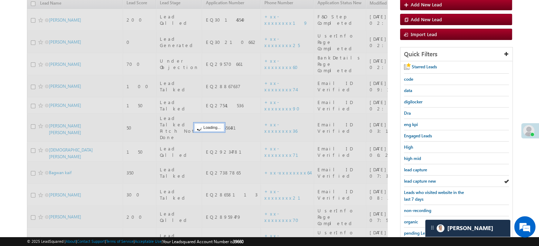
click at [427, 179] on span "lead capture new" at bounding box center [420, 181] width 32 height 5
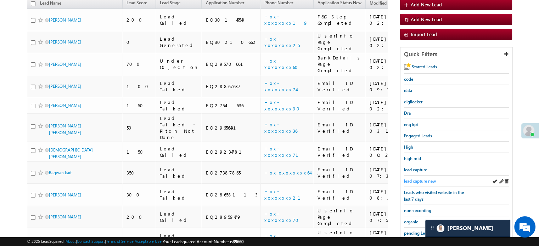
click at [427, 179] on span "lead capture new" at bounding box center [420, 181] width 32 height 5
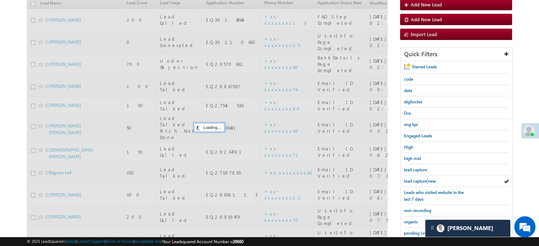
click at [427, 179] on span "lead capture new" at bounding box center [420, 181] width 32 height 5
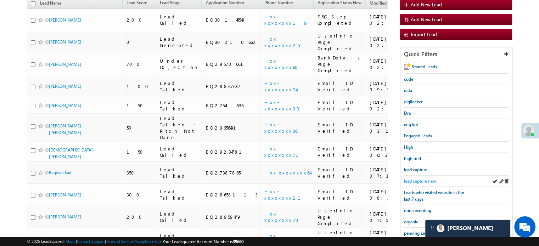
click at [423, 179] on span "lead capture new" at bounding box center [420, 181] width 32 height 5
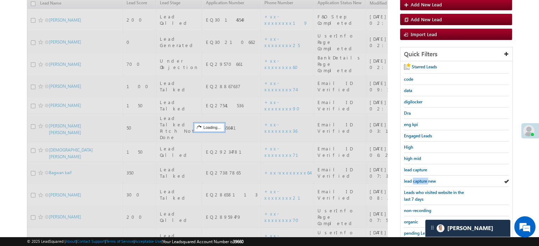
click at [423, 179] on span "lead capture new" at bounding box center [420, 181] width 32 height 5
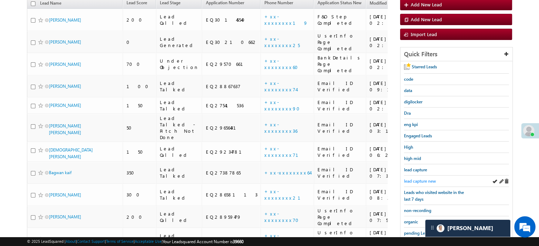
click at [419, 179] on span "lead capture new" at bounding box center [420, 181] width 32 height 5
click at [418, 179] on span "lead capture new" at bounding box center [420, 181] width 32 height 5
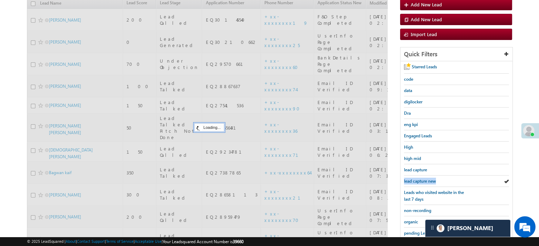
click at [418, 179] on span "lead capture new" at bounding box center [420, 181] width 32 height 5
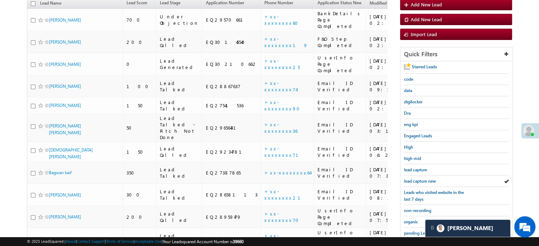
click at [418, 179] on span "lead capture new" at bounding box center [420, 181] width 32 height 5
click at [427, 178] on link "lead capture new" at bounding box center [420, 181] width 32 height 7
click at [420, 179] on span "lead capture new" at bounding box center [420, 181] width 32 height 5
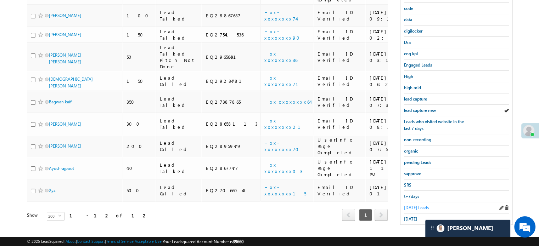
click at [413, 205] on span "Today's Leads" at bounding box center [416, 207] width 25 height 5
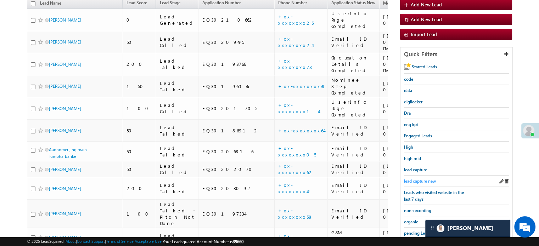
click at [418, 179] on span "lead capture new" at bounding box center [420, 181] width 32 height 5
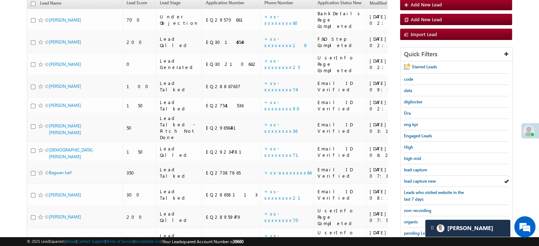
click at [418, 179] on span "lead capture new" at bounding box center [420, 181] width 32 height 5
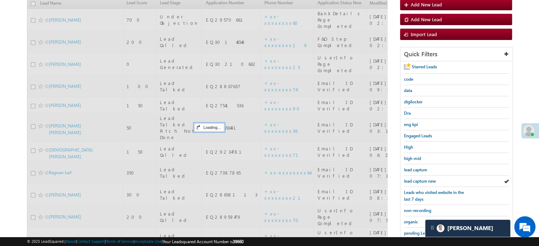
click at [418, 179] on span "lead capture new" at bounding box center [420, 181] width 32 height 5
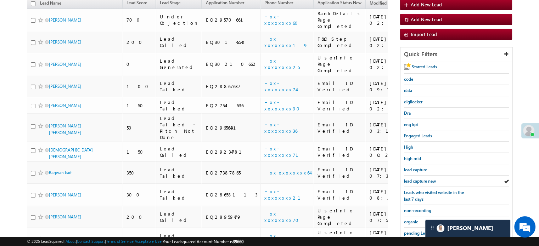
click at [418, 179] on span "lead capture new" at bounding box center [420, 181] width 32 height 5
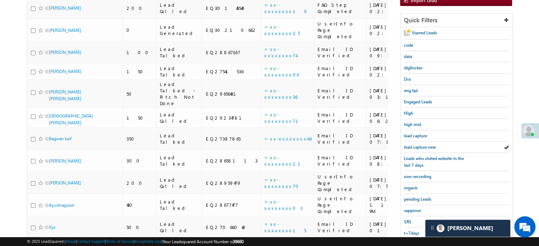
scroll to position [152, 0]
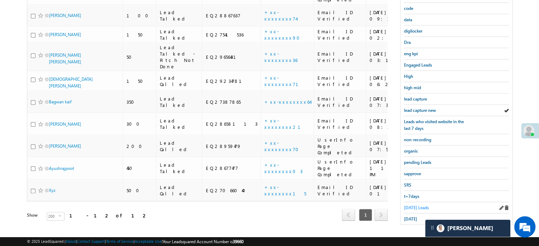
click at [410, 205] on span "Today's Leads" at bounding box center [416, 207] width 25 height 5
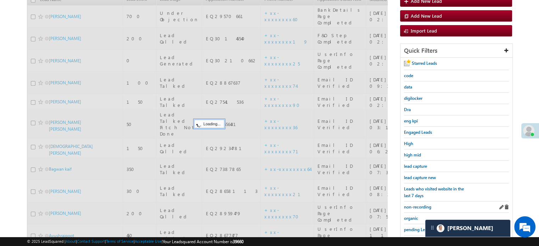
scroll to position [81, 0]
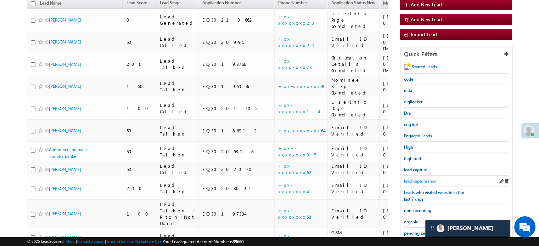
click at [418, 181] on span "lead capture new" at bounding box center [420, 181] width 32 height 5
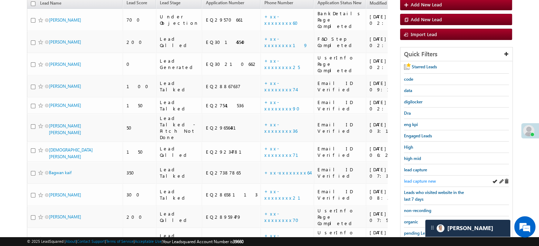
click at [410, 179] on span "lead capture new" at bounding box center [420, 181] width 32 height 5
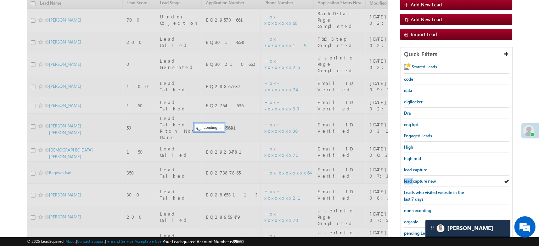
click at [410, 179] on span "lead capture new" at bounding box center [420, 181] width 32 height 5
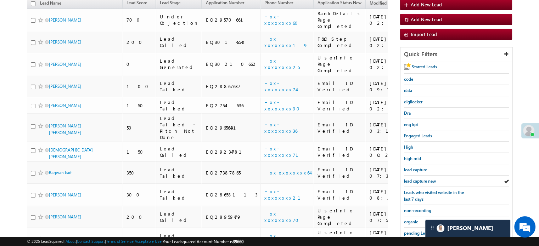
click at [410, 179] on span "lead capture new" at bounding box center [420, 181] width 32 height 5
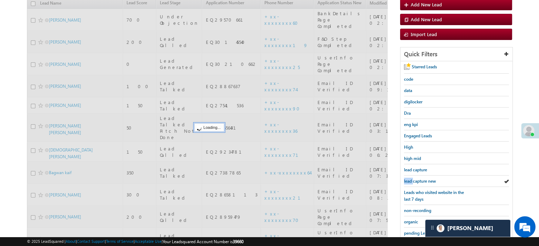
click at [410, 179] on span "lead capture new" at bounding box center [420, 181] width 32 height 5
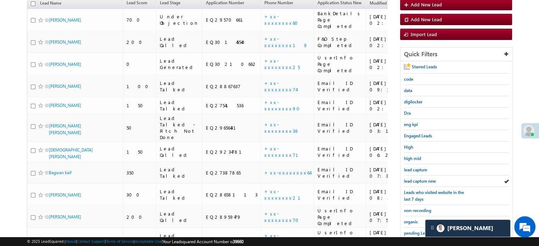
click at [410, 179] on span "lead capture new" at bounding box center [420, 181] width 32 height 5
click at [415, 181] on span "lead capture new" at bounding box center [420, 181] width 32 height 5
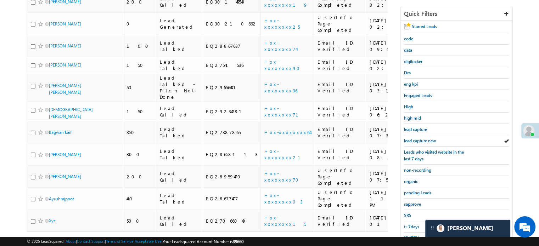
scroll to position [152, 0]
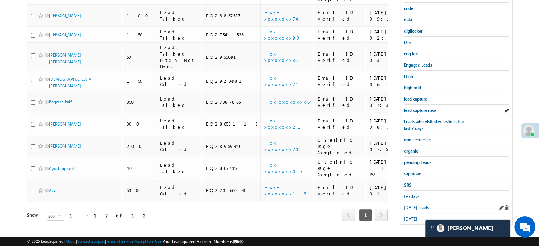
click at [412, 202] on div "Today's Leads" at bounding box center [456, 207] width 105 height 11
click at [413, 207] on span "Today's Leads" at bounding box center [416, 207] width 25 height 5
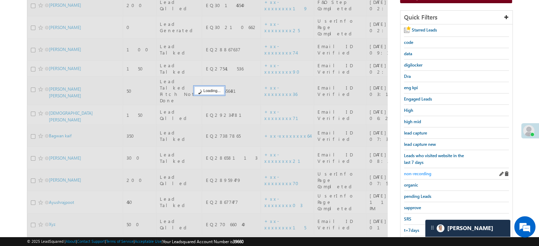
scroll to position [81, 0]
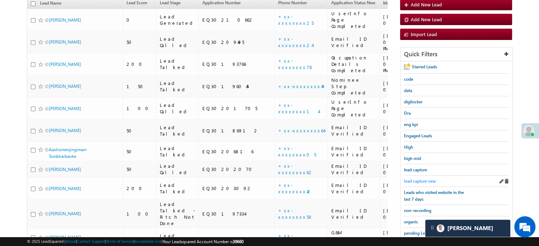
click at [421, 179] on span "lead capture new" at bounding box center [420, 181] width 32 height 5
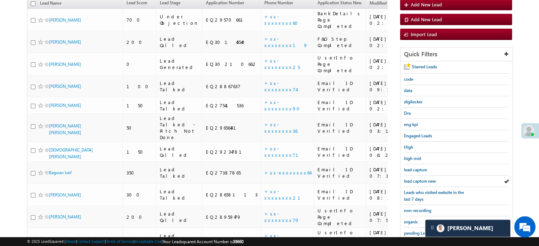
click at [421, 179] on span "lead capture new" at bounding box center [420, 181] width 32 height 5
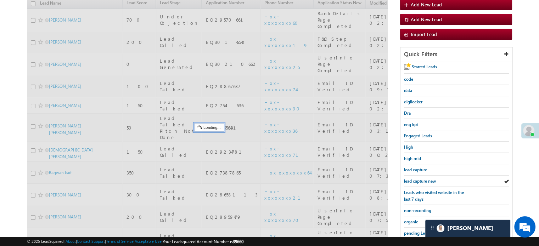
click at [421, 179] on span "lead capture new" at bounding box center [420, 181] width 32 height 5
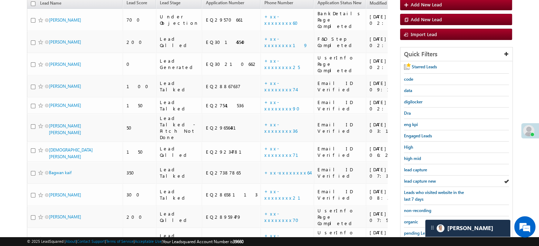
click at [421, 179] on span "lead capture new" at bounding box center [420, 181] width 32 height 5
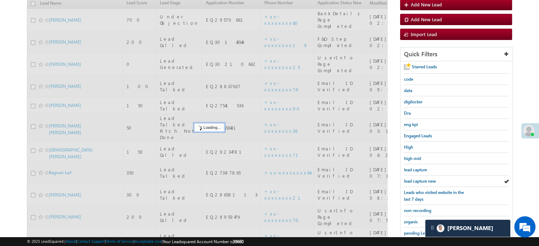
click at [421, 179] on span "lead capture new" at bounding box center [420, 181] width 32 height 5
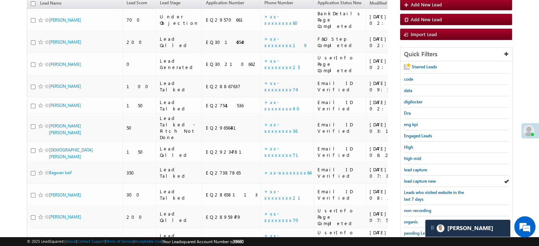
click at [421, 179] on span "lead capture new" at bounding box center [420, 181] width 32 height 5
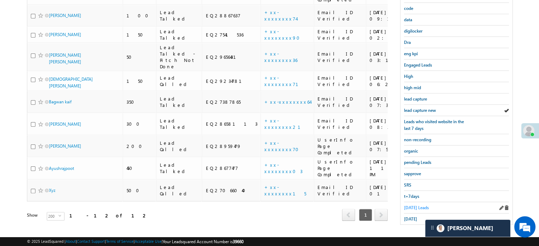
click at [414, 204] on link "Today's Leads" at bounding box center [416, 207] width 25 height 7
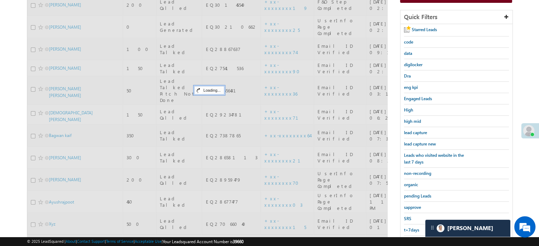
scroll to position [117, 0]
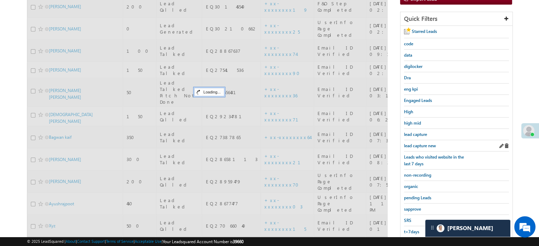
click at [418, 148] on div "lead capture new" at bounding box center [456, 145] width 105 height 11
click at [418, 145] on span "lead capture new" at bounding box center [420, 145] width 32 height 5
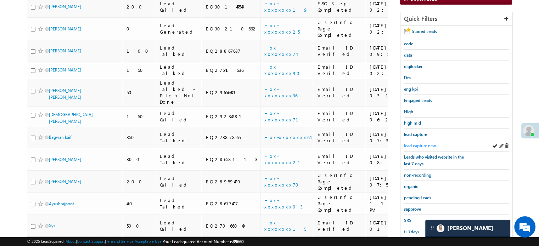
click at [413, 143] on span "lead capture new" at bounding box center [420, 145] width 32 height 5
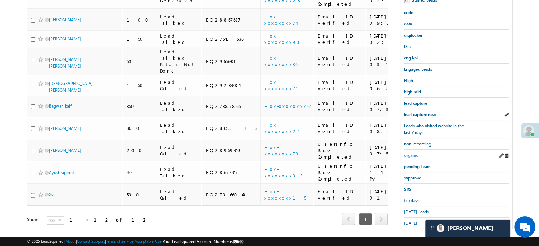
scroll to position [152, 0]
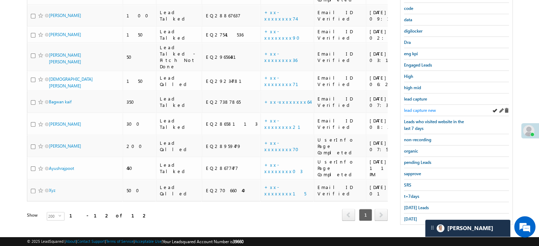
click at [422, 110] on span "lead capture new" at bounding box center [420, 110] width 32 height 5
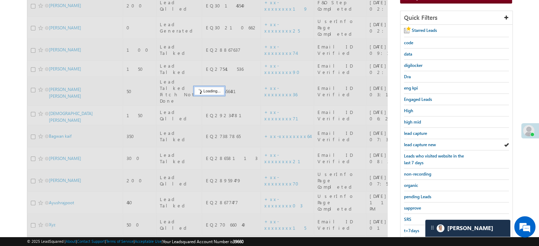
scroll to position [81, 0]
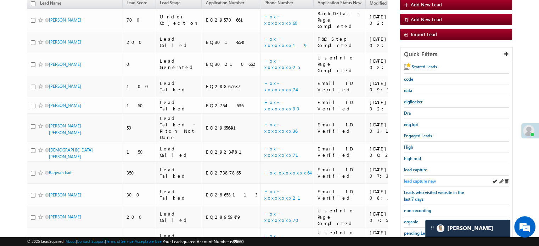
click at [421, 179] on span "lead capture new" at bounding box center [420, 181] width 32 height 5
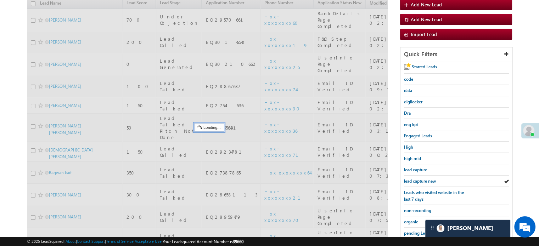
click at [421, 179] on span "lead capture new" at bounding box center [420, 181] width 32 height 5
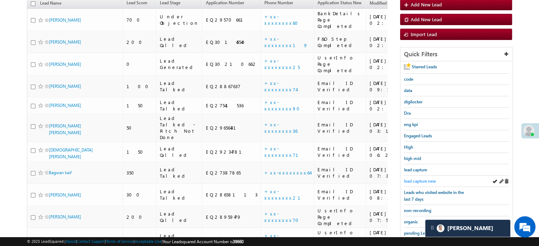
click at [418, 181] on span "lead capture new" at bounding box center [420, 181] width 32 height 5
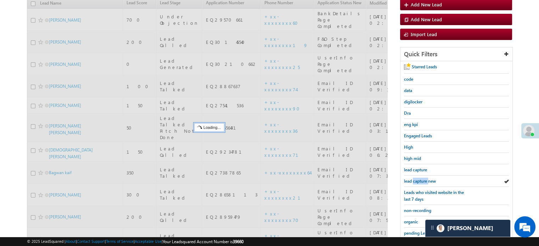
click at [418, 181] on span "lead capture new" at bounding box center [420, 181] width 32 height 5
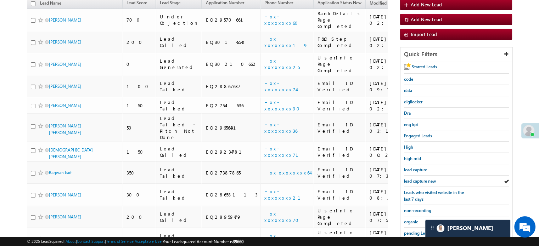
click at [418, 181] on span "lead capture new" at bounding box center [420, 181] width 32 height 5
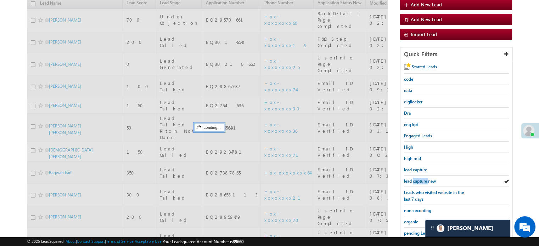
click at [418, 181] on span "lead capture new" at bounding box center [420, 181] width 32 height 5
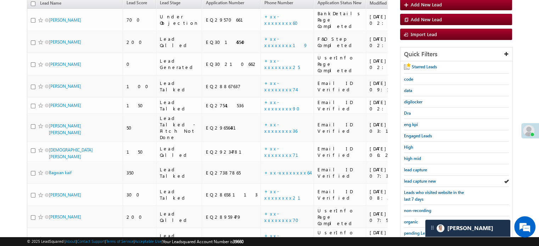
click at [418, 181] on span "lead capture new" at bounding box center [420, 181] width 32 height 5
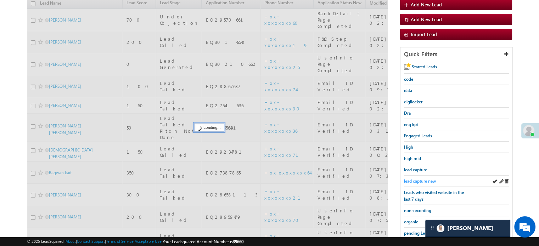
click at [417, 180] on span "lead capture new" at bounding box center [420, 181] width 32 height 5
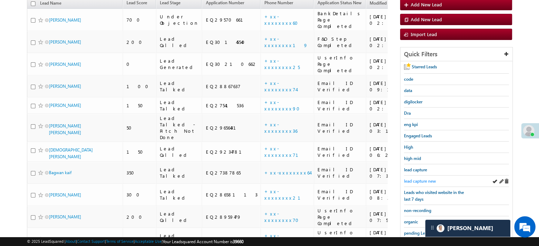
click at [415, 179] on span "lead capture new" at bounding box center [420, 181] width 32 height 5
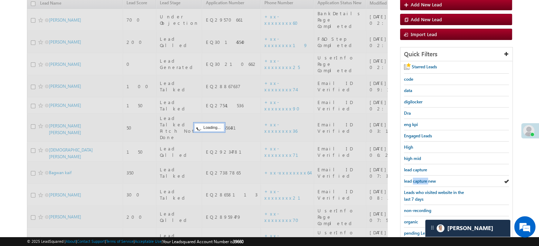
click at [415, 179] on span "lead capture new" at bounding box center [420, 181] width 32 height 5
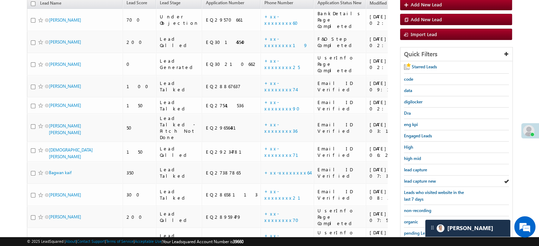
click at [415, 179] on span "lead capture new" at bounding box center [420, 181] width 32 height 5
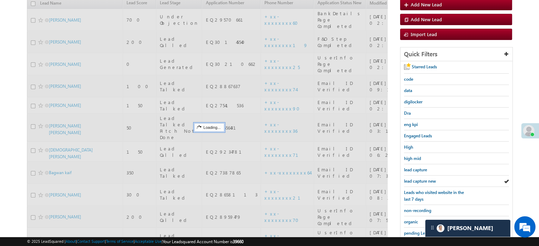
click at [415, 179] on span "lead capture new" at bounding box center [420, 181] width 32 height 5
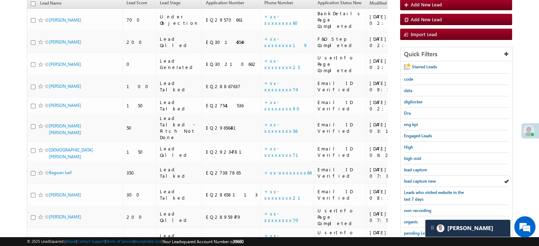
click at [415, 179] on span "lead capture new" at bounding box center [420, 181] width 32 height 5
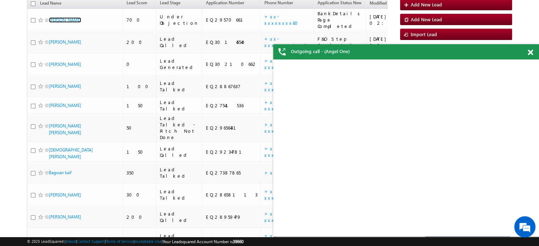
scroll to position [0, 0]
click at [531, 53] on span at bounding box center [530, 53] width 5 height 6
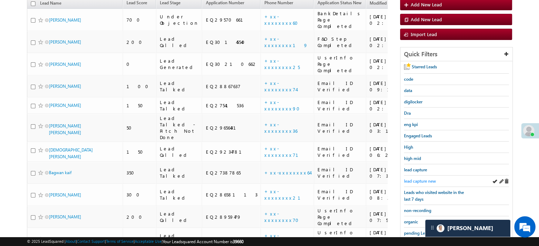
click at [411, 179] on span "lead capture new" at bounding box center [420, 181] width 32 height 5
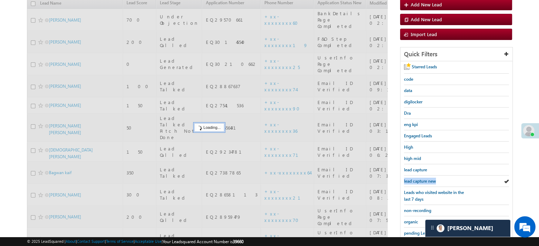
click at [411, 179] on span "lead capture new" at bounding box center [420, 181] width 32 height 5
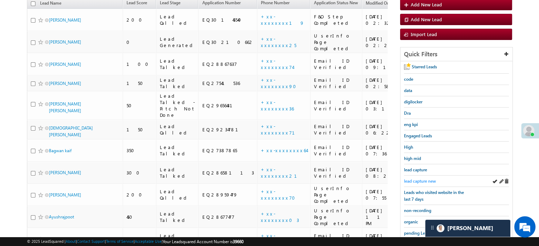
click at [411, 179] on span "lead capture new" at bounding box center [420, 181] width 32 height 5
click at [419, 179] on span "lead capture new" at bounding box center [420, 181] width 32 height 5
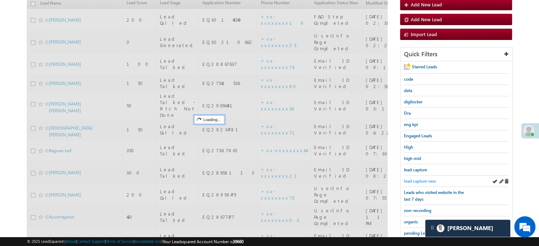
click at [419, 179] on span "lead capture new" at bounding box center [420, 181] width 32 height 5
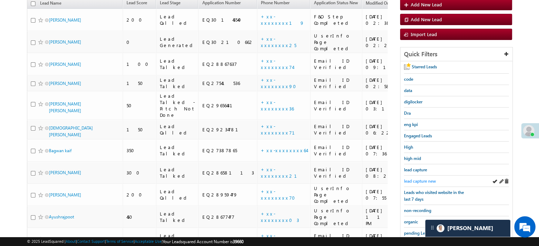
click at [425, 179] on span "lead capture new" at bounding box center [420, 181] width 32 height 5
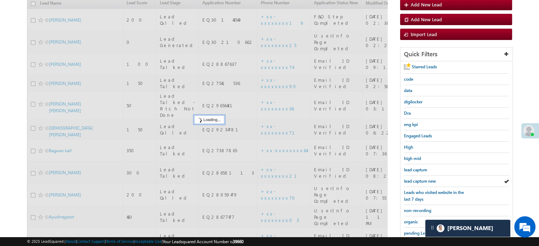
click at [424, 179] on span "lead capture new" at bounding box center [420, 181] width 32 height 5
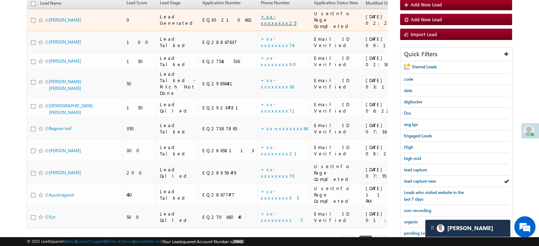
click at [261, 13] on link "+xx-xxxxxxxx25" at bounding box center [278, 19] width 35 height 12
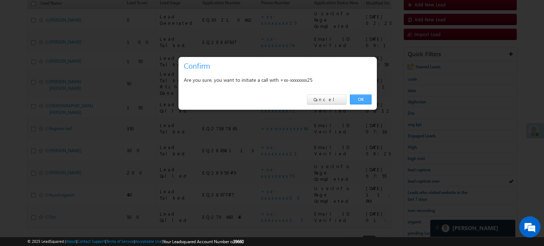
click at [359, 96] on link "OK" at bounding box center [361, 100] width 22 height 10
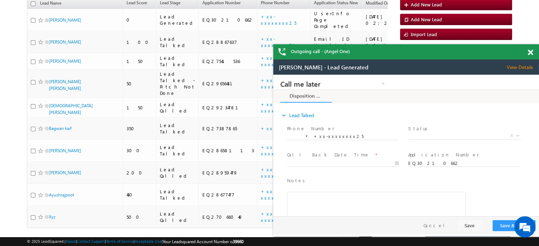
click at [529, 53] on span at bounding box center [530, 53] width 5 height 6
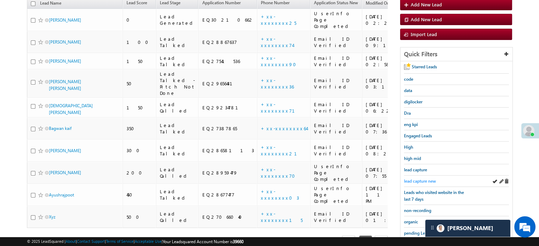
click at [416, 179] on span "lead capture new" at bounding box center [420, 181] width 32 height 5
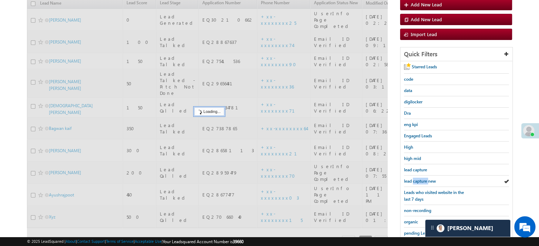
click at [416, 179] on span "lead capture new" at bounding box center [420, 181] width 32 height 5
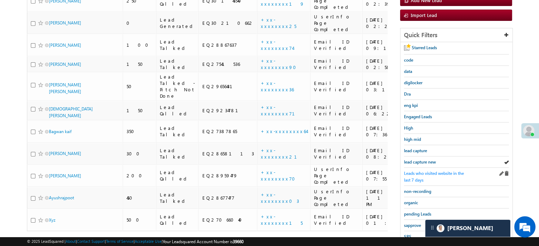
scroll to position [29, 0]
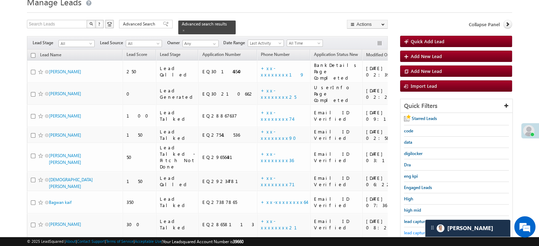
click at [411, 230] on span "lead capture new" at bounding box center [420, 232] width 32 height 5
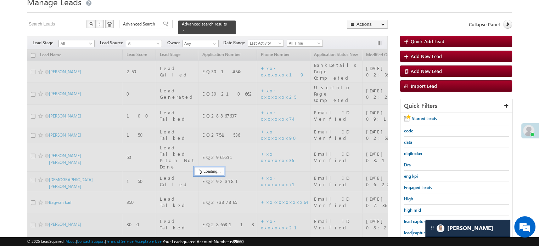
click at [411, 230] on span "lead capture new" at bounding box center [420, 232] width 32 height 5
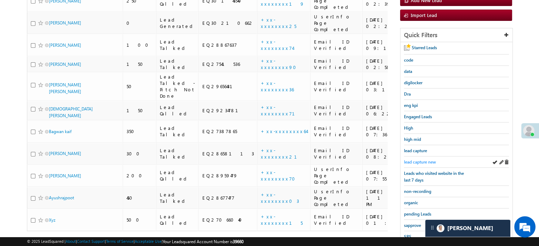
click at [425, 161] on span "lead capture new" at bounding box center [420, 161] width 32 height 5
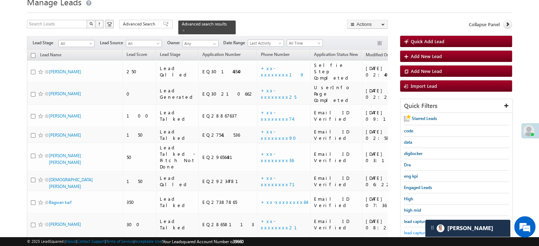
click at [411, 231] on span "lead capture new" at bounding box center [420, 232] width 32 height 5
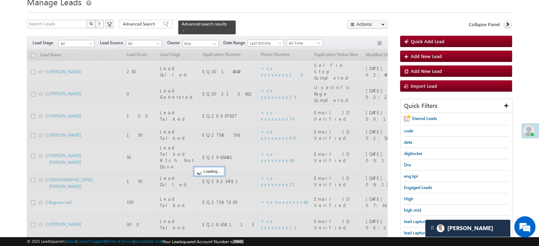
click at [411, 231] on span "lead capture new" at bounding box center [420, 232] width 32 height 5
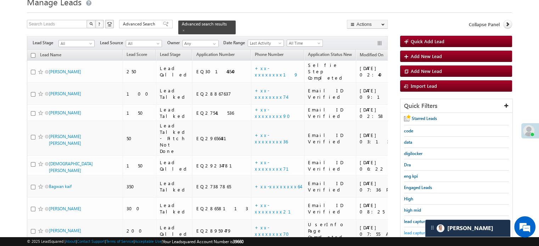
click at [410, 231] on span "lead capture new" at bounding box center [420, 232] width 32 height 5
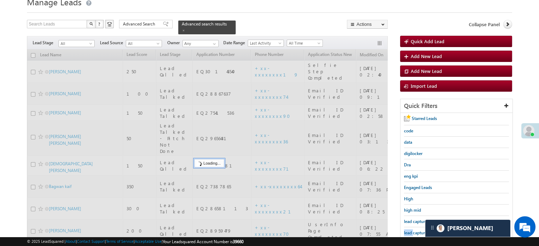
click at [410, 231] on span "lead capture new" at bounding box center [420, 232] width 32 height 5
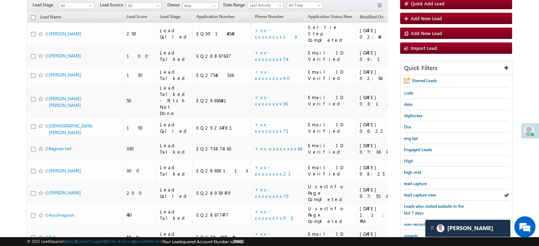
scroll to position [136, 0]
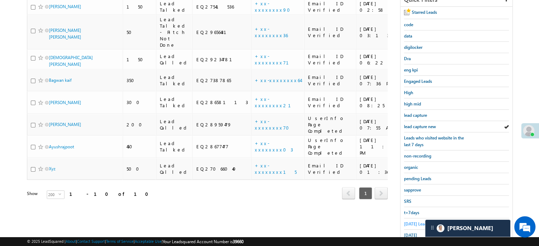
click at [413, 221] on span "Today's Leads" at bounding box center [416, 223] width 25 height 5
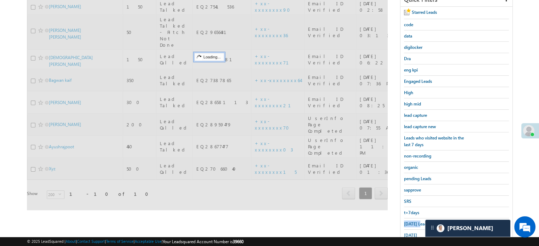
click at [413, 221] on span "Today's Leads" at bounding box center [416, 223] width 25 height 5
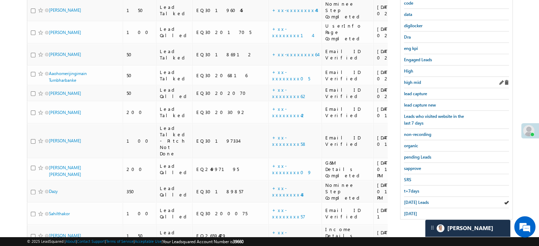
scroll to position [123, 0]
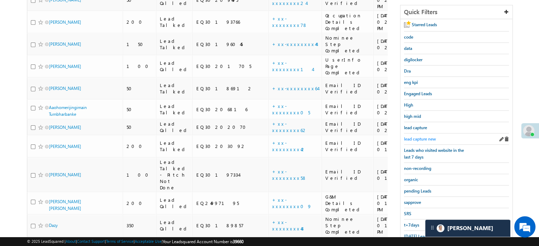
click at [412, 136] on span "lead capture new" at bounding box center [420, 138] width 32 height 5
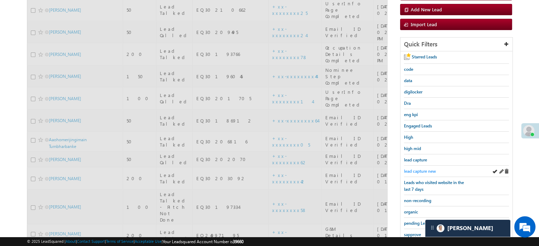
scroll to position [52, 0]
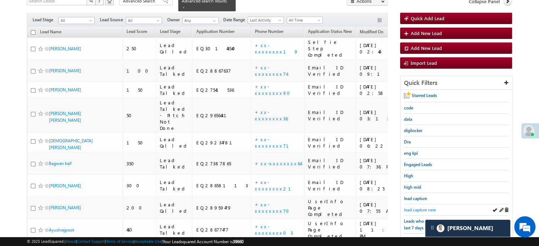
click at [423, 208] on span "lead capture new" at bounding box center [420, 209] width 32 height 5
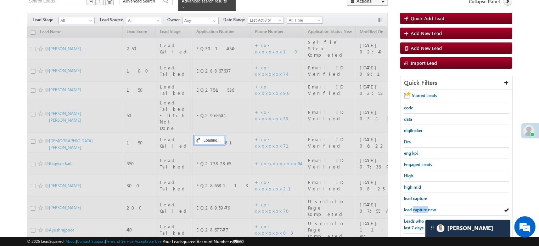
click at [423, 208] on span "lead capture new" at bounding box center [420, 209] width 32 height 5
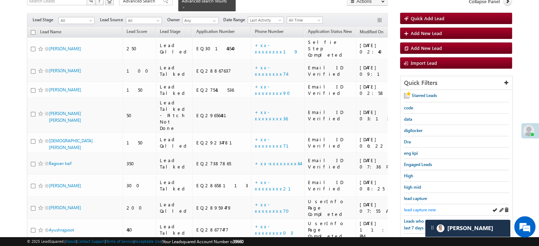
click at [421, 207] on span "lead capture new" at bounding box center [420, 209] width 32 height 5
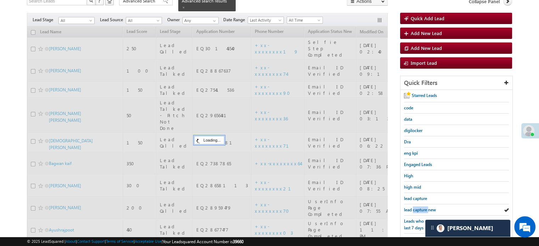
click at [421, 207] on span "lead capture new" at bounding box center [420, 209] width 32 height 5
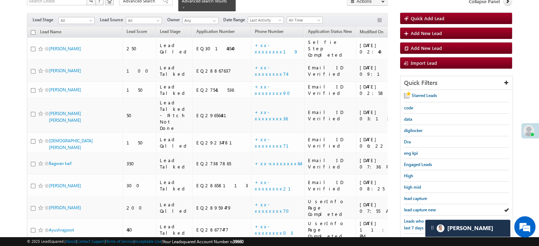
click at [421, 207] on span "lead capture new" at bounding box center [420, 209] width 32 height 5
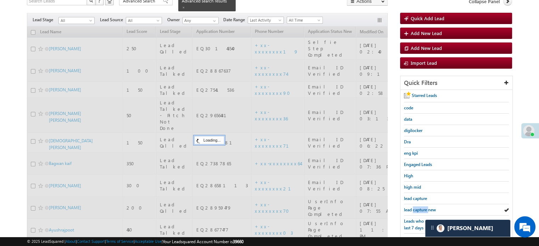
click at [421, 207] on span "lead capture new" at bounding box center [420, 209] width 32 height 5
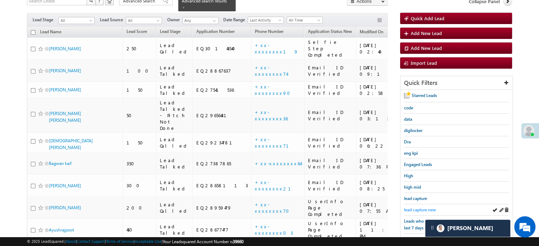
click at [413, 210] on span "lead capture new" at bounding box center [420, 209] width 32 height 5
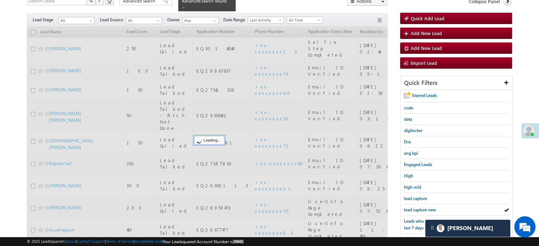
click at [415, 209] on span "lead capture new" at bounding box center [420, 209] width 32 height 5
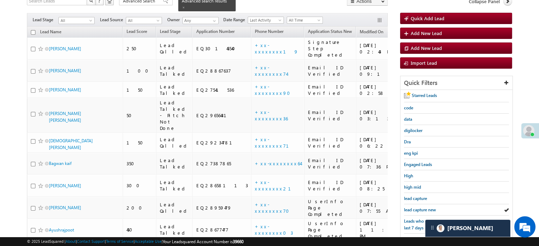
click at [415, 209] on span "lead capture new" at bounding box center [420, 209] width 32 height 5
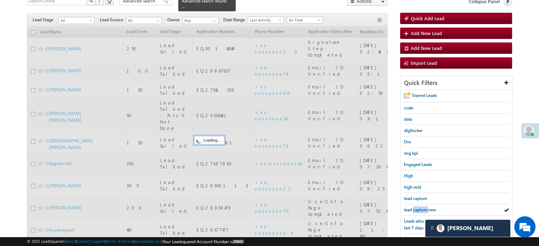
click at [415, 209] on span "lead capture new" at bounding box center [420, 209] width 32 height 5
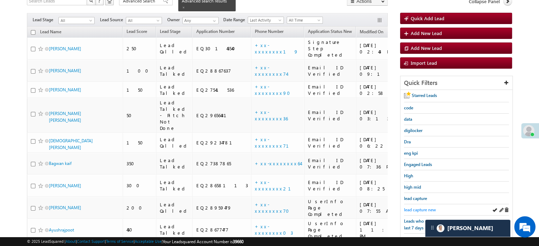
click at [416, 207] on span "lead capture new" at bounding box center [420, 209] width 32 height 5
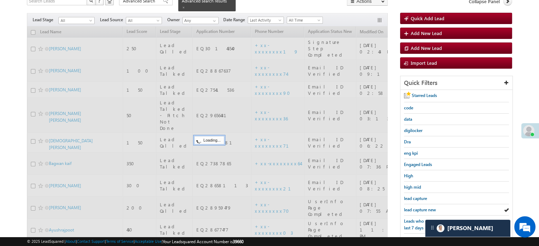
click at [416, 207] on span "lead capture new" at bounding box center [420, 209] width 32 height 5
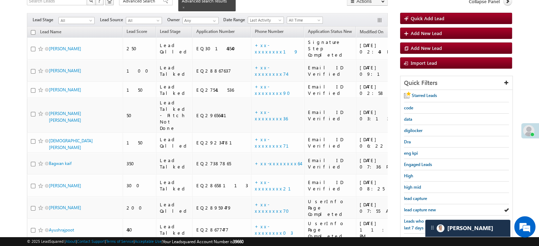
click at [416, 207] on span "lead capture new" at bounding box center [420, 209] width 32 height 5
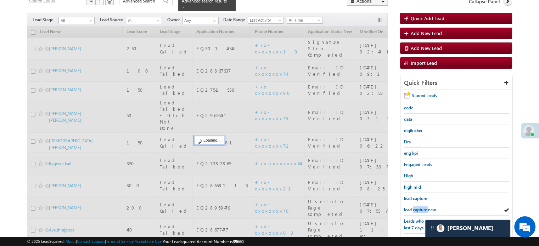
click at [416, 207] on span "lead capture new" at bounding box center [420, 209] width 32 height 5
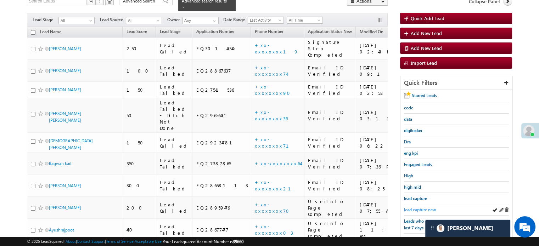
click at [416, 207] on span "lead capture new" at bounding box center [420, 209] width 32 height 5
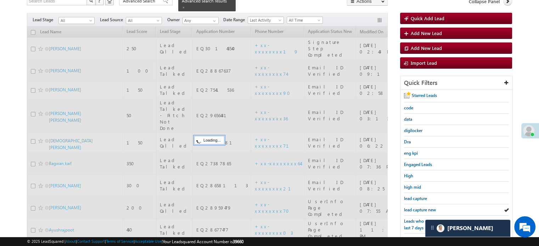
click at [416, 207] on span "lead capture new" at bounding box center [420, 209] width 32 height 5
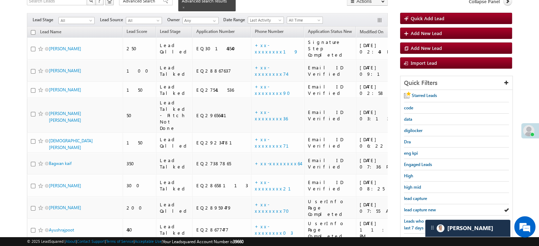
click at [416, 207] on span "lead capture new" at bounding box center [420, 209] width 32 height 5
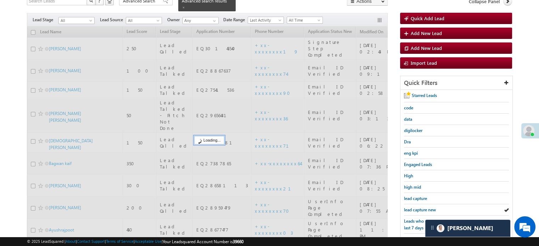
click at [416, 207] on span "lead capture new" at bounding box center [420, 209] width 32 height 5
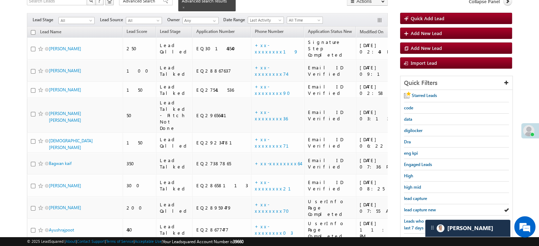
click at [416, 207] on span "lead capture new" at bounding box center [420, 209] width 32 height 5
click at [415, 207] on span "lead capture new" at bounding box center [420, 209] width 32 height 5
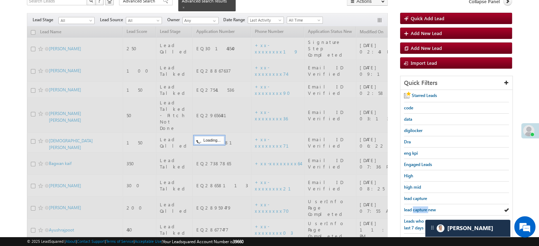
click at [415, 207] on span "lead capture new" at bounding box center [420, 209] width 32 height 5
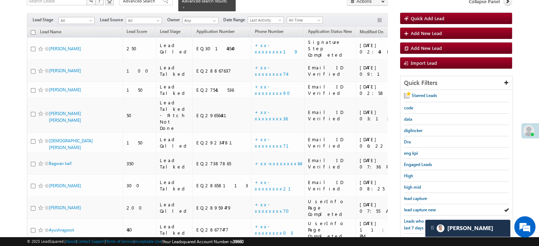
click at [415, 207] on span "lead capture new" at bounding box center [420, 209] width 32 height 5
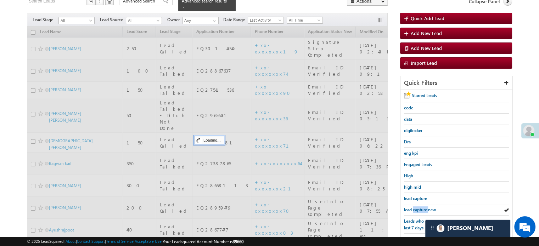
click at [415, 207] on span "lead capture new" at bounding box center [420, 209] width 32 height 5
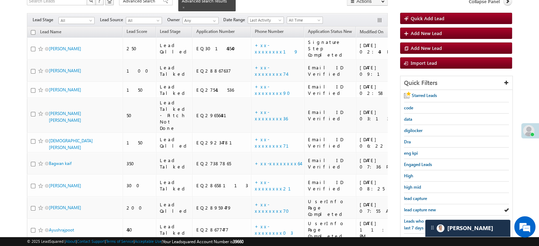
click at [415, 207] on span "lead capture new" at bounding box center [420, 209] width 32 height 5
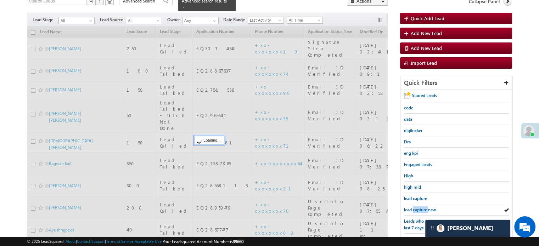
click at [415, 207] on span "lead capture new" at bounding box center [420, 209] width 32 height 5
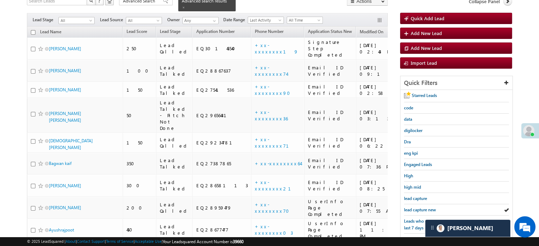
click at [415, 207] on span "lead capture new" at bounding box center [420, 209] width 32 height 5
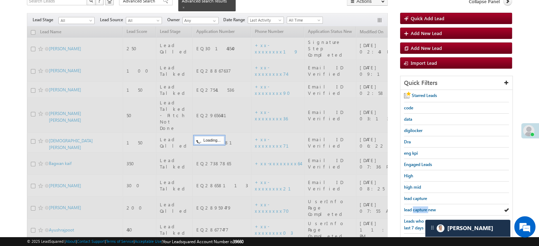
click at [415, 207] on span "lead capture new" at bounding box center [420, 209] width 32 height 5
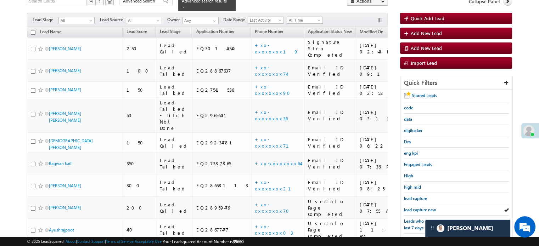
click at [415, 207] on span "lead capture new" at bounding box center [420, 209] width 32 height 5
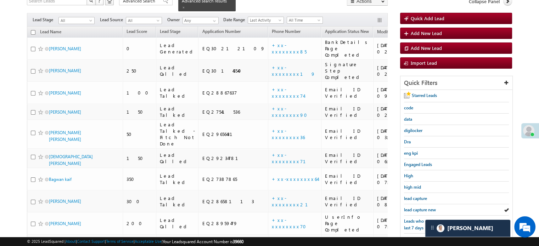
click at [415, 207] on span "lead capture new" at bounding box center [420, 209] width 32 height 5
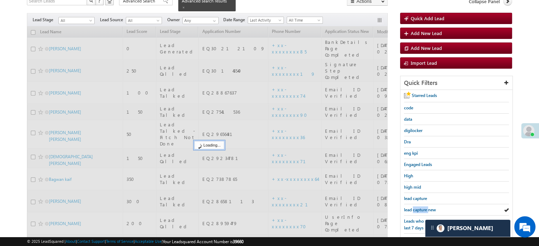
click at [415, 207] on span "lead capture new" at bounding box center [420, 209] width 32 height 5
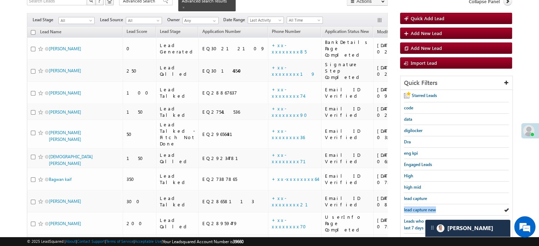
click at [415, 207] on span "lead capture new" at bounding box center [420, 209] width 32 height 5
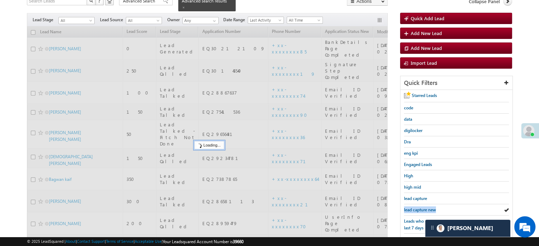
click at [415, 207] on span "lead capture new" at bounding box center [420, 209] width 32 height 5
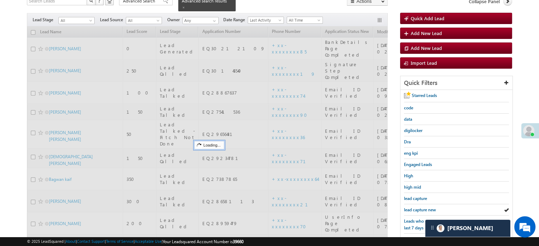
click at [415, 207] on span "lead capture new" at bounding box center [420, 209] width 32 height 5
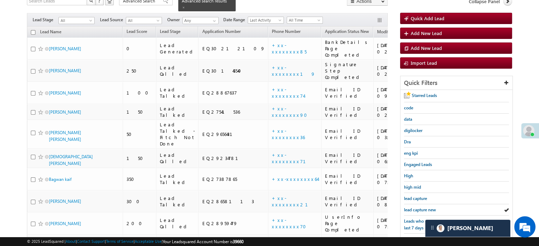
click at [415, 207] on span "lead capture new" at bounding box center [420, 209] width 32 height 5
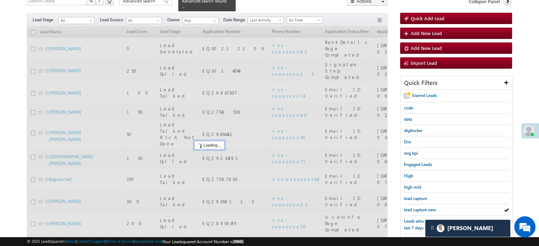
click at [415, 207] on span "lead capture new" at bounding box center [420, 209] width 32 height 5
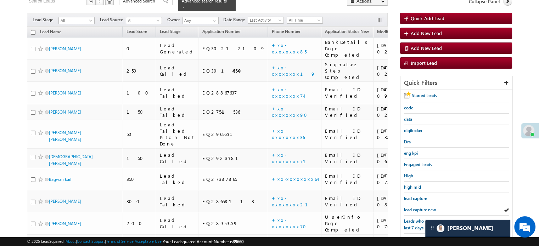
click at [415, 207] on span "lead capture new" at bounding box center [420, 209] width 32 height 5
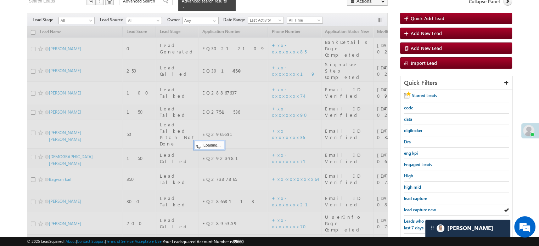
click at [415, 207] on span "lead capture new" at bounding box center [420, 209] width 32 height 5
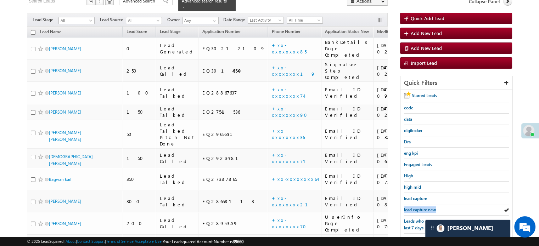
click at [415, 207] on span "lead capture new" at bounding box center [420, 209] width 32 height 5
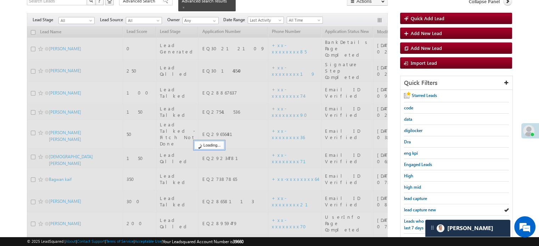
click at [415, 207] on span "lead capture new" at bounding box center [420, 209] width 32 height 5
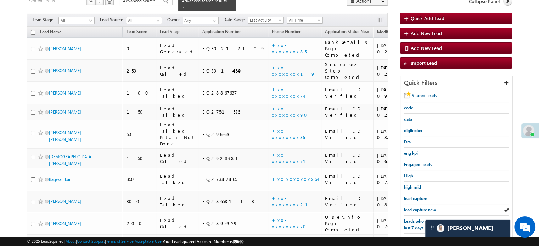
click at [415, 207] on span "lead capture new" at bounding box center [420, 209] width 32 height 5
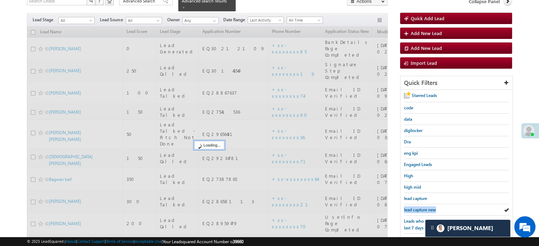
click at [415, 207] on span "lead capture new" at bounding box center [420, 209] width 32 height 5
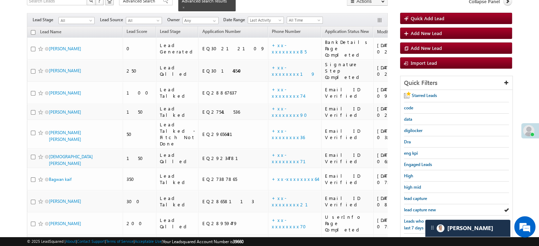
click at [415, 207] on span "lead capture new" at bounding box center [420, 209] width 32 height 5
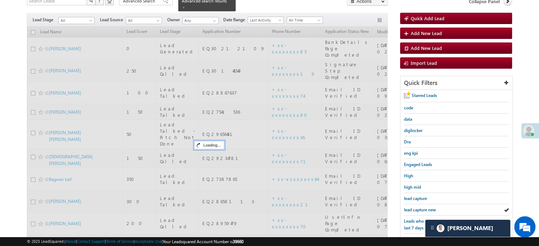
click at [415, 207] on span "lead capture new" at bounding box center [420, 209] width 32 height 5
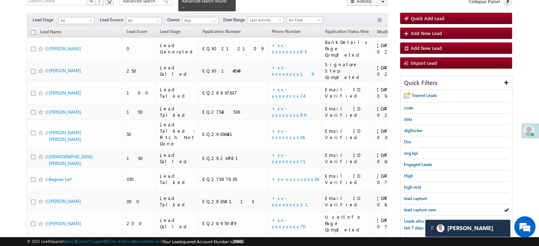
click at [415, 207] on span "lead capture new" at bounding box center [420, 209] width 32 height 5
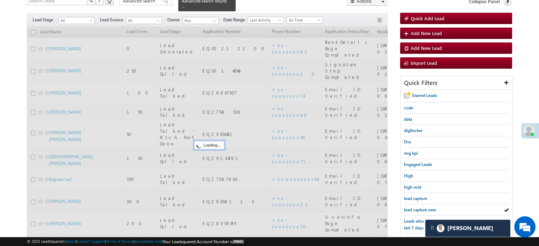
click at [415, 207] on span "lead capture new" at bounding box center [420, 209] width 32 height 5
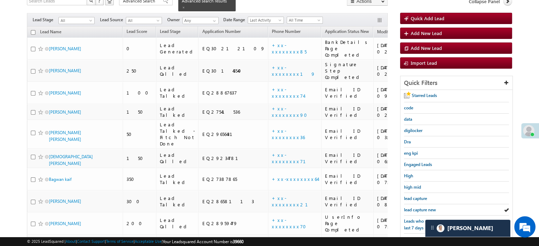
click at [415, 207] on span "lead capture new" at bounding box center [420, 209] width 32 height 5
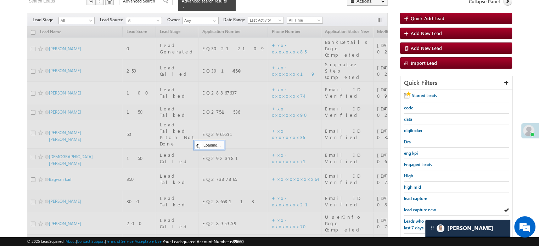
click at [415, 207] on span "lead capture new" at bounding box center [420, 209] width 32 height 5
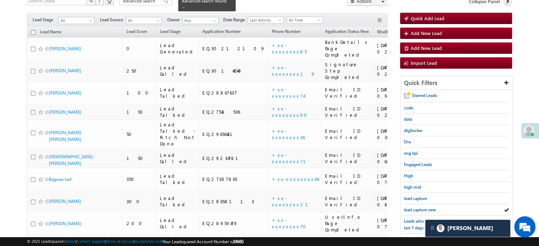
click at [415, 207] on span "lead capture new" at bounding box center [420, 209] width 32 height 5
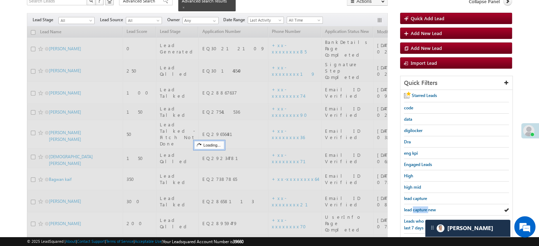
click at [415, 207] on span "lead capture new" at bounding box center [420, 209] width 32 height 5
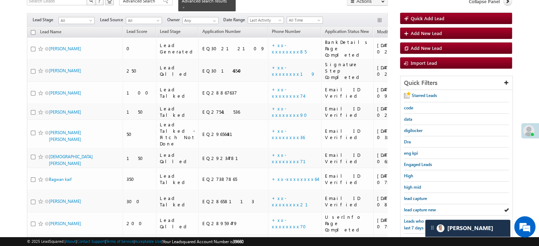
click at [415, 207] on span "lead capture new" at bounding box center [420, 209] width 32 height 5
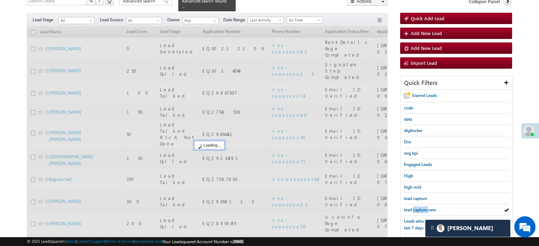
click at [415, 207] on span "lead capture new" at bounding box center [420, 209] width 32 height 5
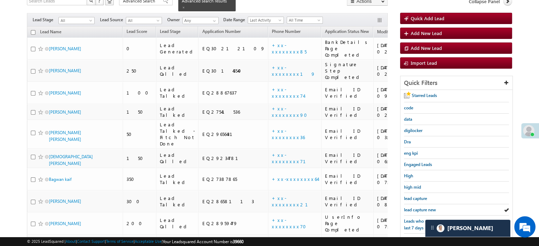
click at [415, 207] on span "lead capture new" at bounding box center [420, 209] width 32 height 5
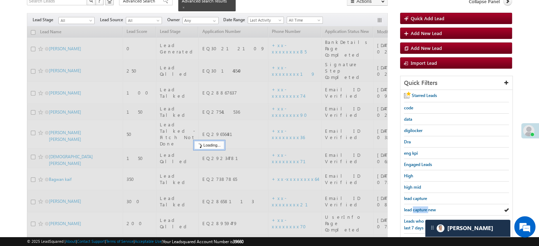
click at [415, 207] on span "lead capture new" at bounding box center [420, 209] width 32 height 5
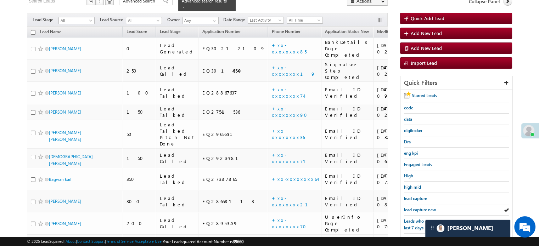
click at [415, 207] on span "lead capture new" at bounding box center [420, 209] width 32 height 5
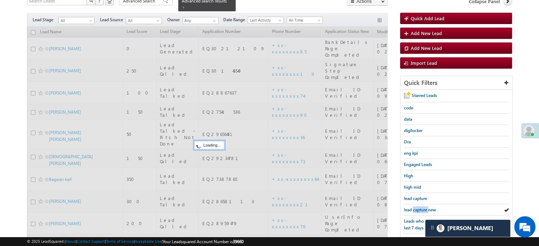
click at [415, 207] on span "lead capture new" at bounding box center [420, 209] width 32 height 5
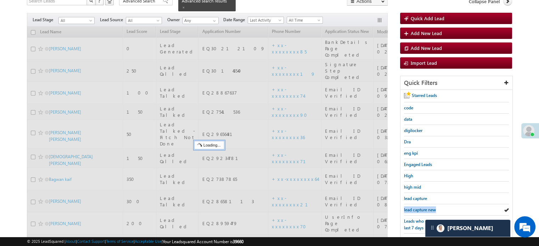
click at [415, 207] on span "lead capture new" at bounding box center [420, 209] width 32 height 5
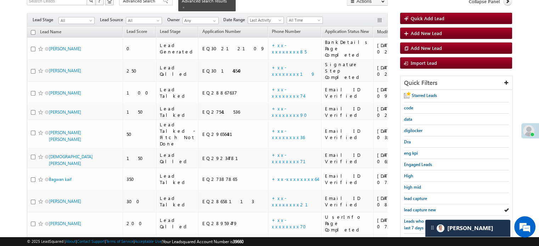
click at [415, 207] on span "lead capture new" at bounding box center [420, 209] width 32 height 5
click at [422, 209] on span "lead capture new" at bounding box center [420, 209] width 32 height 5
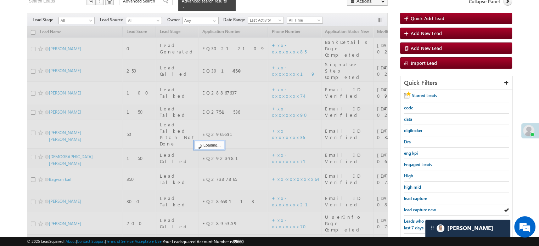
click at [422, 209] on span "lead capture new" at bounding box center [420, 209] width 32 height 5
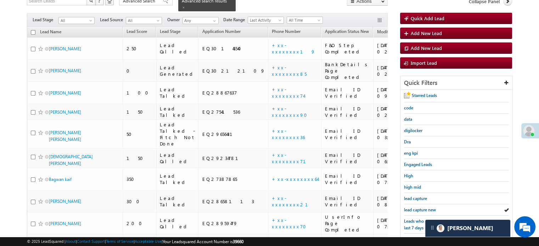
click at [422, 209] on span "lead capture new" at bounding box center [420, 209] width 32 height 5
click at [414, 204] on div "lead capture new" at bounding box center [456, 209] width 105 height 11
click at [417, 207] on span "lead capture new" at bounding box center [420, 209] width 32 height 5
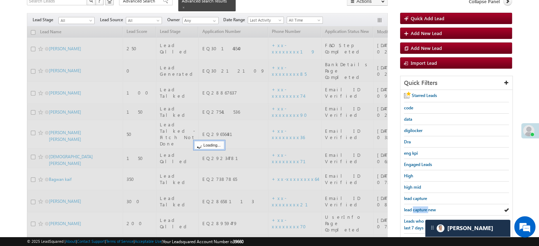
click at [417, 208] on span "lead capture new" at bounding box center [420, 209] width 32 height 5
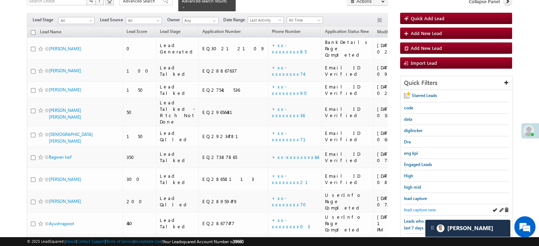
click at [417, 208] on span "lead capture new" at bounding box center [420, 209] width 32 height 5
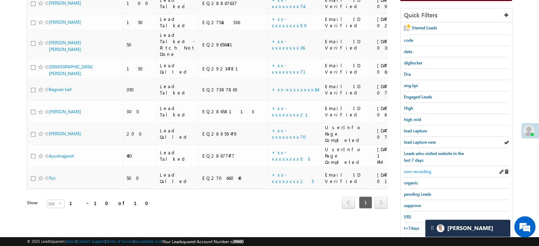
scroll to position [123, 0]
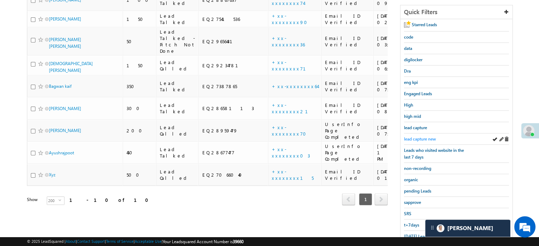
click at [422, 138] on span "lead capture new" at bounding box center [420, 138] width 32 height 5
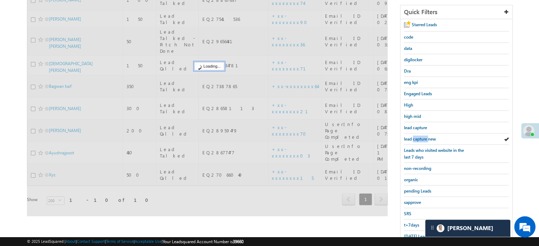
click at [422, 138] on span "lead capture new" at bounding box center [420, 138] width 32 height 5
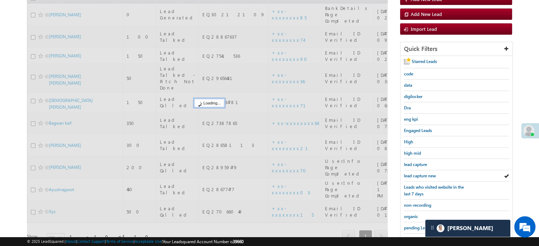
scroll to position [52, 0]
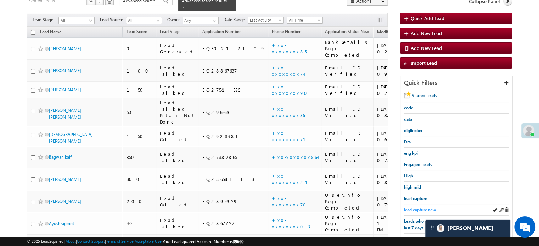
click at [411, 209] on span "lead capture new" at bounding box center [420, 209] width 32 height 5
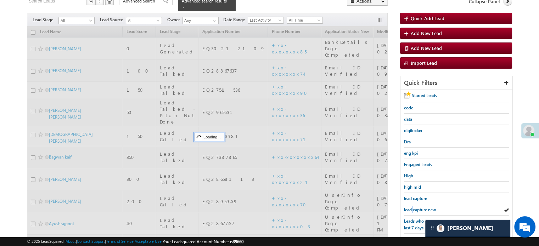
click at [411, 209] on span "lead capture new" at bounding box center [420, 209] width 32 height 5
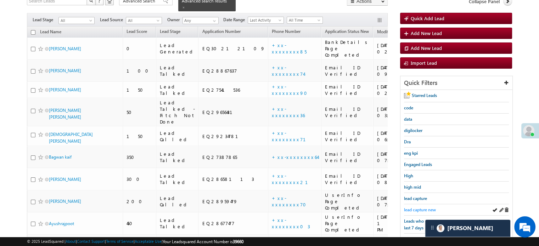
click at [424, 209] on span "lead capture new" at bounding box center [420, 209] width 32 height 5
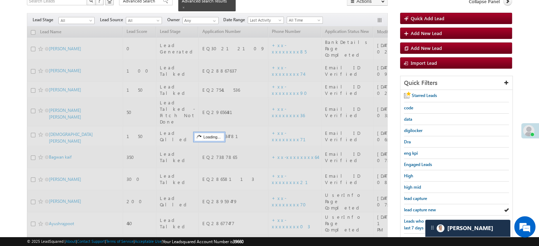
click at [424, 209] on span "lead capture new" at bounding box center [420, 209] width 32 height 5
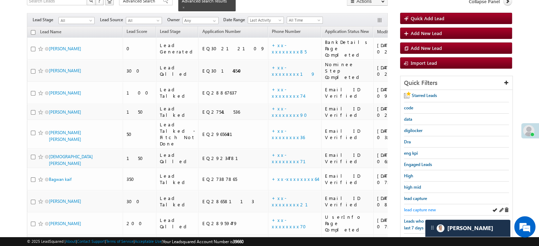
click at [431, 207] on span "lead capture new" at bounding box center [420, 209] width 32 height 5
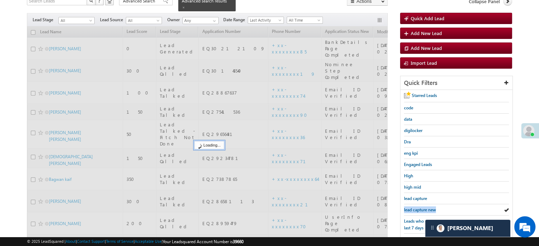
click at [431, 207] on span "lead capture new" at bounding box center [420, 209] width 32 height 5
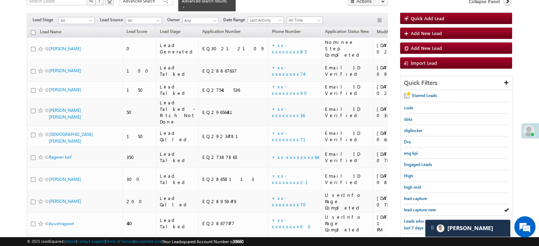
click at [431, 207] on span "lead capture new" at bounding box center [420, 209] width 32 height 5
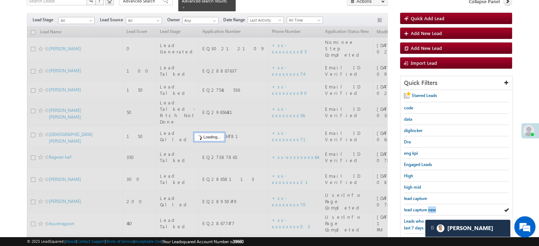
click at [431, 207] on span "lead capture new" at bounding box center [420, 209] width 32 height 5
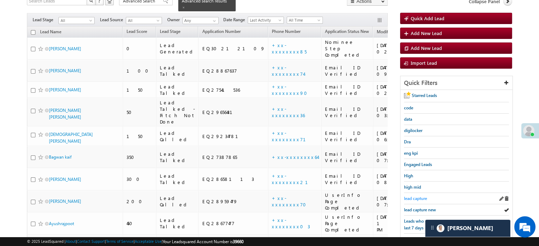
scroll to position [152, 0]
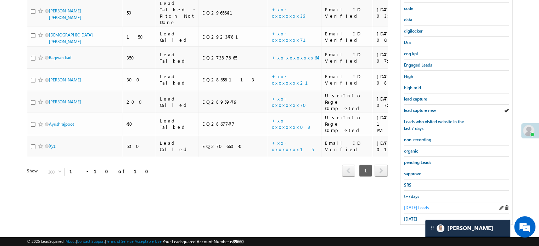
click at [419, 205] on span "Today's Leads" at bounding box center [416, 207] width 25 height 5
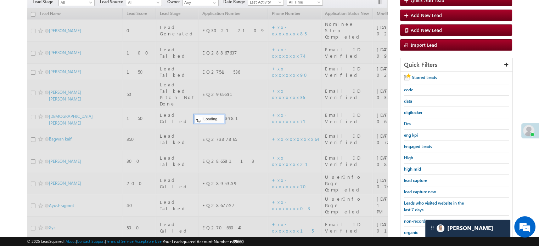
scroll to position [46, 0]
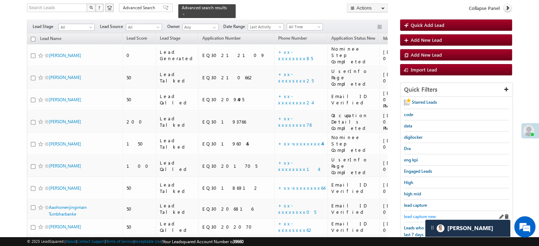
click at [413, 214] on span "lead capture new" at bounding box center [420, 216] width 32 height 5
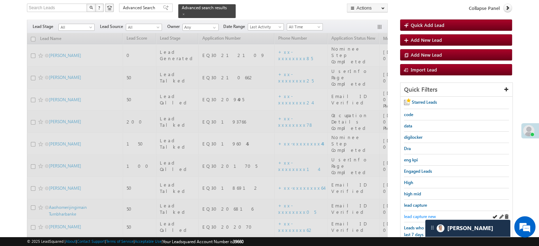
click at [414, 214] on span "lead capture new" at bounding box center [420, 216] width 32 height 5
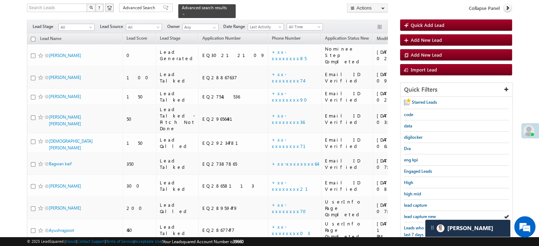
click at [414, 214] on span "lead capture new" at bounding box center [420, 216] width 32 height 5
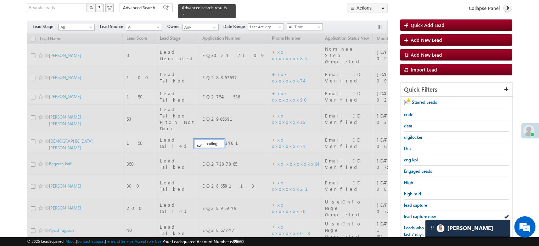
click at [414, 214] on span "lead capture new" at bounding box center [420, 216] width 32 height 5
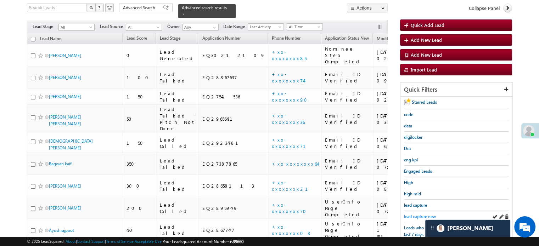
click at [414, 214] on span "lead capture new" at bounding box center [420, 216] width 32 height 5
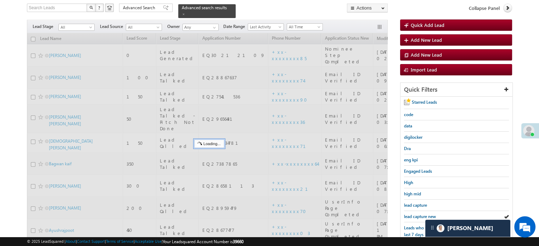
click at [414, 214] on span "lead capture new" at bounding box center [420, 216] width 32 height 5
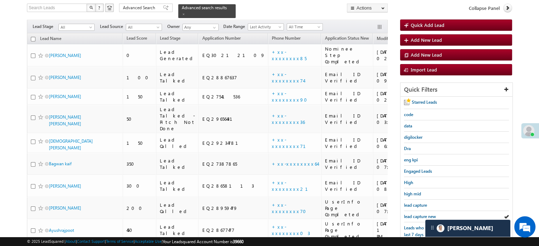
click at [414, 214] on span "lead capture new" at bounding box center [420, 216] width 32 height 5
click at [415, 214] on span "lead capture new" at bounding box center [420, 216] width 32 height 5
click at [416, 214] on span "lead capture new" at bounding box center [420, 216] width 32 height 5
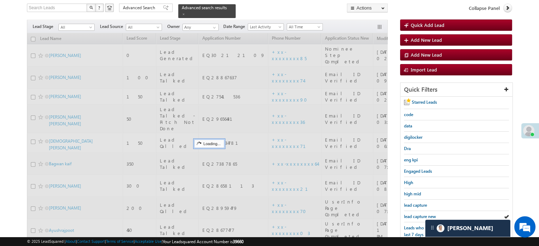
click at [416, 214] on span "lead capture new" at bounding box center [420, 216] width 32 height 5
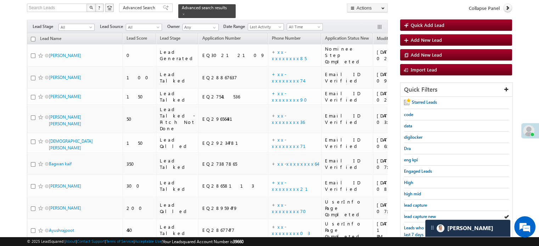
click at [416, 214] on span "lead capture new" at bounding box center [420, 216] width 32 height 5
click at [416, 219] on div "lead capture new" at bounding box center [456, 216] width 105 height 11
click at [416, 216] on span "lead capture new" at bounding box center [420, 216] width 32 height 5
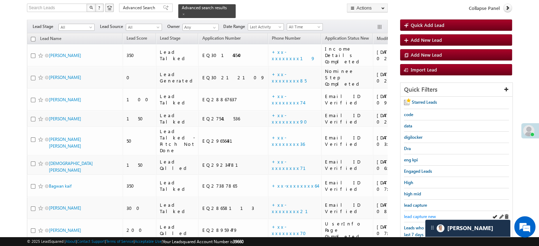
click at [415, 216] on span "lead capture new" at bounding box center [420, 216] width 32 height 5
click at [412, 215] on span "lead capture new" at bounding box center [420, 216] width 32 height 5
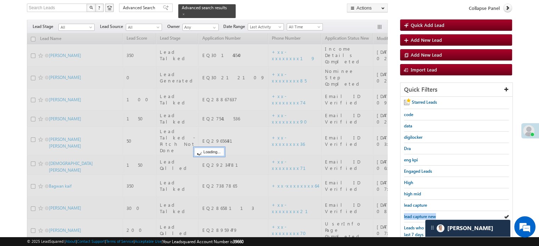
click at [412, 215] on span "lead capture new" at bounding box center [420, 216] width 32 height 5
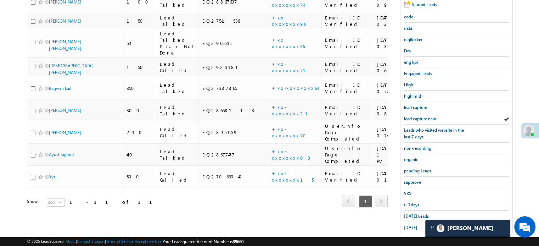
scroll to position [152, 0]
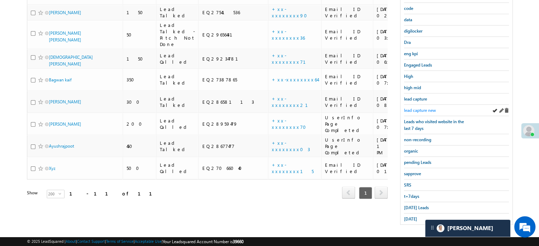
click at [414, 108] on span "lead capture new" at bounding box center [420, 110] width 32 height 5
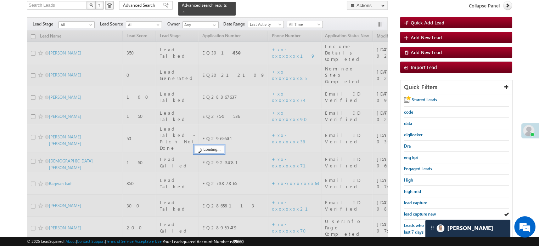
scroll to position [46, 0]
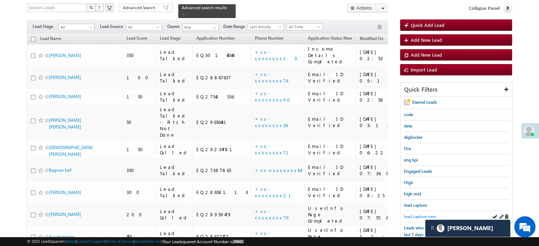
click at [416, 214] on span "lead capture new" at bounding box center [420, 216] width 32 height 5
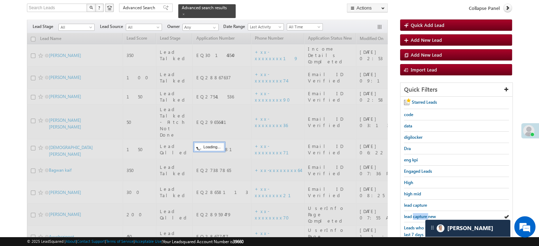
click at [416, 214] on span "lead capture new" at bounding box center [420, 216] width 32 height 5
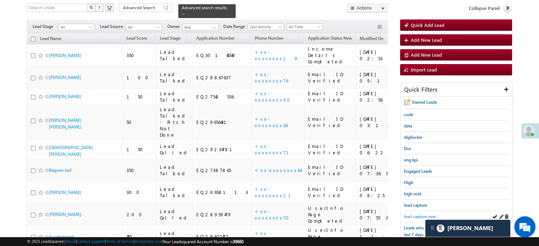
click at [412, 213] on link "lead capture new" at bounding box center [420, 216] width 32 height 7
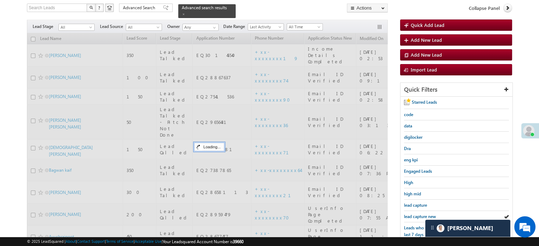
click at [412, 213] on link "lead capture new" at bounding box center [420, 216] width 32 height 7
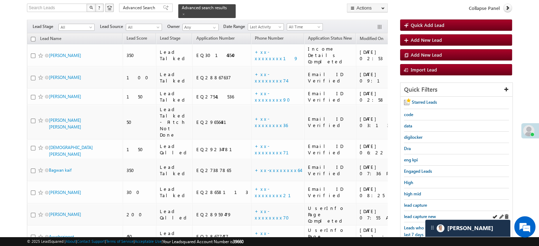
click at [427, 211] on div "lead capture new" at bounding box center [456, 216] width 105 height 11
click at [425, 213] on link "lead capture new" at bounding box center [420, 216] width 32 height 7
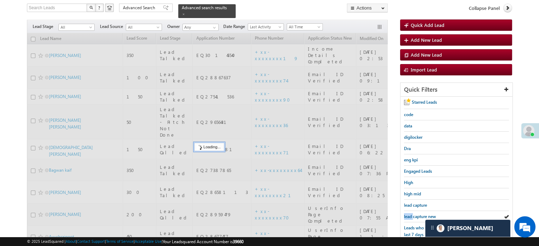
click at [425, 213] on link "lead capture new" at bounding box center [420, 216] width 32 height 7
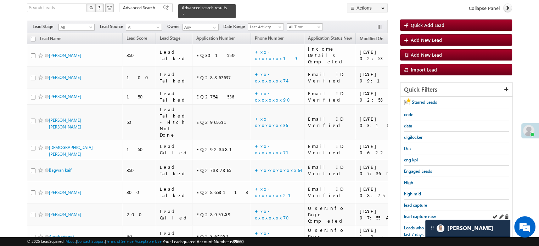
click at [415, 211] on div "lead capture new" at bounding box center [456, 216] width 105 height 11
click at [416, 214] on span "lead capture new" at bounding box center [420, 216] width 32 height 5
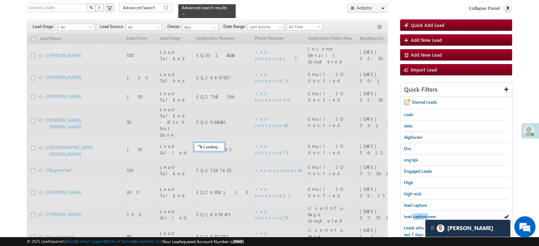
click at [416, 214] on span "lead capture new" at bounding box center [420, 216] width 32 height 5
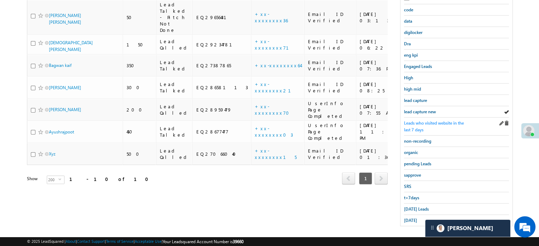
scroll to position [152, 0]
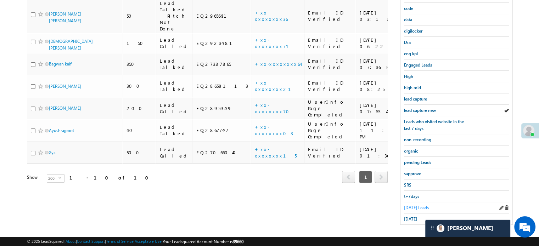
click at [413, 205] on span "Today's Leads" at bounding box center [416, 207] width 25 height 5
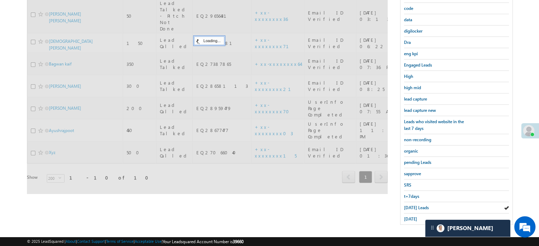
click at [413, 205] on span "Today's Leads" at bounding box center [416, 207] width 25 height 5
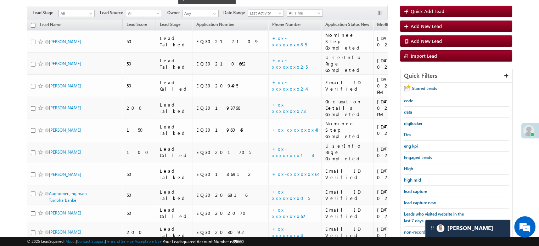
scroll to position [58, 0]
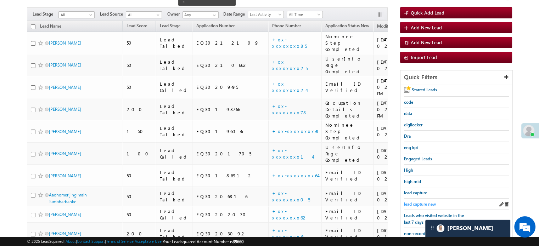
click at [421, 201] on link "lead capture new" at bounding box center [420, 204] width 32 height 7
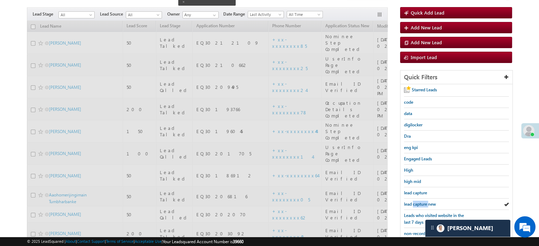
click at [421, 201] on link "lead capture new" at bounding box center [420, 204] width 32 height 7
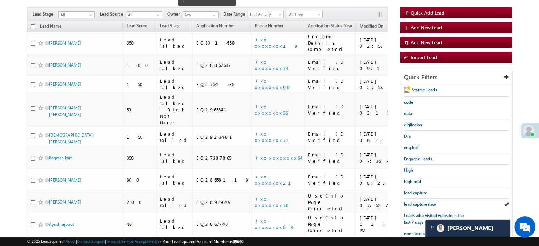
click at [421, 201] on link "lead capture new" at bounding box center [420, 204] width 32 height 7
click at [424, 202] on span "lead capture new" at bounding box center [420, 204] width 32 height 5
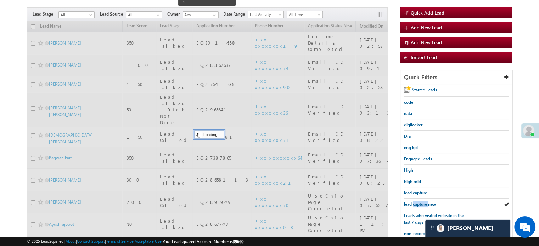
click at [424, 202] on span "lead capture new" at bounding box center [420, 204] width 32 height 5
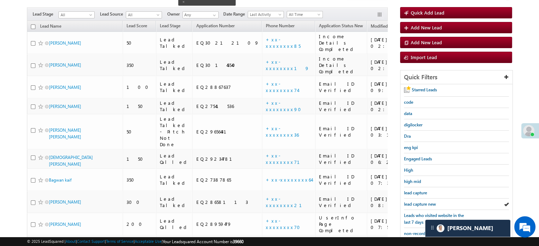
click at [424, 202] on span "lead capture new" at bounding box center [420, 204] width 32 height 5
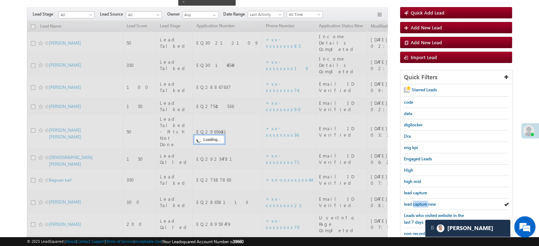
click at [424, 202] on span "lead capture new" at bounding box center [420, 204] width 32 height 5
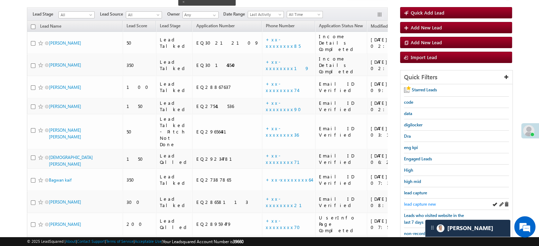
click at [419, 203] on span "lead capture new" at bounding box center [420, 204] width 32 height 5
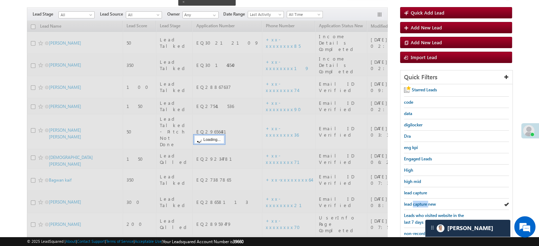
click at [419, 203] on span "lead capture new" at bounding box center [420, 204] width 32 height 5
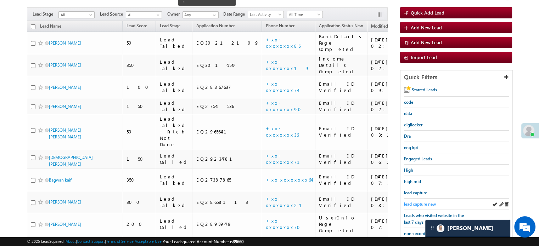
click at [419, 203] on span "lead capture new" at bounding box center [420, 204] width 32 height 5
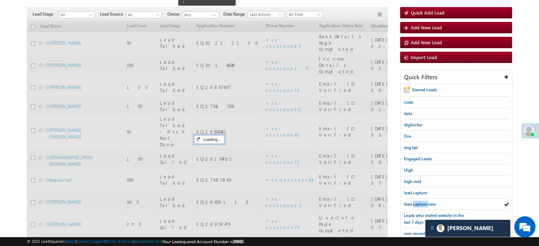
click at [419, 203] on span "lead capture new" at bounding box center [420, 204] width 32 height 5
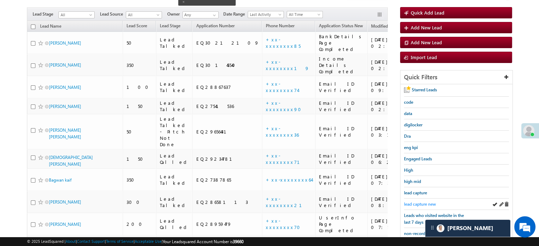
click at [424, 202] on span "lead capture new" at bounding box center [420, 204] width 32 height 5
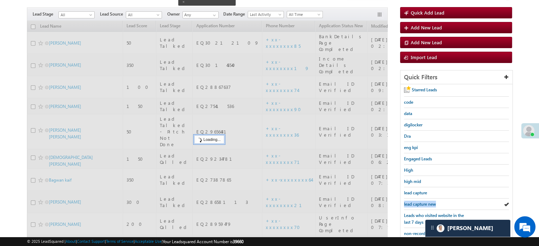
click at [424, 202] on span "lead capture new" at bounding box center [420, 204] width 32 height 5
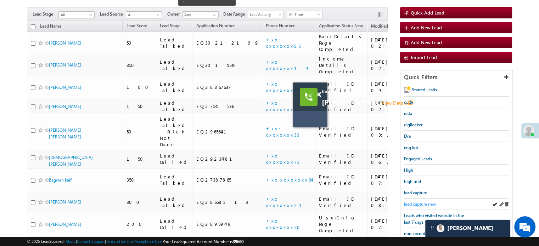
click at [417, 203] on span "lead capture new" at bounding box center [420, 204] width 32 height 5
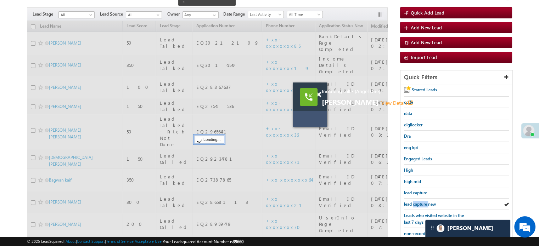
click at [417, 203] on span "lead capture new" at bounding box center [420, 204] width 32 height 5
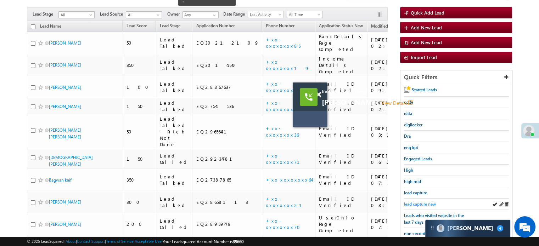
click at [415, 202] on span "lead capture new" at bounding box center [420, 204] width 32 height 5
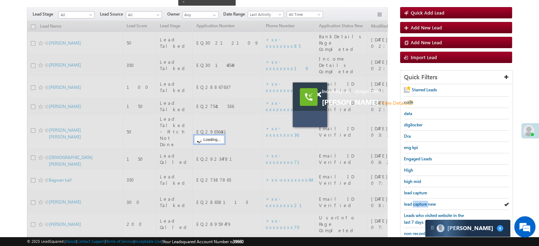
click at [415, 202] on span "lead capture new" at bounding box center [420, 204] width 32 height 5
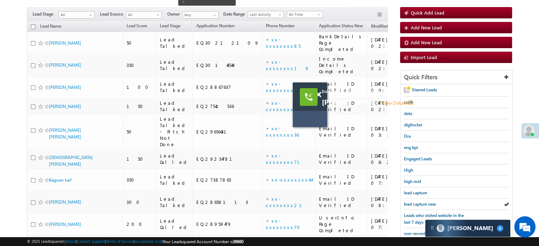
click at [415, 202] on span "lead capture new" at bounding box center [420, 204] width 32 height 5
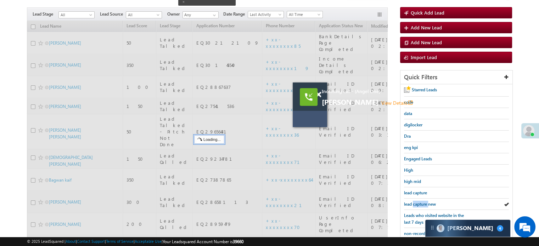
click at [415, 202] on span "lead capture new" at bounding box center [420, 204] width 32 height 5
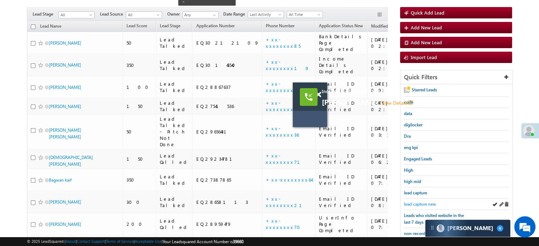
click at [419, 203] on span "lead capture new" at bounding box center [420, 204] width 32 height 5
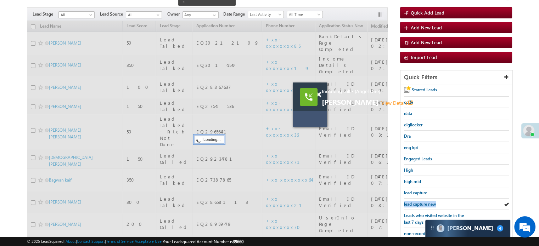
click at [419, 203] on span "lead capture new" at bounding box center [420, 204] width 32 height 5
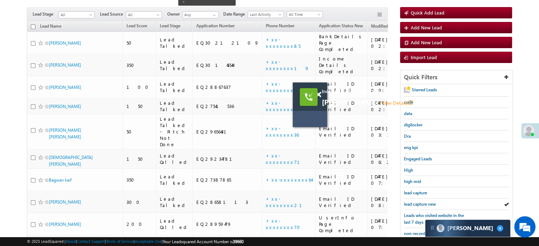
click at [419, 203] on span "lead capture new" at bounding box center [420, 204] width 32 height 5
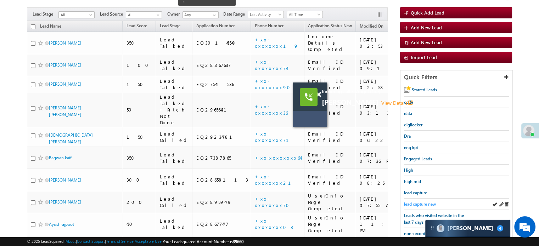
click at [416, 202] on span "lead capture new" at bounding box center [420, 204] width 32 height 5
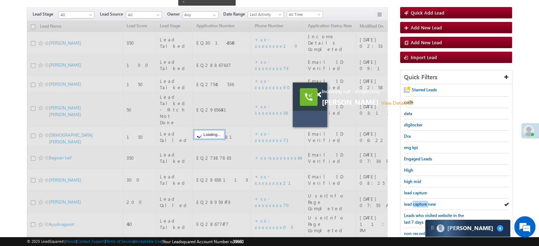
click at [416, 202] on span "lead capture new" at bounding box center [420, 204] width 32 height 5
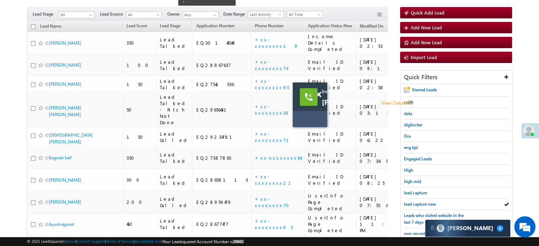
click at [416, 202] on span "lead capture new" at bounding box center [420, 204] width 32 height 5
click at [418, 202] on span "lead capture new" at bounding box center [420, 204] width 32 height 5
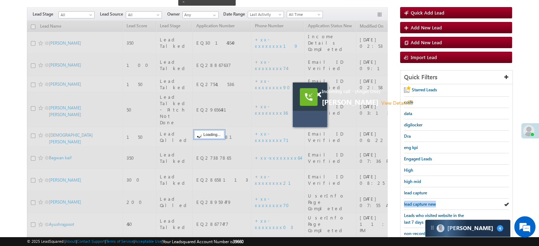
click at [417, 202] on span "lead capture new" at bounding box center [420, 204] width 32 height 5
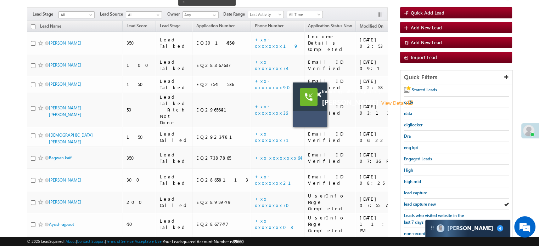
click at [417, 202] on span "lead capture new" at bounding box center [420, 204] width 32 height 5
click at [320, 95] on span at bounding box center [318, 95] width 5 height 6
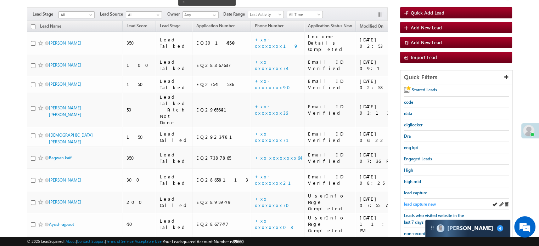
click at [429, 202] on span "lead capture new" at bounding box center [420, 204] width 32 height 5
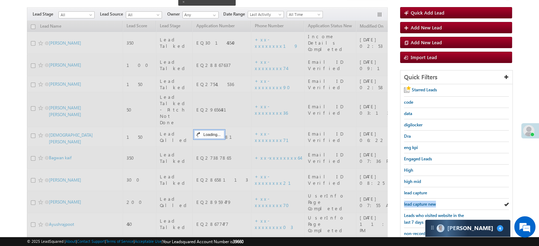
click at [429, 202] on span "lead capture new" at bounding box center [420, 204] width 32 height 5
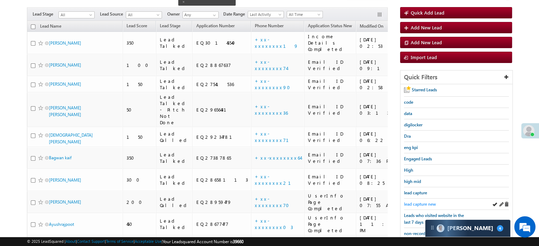
click at [416, 202] on span "lead capture new" at bounding box center [420, 204] width 32 height 5
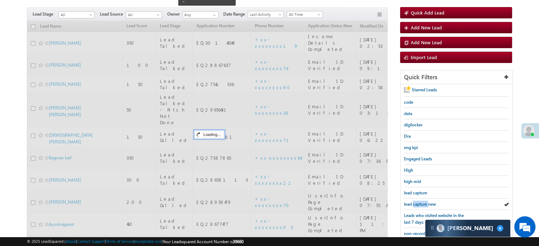
click at [416, 202] on span "lead capture new" at bounding box center [420, 204] width 32 height 5
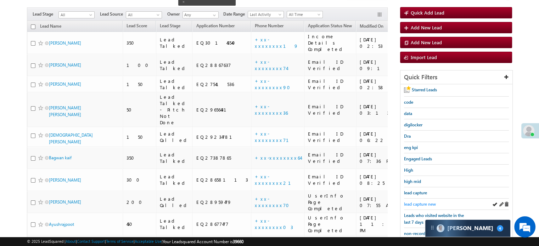
click at [410, 201] on link "lead capture new" at bounding box center [420, 204] width 32 height 7
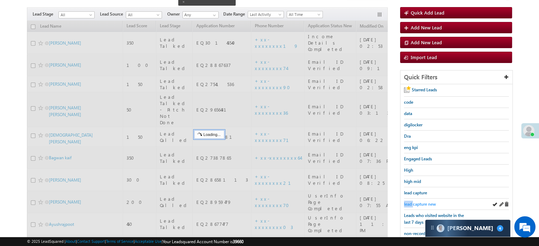
click at [410, 202] on span "lead capture new" at bounding box center [420, 204] width 32 height 5
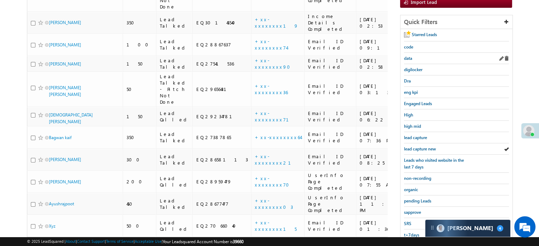
scroll to position [152, 0]
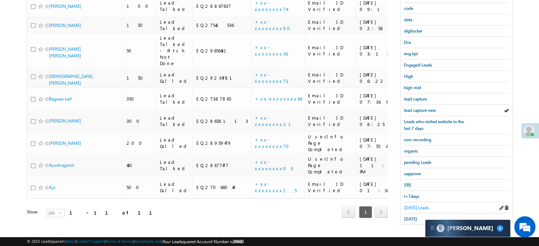
click at [409, 205] on span "Today's Leads" at bounding box center [416, 207] width 25 height 5
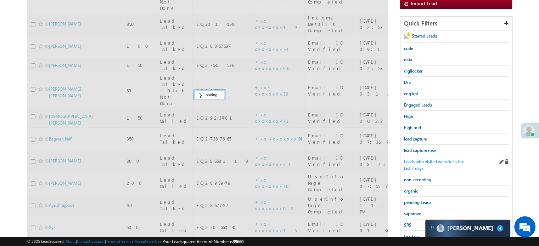
scroll to position [81, 0]
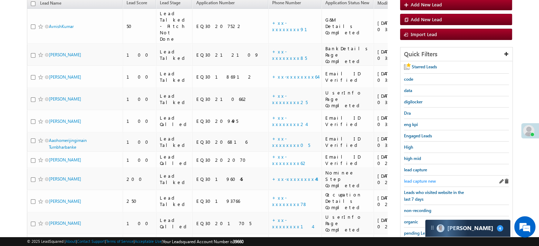
click at [416, 179] on span "lead capture new" at bounding box center [420, 181] width 32 height 5
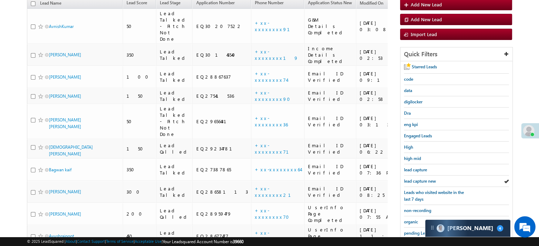
drag, startPoint x: 396, startPoint y: 174, endPoint x: 408, endPoint y: 176, distance: 12.1
click at [399, 174] on div "Search Leads X ? 11 results found Advanced Search Advanced Search Advanced sear…" at bounding box center [269, 138] width 485 height 340
click at [408, 178] on link "lead capture new" at bounding box center [420, 181] width 32 height 7
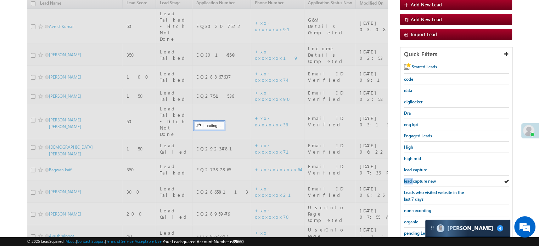
click at [408, 178] on link "lead capture new" at bounding box center [420, 181] width 32 height 7
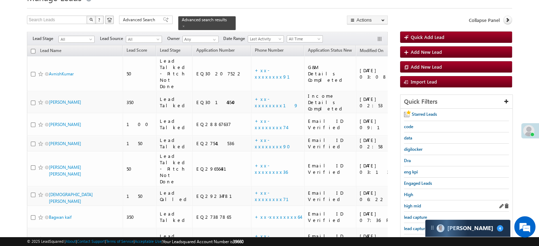
scroll to position [46, 0]
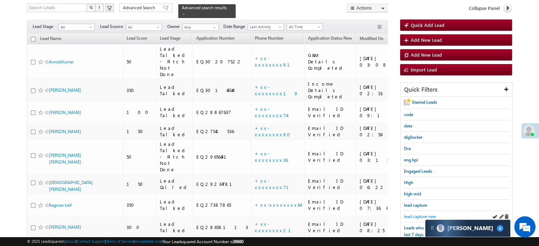
click at [411, 215] on span "lead capture new" at bounding box center [420, 216] width 32 height 5
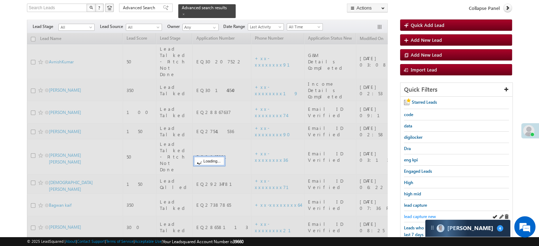
click at [411, 215] on span "lead capture new" at bounding box center [420, 216] width 32 height 5
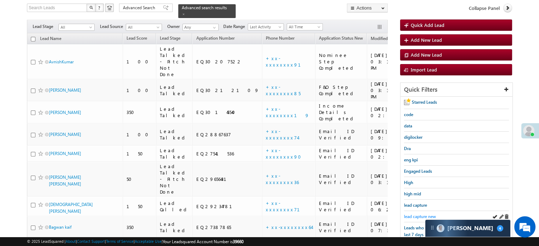
click at [410, 214] on span "lead capture new" at bounding box center [420, 216] width 32 height 5
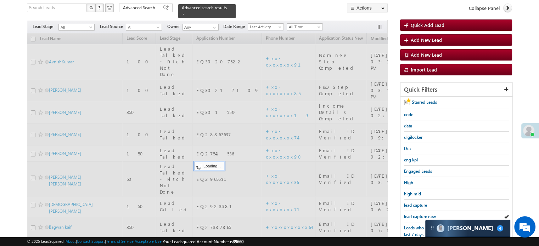
click at [410, 214] on span "lead capture new" at bounding box center [420, 216] width 32 height 5
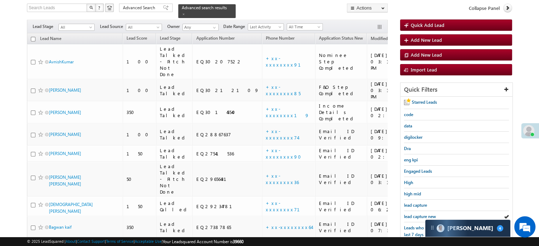
click at [410, 214] on span "lead capture new" at bounding box center [420, 216] width 32 height 5
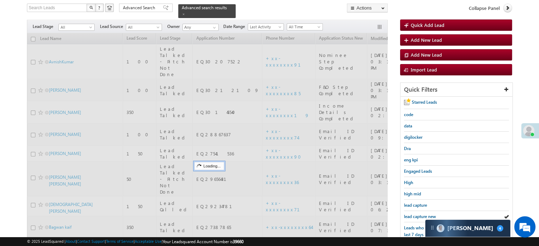
click at [410, 214] on span "lead capture new" at bounding box center [420, 216] width 32 height 5
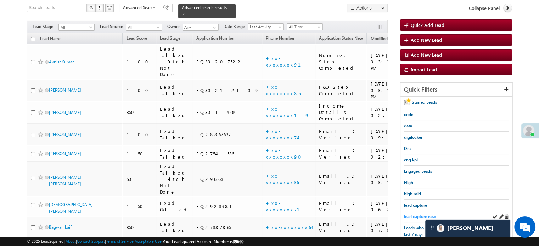
click at [414, 214] on span "lead capture new" at bounding box center [420, 216] width 32 height 5
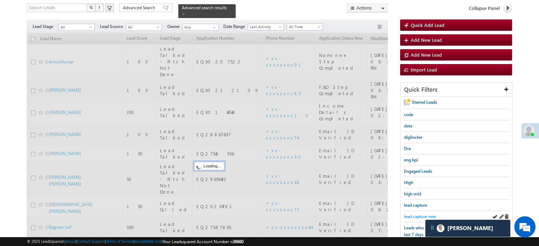
click at [414, 214] on span "lead capture new" at bounding box center [420, 216] width 32 height 5
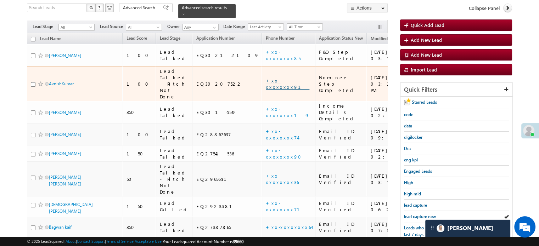
click at [266, 78] on link "+xx-xxxxxxxx91" at bounding box center [288, 84] width 44 height 12
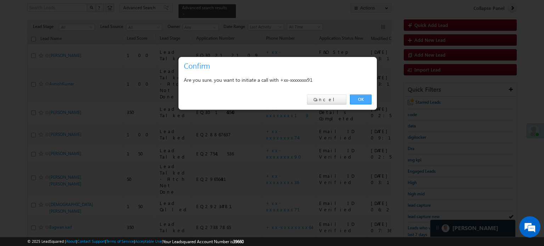
click at [361, 99] on link "OK" at bounding box center [361, 100] width 22 height 10
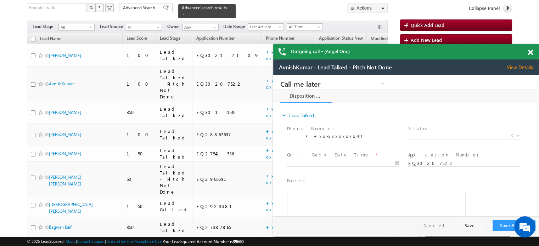
scroll to position [0, 0]
click at [524, 50] on div "Outgoing call - (Angel One)" at bounding box center [406, 51] width 266 height 15
click at [530, 56] on div at bounding box center [534, 51] width 10 height 14
click at [528, 54] on span at bounding box center [530, 53] width 5 height 6
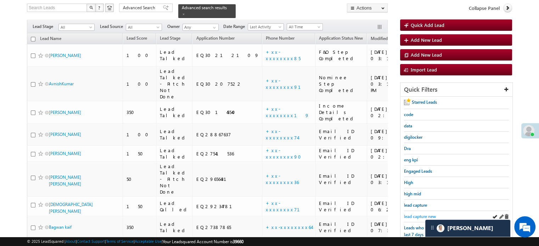
click at [411, 215] on span "lead capture new" at bounding box center [420, 216] width 32 height 5
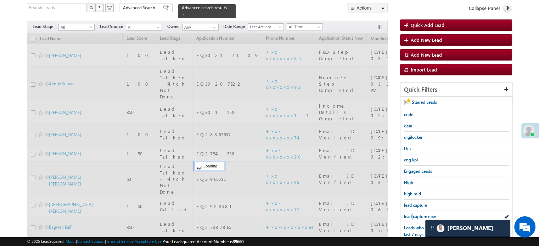
click at [411, 215] on span "lead capture new" at bounding box center [420, 216] width 32 height 5
click at [412, 215] on span "lead capture new" at bounding box center [420, 216] width 32 height 5
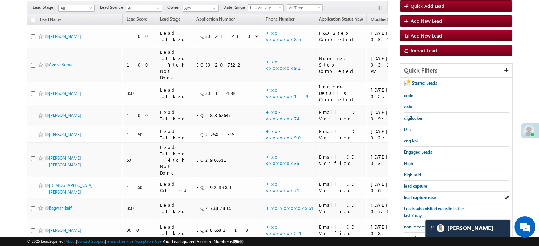
scroll to position [46, 0]
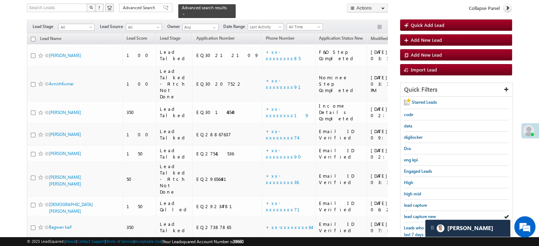
click at [412, 215] on span "lead capture new" at bounding box center [420, 216] width 32 height 5
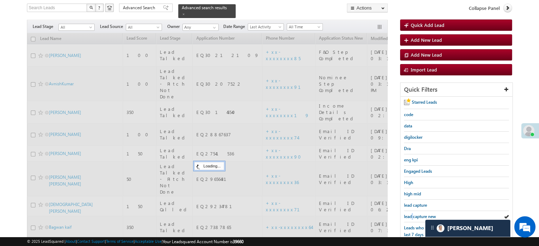
click at [412, 215] on span "lead capture new" at bounding box center [420, 216] width 32 height 5
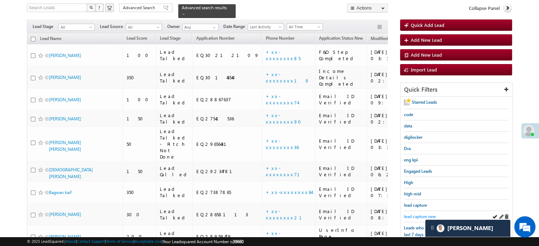
click at [418, 216] on span "lead capture new" at bounding box center [420, 216] width 32 height 5
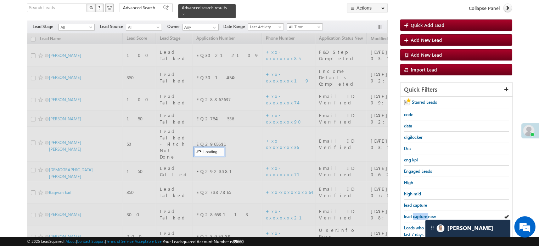
click at [418, 216] on span "lead capture new" at bounding box center [420, 216] width 32 height 5
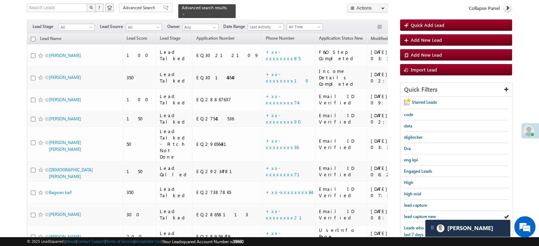
click at [418, 216] on span "lead capture new" at bounding box center [420, 216] width 32 height 5
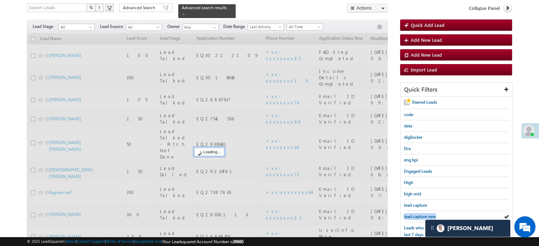
click at [418, 216] on span "lead capture new" at bounding box center [420, 216] width 32 height 5
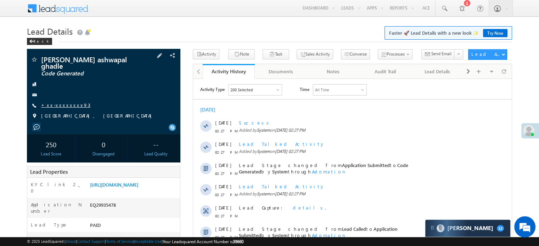
click at [69, 102] on link "+xx-xxxxxxxx93" at bounding box center [65, 105] width 49 height 6
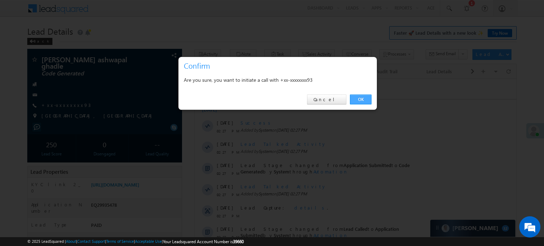
drag, startPoint x: 367, startPoint y: 96, endPoint x: 174, endPoint y: 18, distance: 208.2
click at [367, 96] on link "OK" at bounding box center [361, 100] width 22 height 10
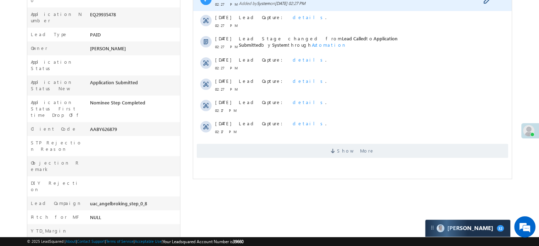
scroll to position [267, 0]
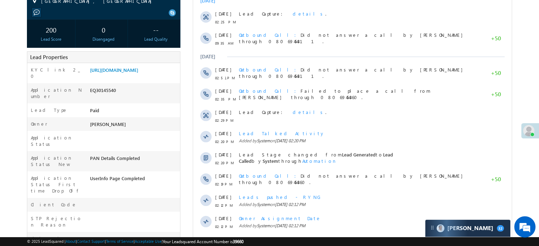
scroll to position [71, 0]
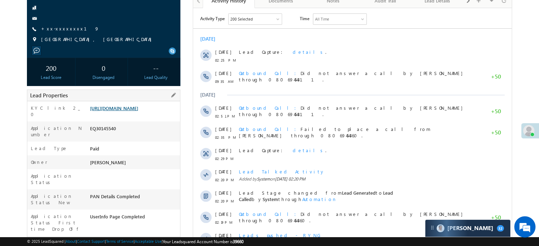
click at [135, 107] on link "[URL][DOMAIN_NAME]" at bounding box center [114, 108] width 48 height 6
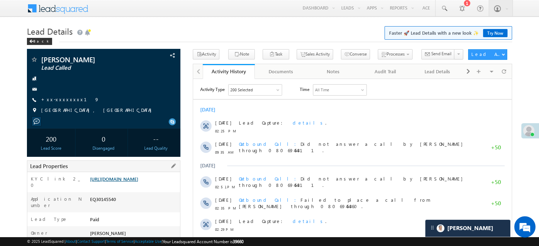
click at [138, 182] on link "[URL][DOMAIN_NAME]" at bounding box center [114, 179] width 48 height 6
click at [58, 100] on link "+xx-xxxxxxxx19" at bounding box center [70, 99] width 58 height 6
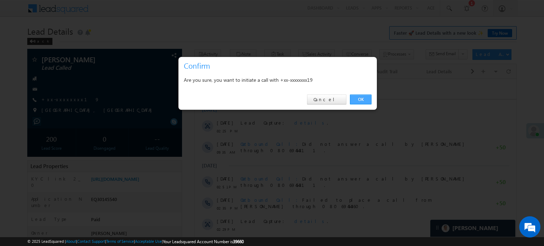
click at [357, 99] on link "OK" at bounding box center [361, 100] width 22 height 10
